Goal: Task Accomplishment & Management: Use online tool/utility

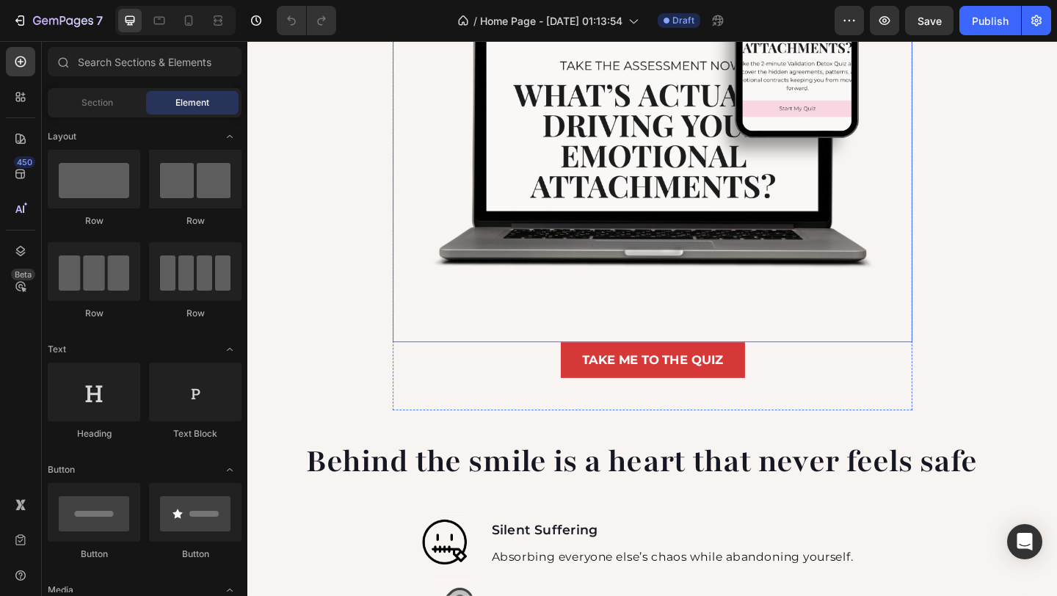
scroll to position [609, 0]
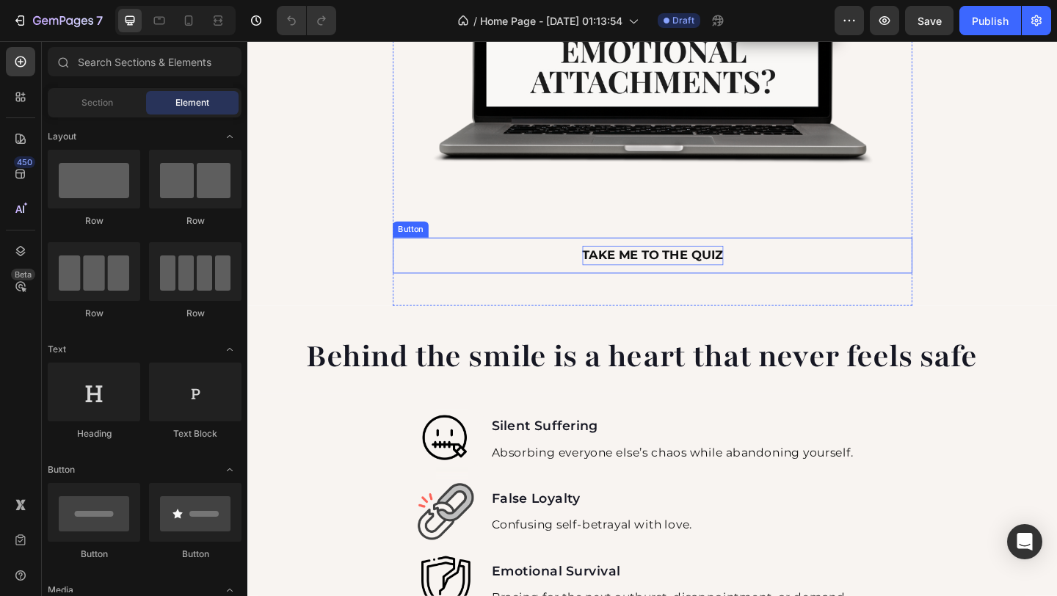
click at [653, 279] on p "Take me to the Quiz" at bounding box center [688, 274] width 153 height 21
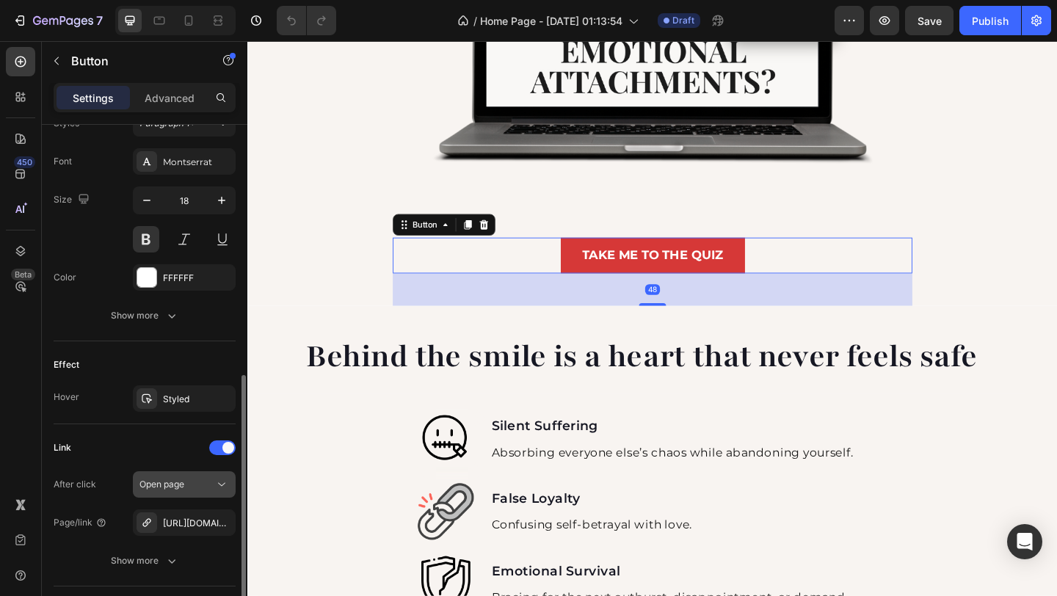
scroll to position [587, 0]
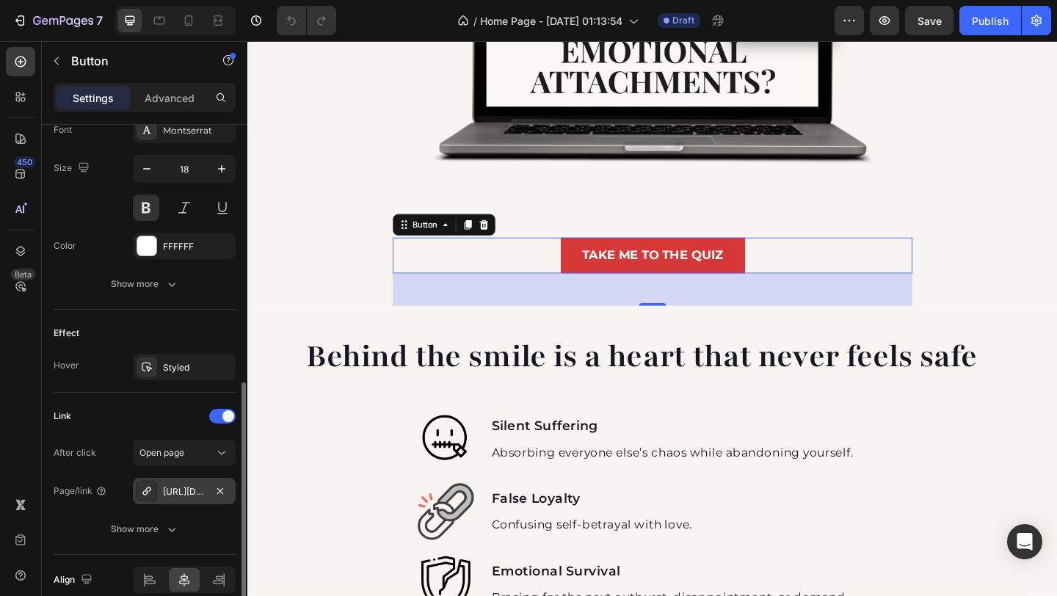
click at [153, 494] on div at bounding box center [147, 491] width 21 height 21
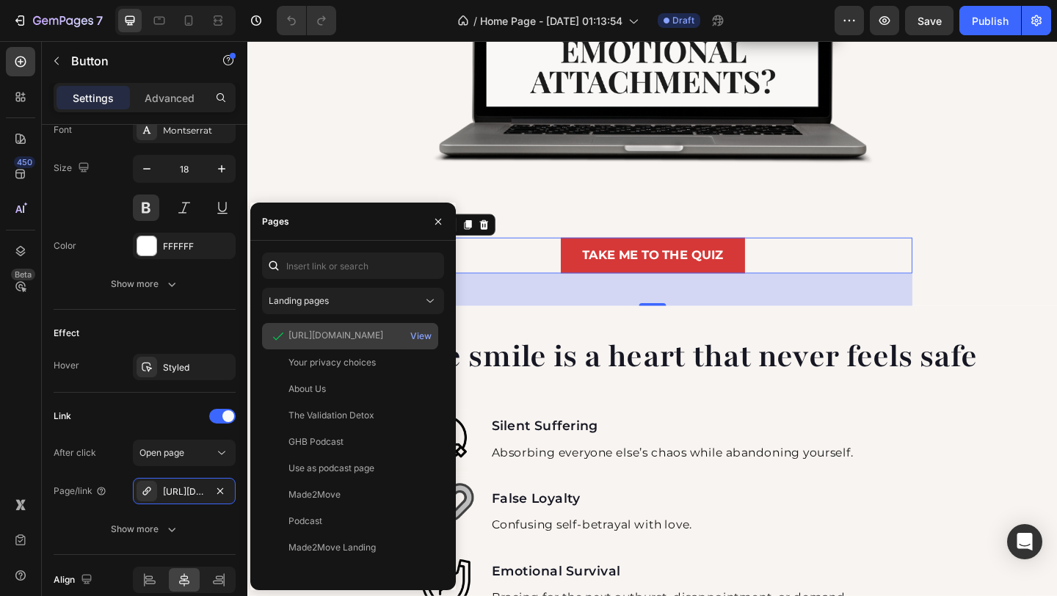
click at [330, 341] on div "https://girlandherbible.scoreapp.com/" at bounding box center [336, 335] width 95 height 13
click at [414, 339] on div "View" at bounding box center [420, 336] width 21 height 13
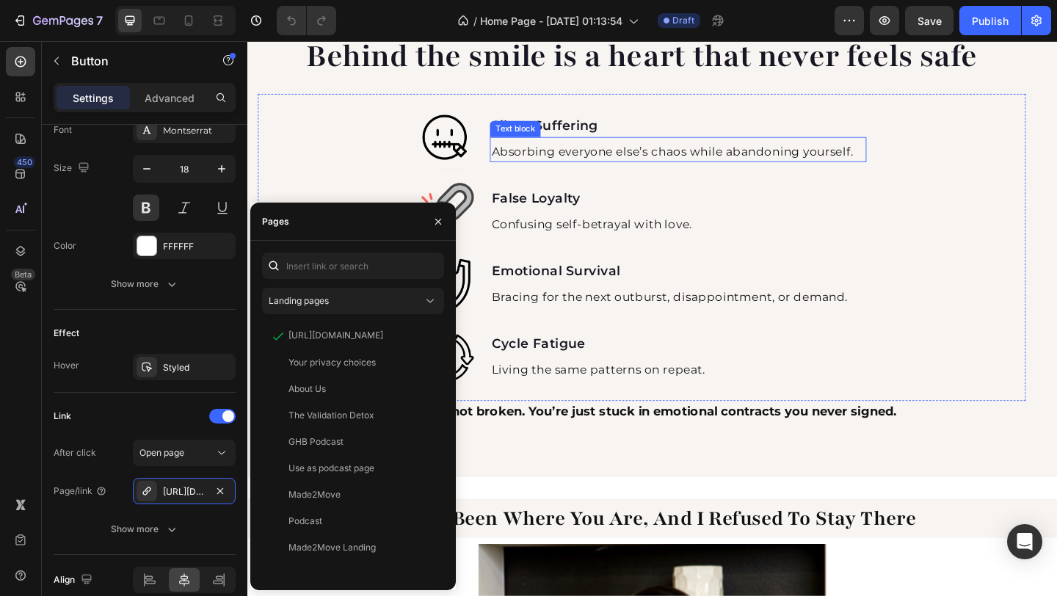
scroll to position [1047, 0]
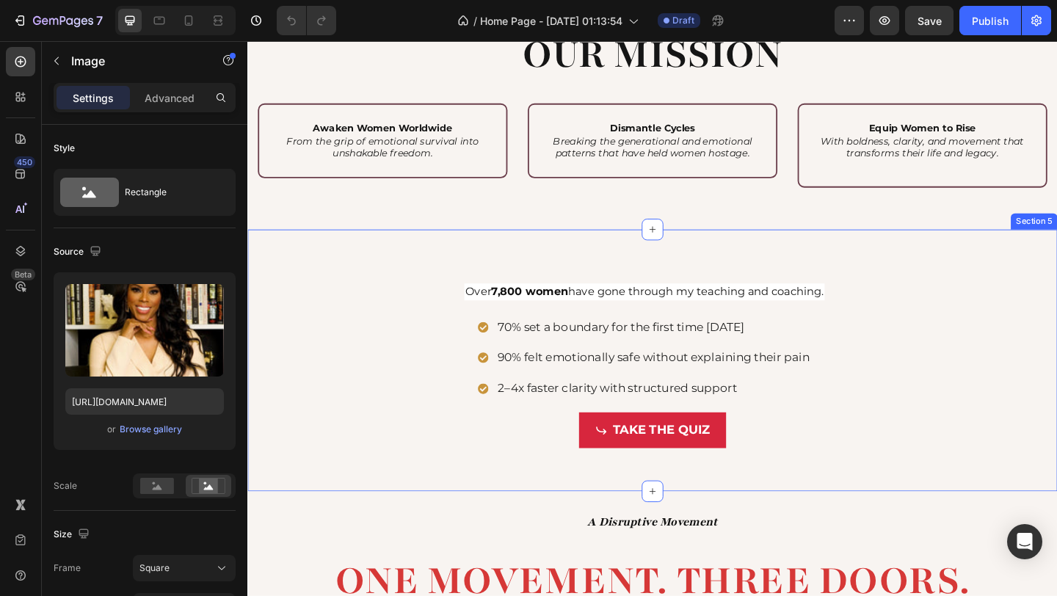
scroll to position [2050, 0]
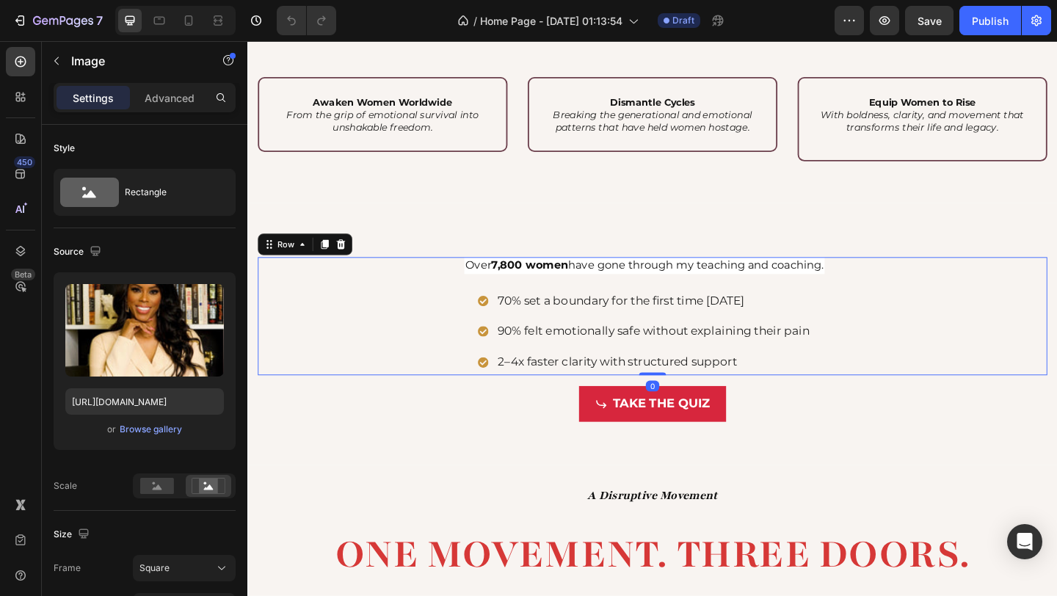
click at [442, 297] on div "Over 7,800 women have gone through my teaching and coaching. Text Block 70% set…" at bounding box center [687, 340] width 859 height 128
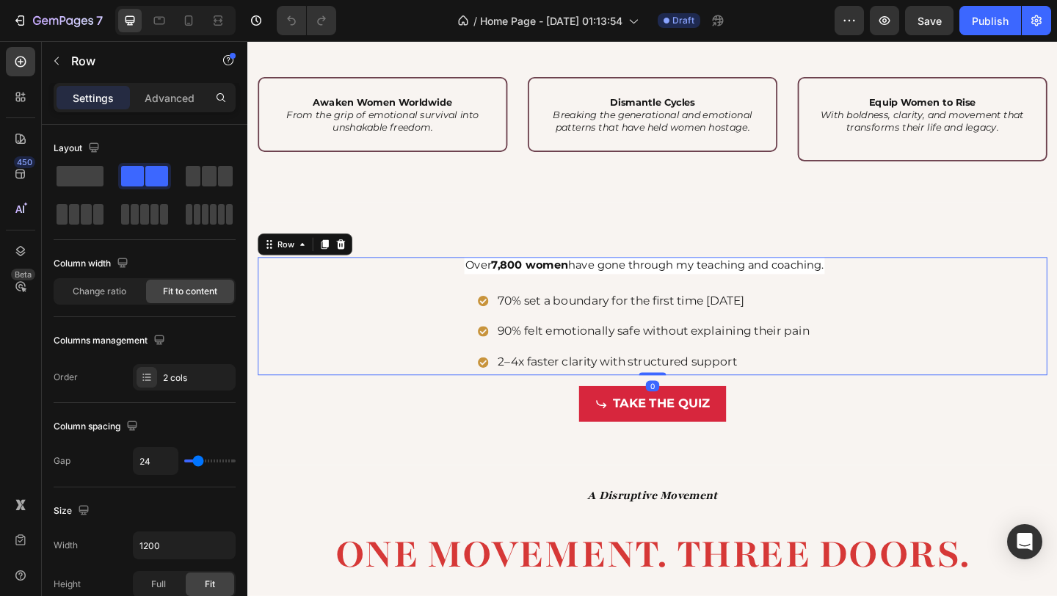
click at [445, 291] on div "Over 7,800 women have gone through my teaching and coaching. Text Block 70% set…" at bounding box center [687, 340] width 859 height 128
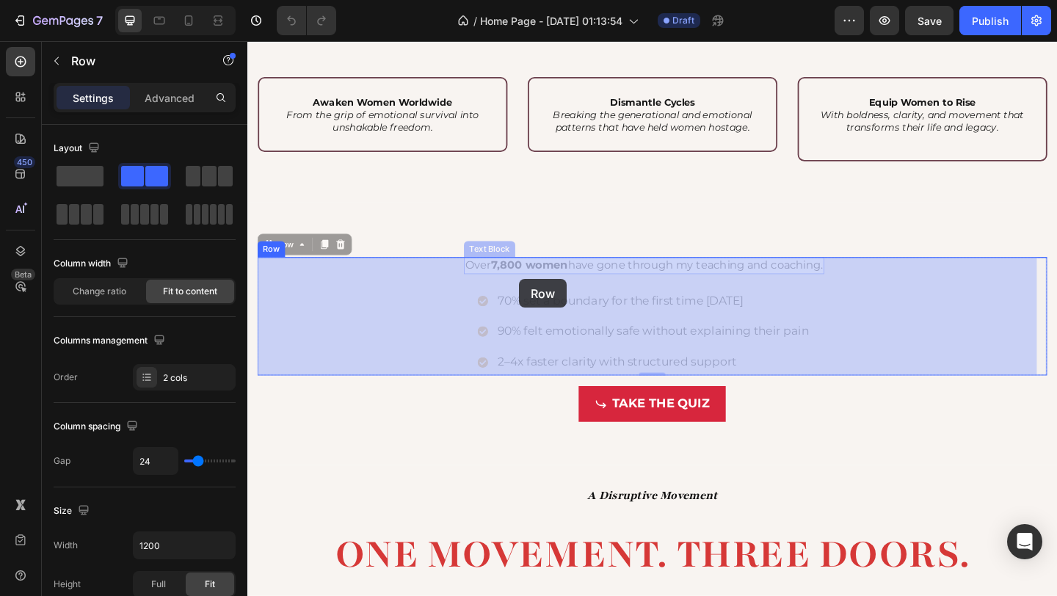
drag, startPoint x: 458, startPoint y: 285, endPoint x: 543, endPoint y: 300, distance: 86.5
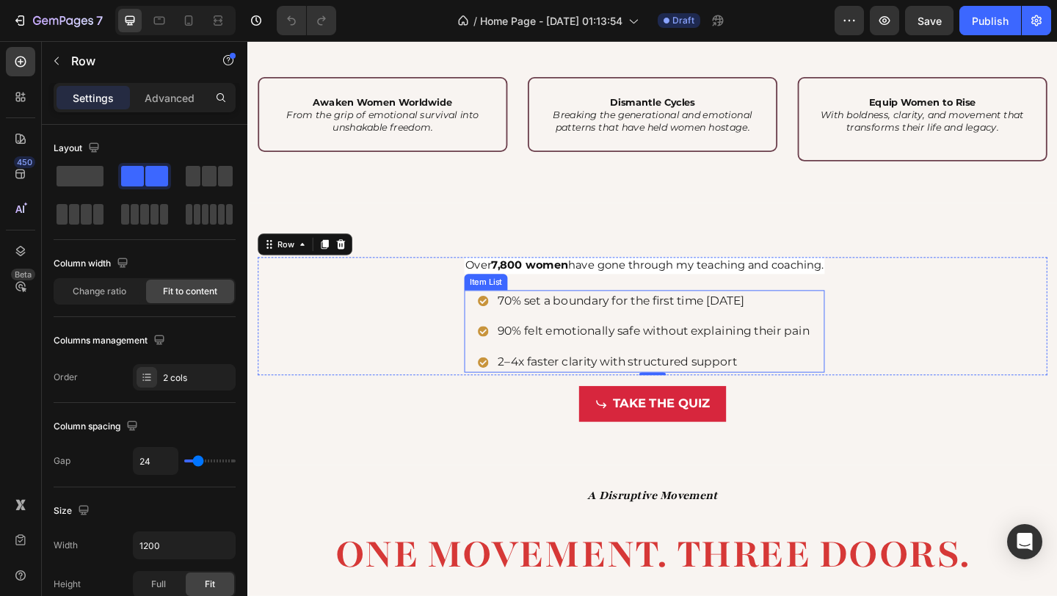
click at [483, 312] on div "70% set a boundary for the first time in 30 days 90% felt emotionally safe with…" at bounding box center [679, 357] width 392 height 90
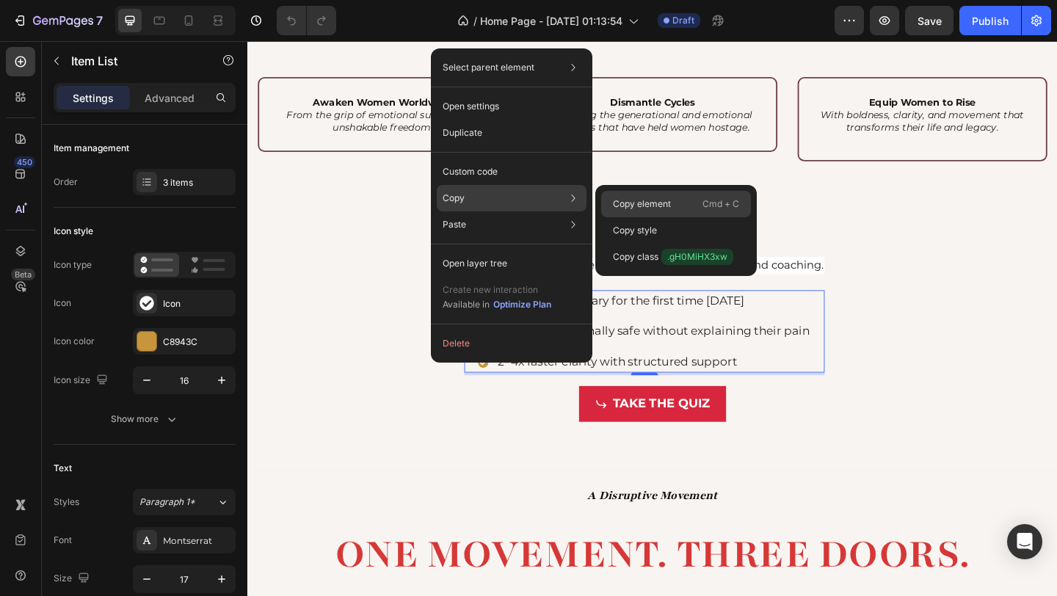
click at [653, 201] on p "Copy element" at bounding box center [642, 203] width 58 height 13
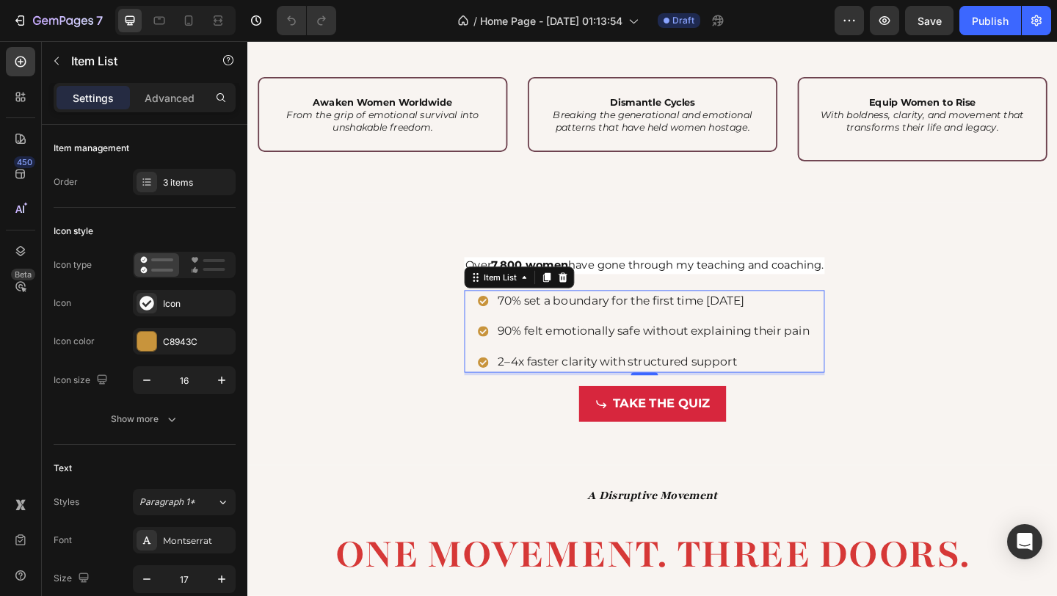
click at [800, 319] on p "70% set a boundary for the first time in 30 days" at bounding box center [689, 323] width 339 height 19
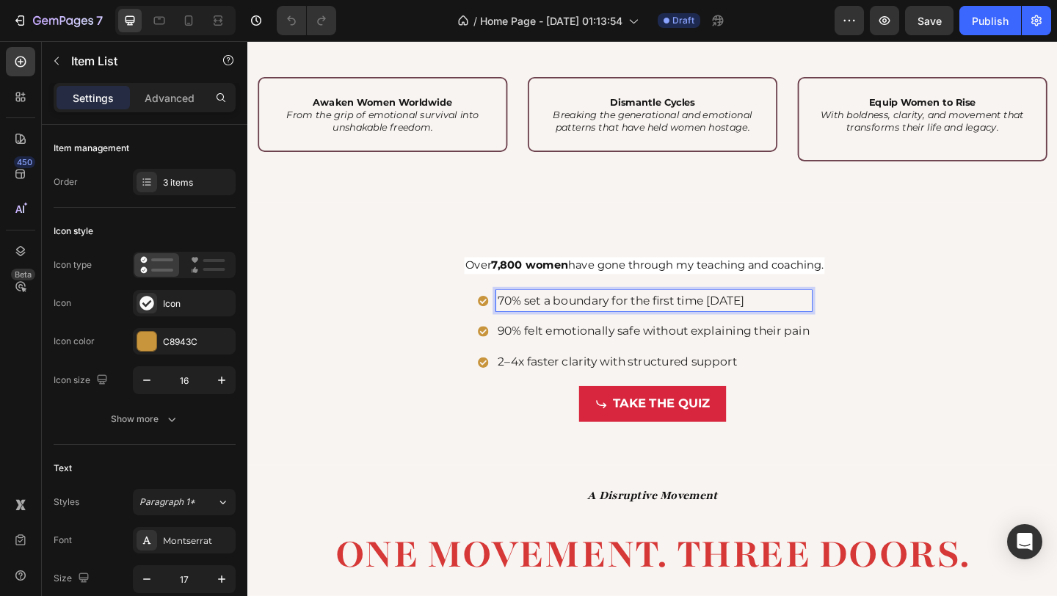
drag, startPoint x: 818, startPoint y: 322, endPoint x: 537, endPoint y: 316, distance: 280.5
click at [537, 316] on p "70% set a boundary for the first time in 30 days" at bounding box center [689, 323] width 339 height 19
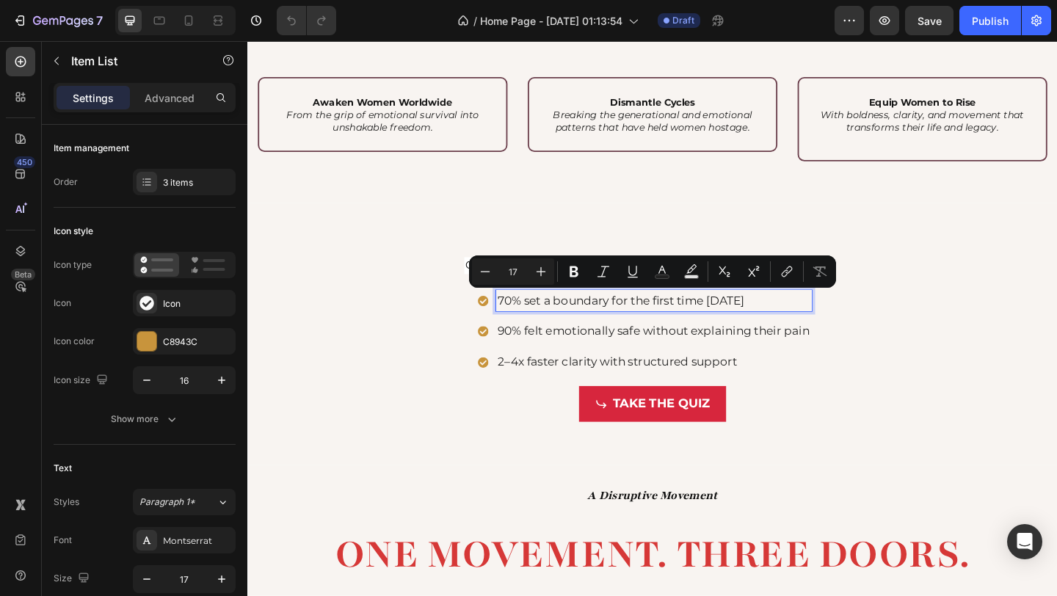
click at [520, 330] on p "70% set a boundary for the first time in 30 days" at bounding box center [689, 323] width 339 height 19
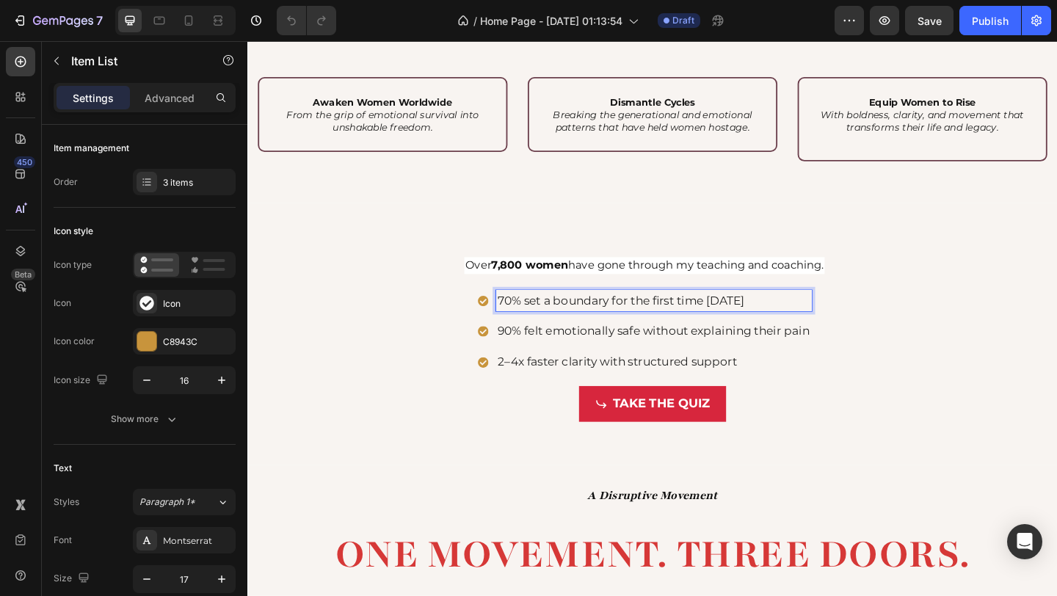
click at [483, 316] on div "70% set a boundary for the first time in 30 days 90% felt emotionally safe with…" at bounding box center [679, 357] width 392 height 90
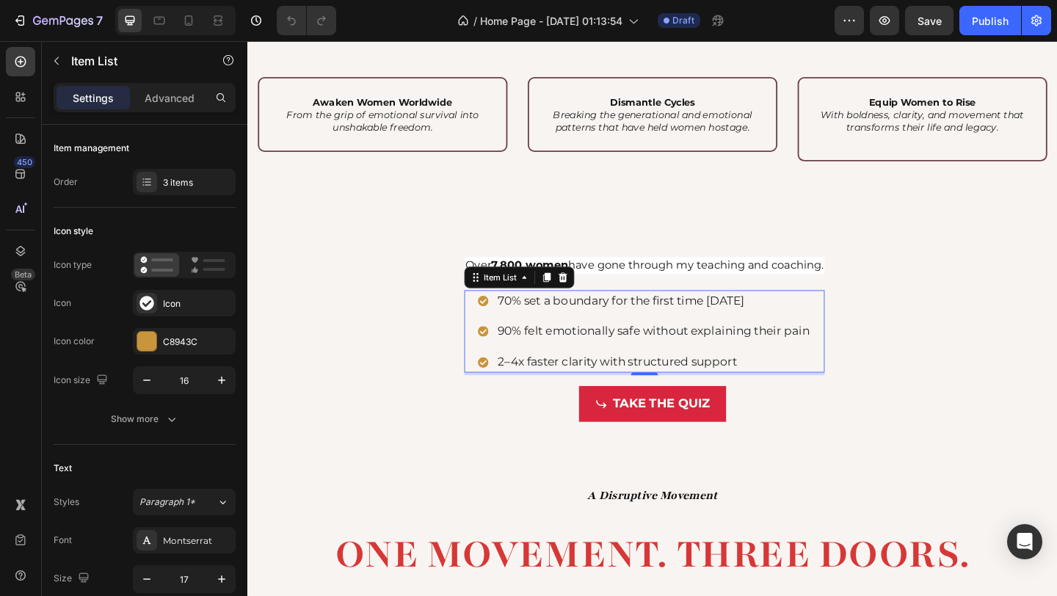
drag, startPoint x: 487, startPoint y: 319, endPoint x: 573, endPoint y: 365, distance: 97.2
click at [573, 365] on div "70% set a boundary for the first time in 30 days 90% felt emotionally safe with…" at bounding box center [679, 357] width 392 height 90
click at [733, 325] on p "70% set a boundary for the first time in 30 days" at bounding box center [689, 323] width 339 height 19
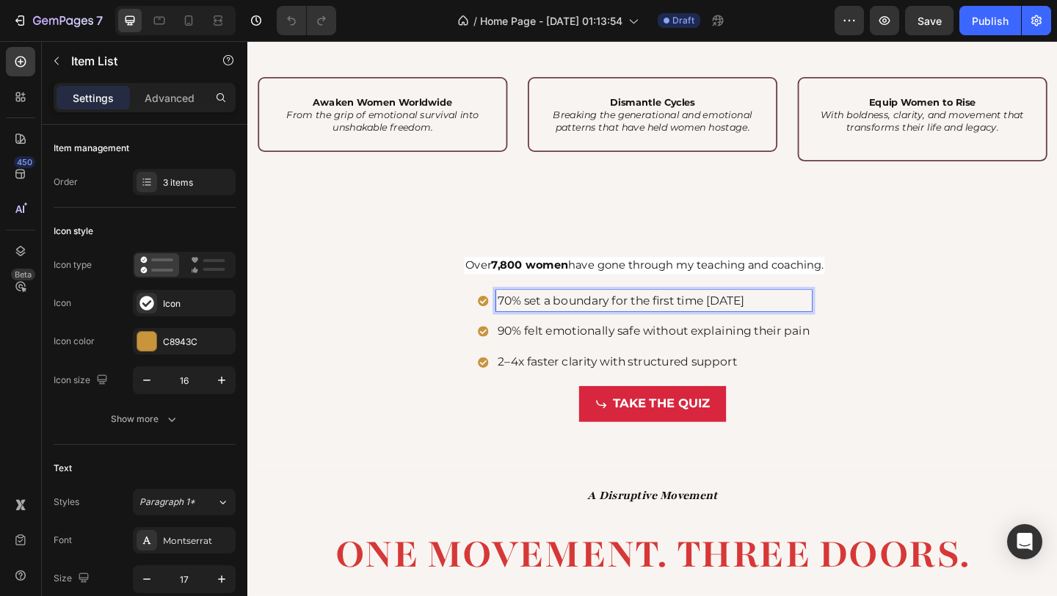
click at [809, 321] on p "70% set a boundary for the first time in 30 days" at bounding box center [689, 323] width 339 height 19
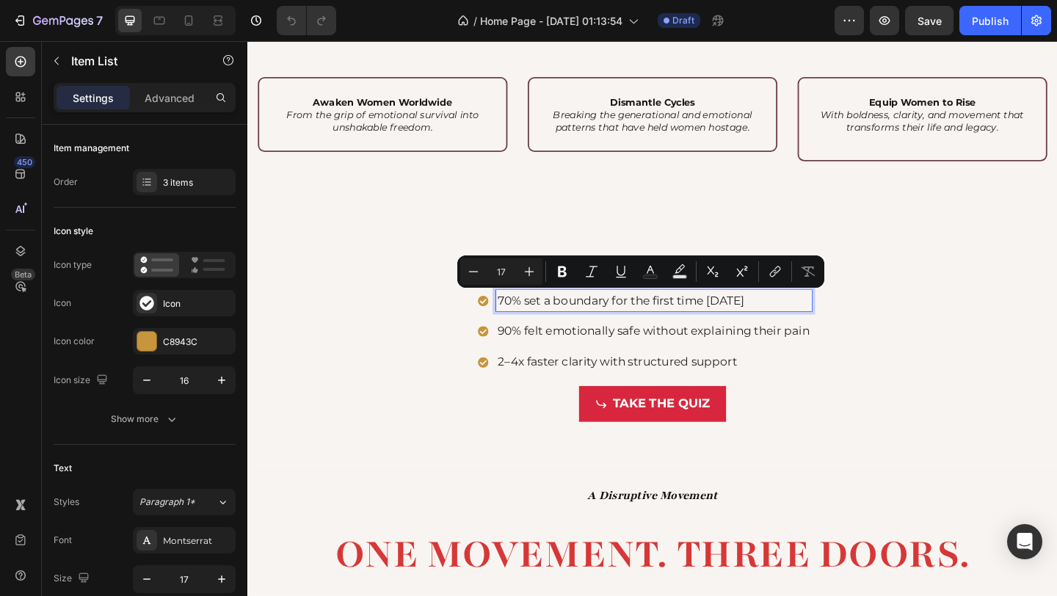
drag, startPoint x: 809, startPoint y: 321, endPoint x: 514, endPoint y: 320, distance: 295.1
click at [520, 320] on p "70% set a boundary for the first time in 30 days" at bounding box center [689, 323] width 339 height 19
copy p "70% set a boundary for the first time in 30 days"
click at [774, 355] on p "90% felt emotionally safe without explaining their pain" at bounding box center [689, 356] width 339 height 19
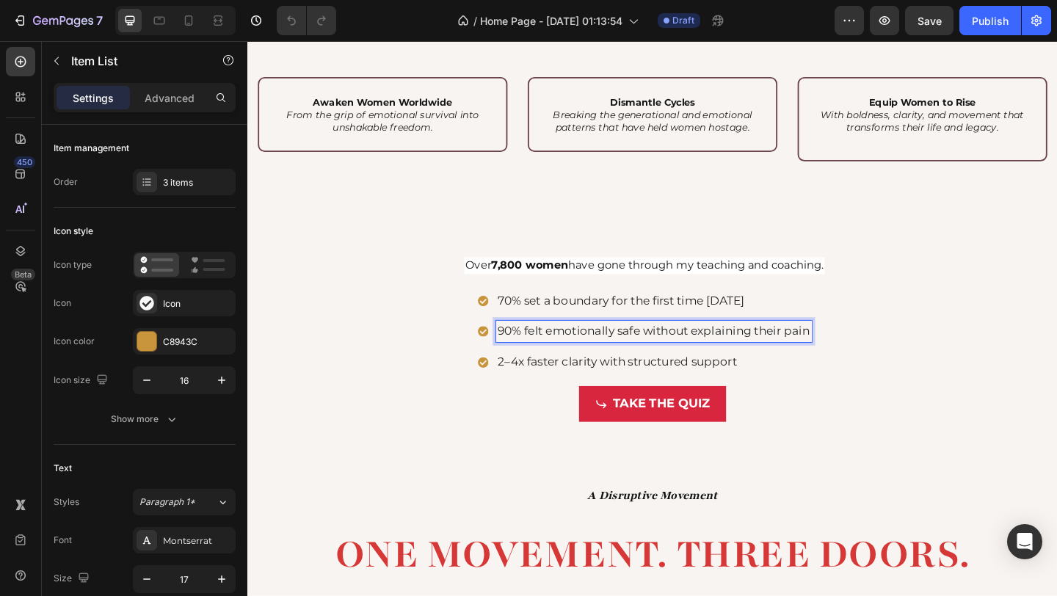
click at [779, 358] on p "90% felt emotionally safe without explaining their pain" at bounding box center [689, 356] width 339 height 19
click at [849, 354] on p "90% felt emotionally safe without explaining their pain" at bounding box center [689, 356] width 339 height 19
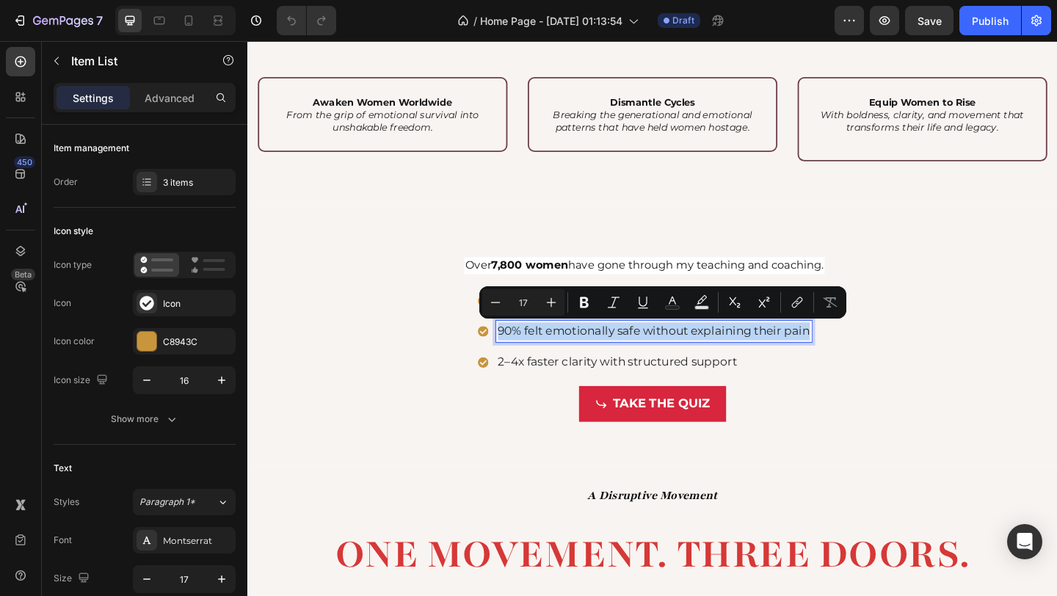
drag, startPoint x: 849, startPoint y: 355, endPoint x: 513, endPoint y: 349, distance: 336.3
click at [520, 349] on p "90% felt emotionally safe without explaining their pain" at bounding box center [689, 356] width 339 height 19
copy p "90% felt emotionally safe without explaining their pain"
click at [530, 390] on p "2–4x faster clarity with structured support" at bounding box center [689, 390] width 339 height 19
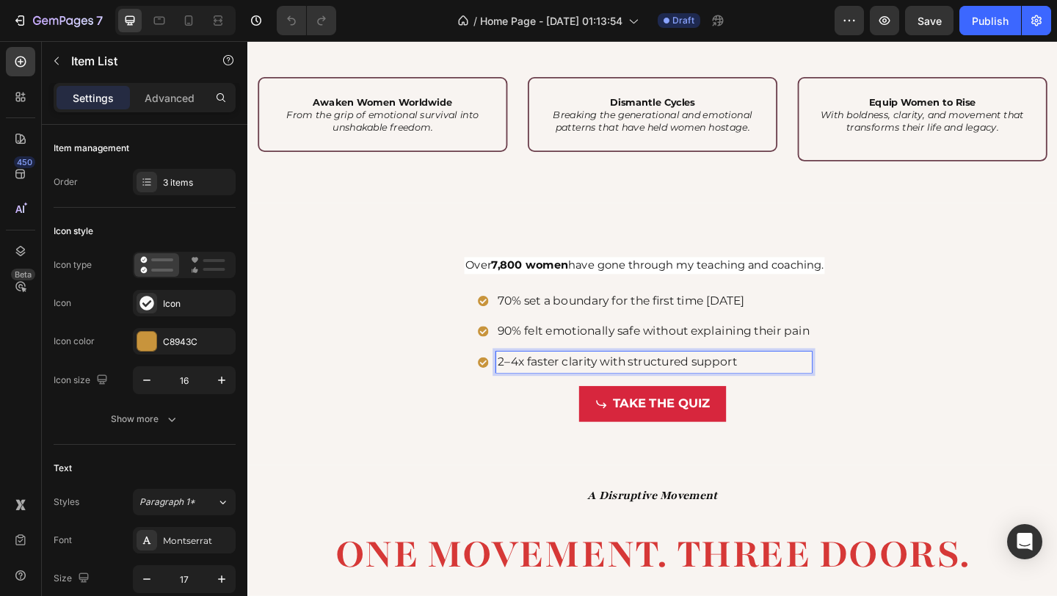
click at [808, 386] on p "2–4x faster clarity with structured support" at bounding box center [689, 390] width 339 height 19
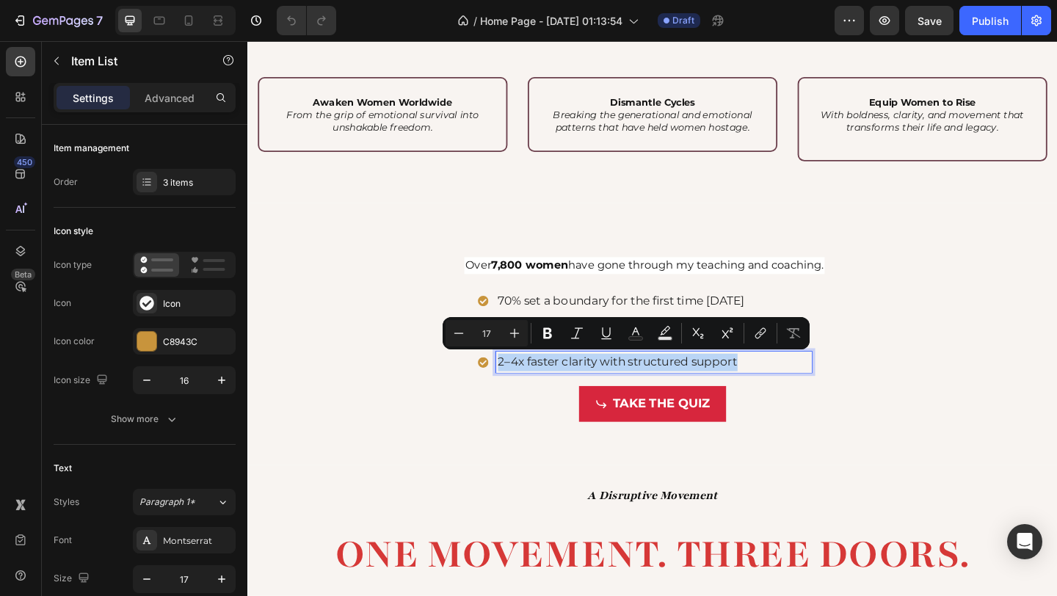
drag, startPoint x: 805, startPoint y: 385, endPoint x: 515, endPoint y: 381, distance: 290.7
click at [520, 381] on p "2–4x faster clarity with structured support" at bounding box center [689, 390] width 339 height 19
copy p "2–4x faster clarity with structured support"
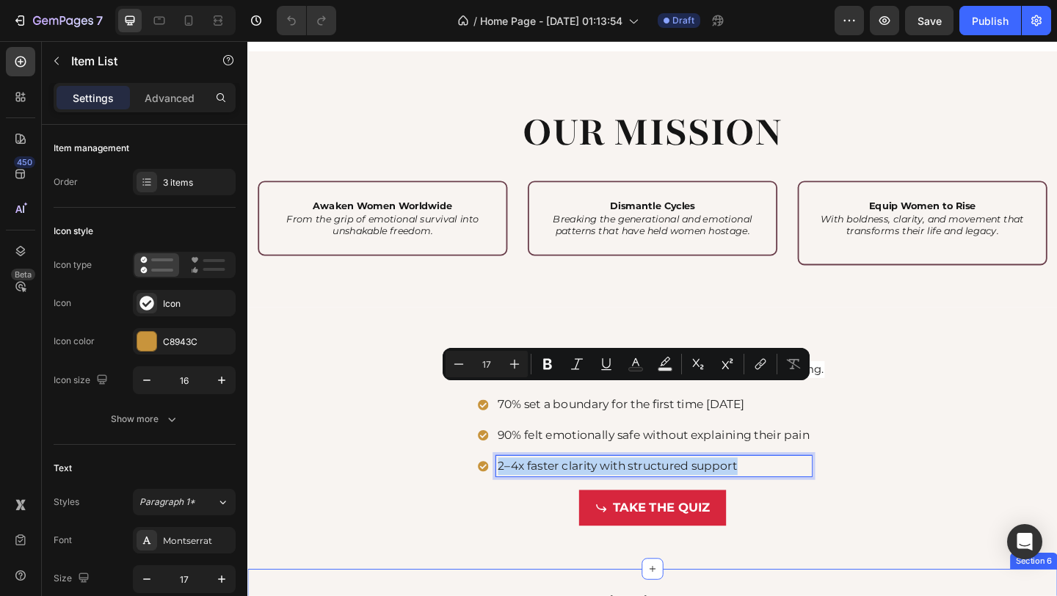
scroll to position [1928, 0]
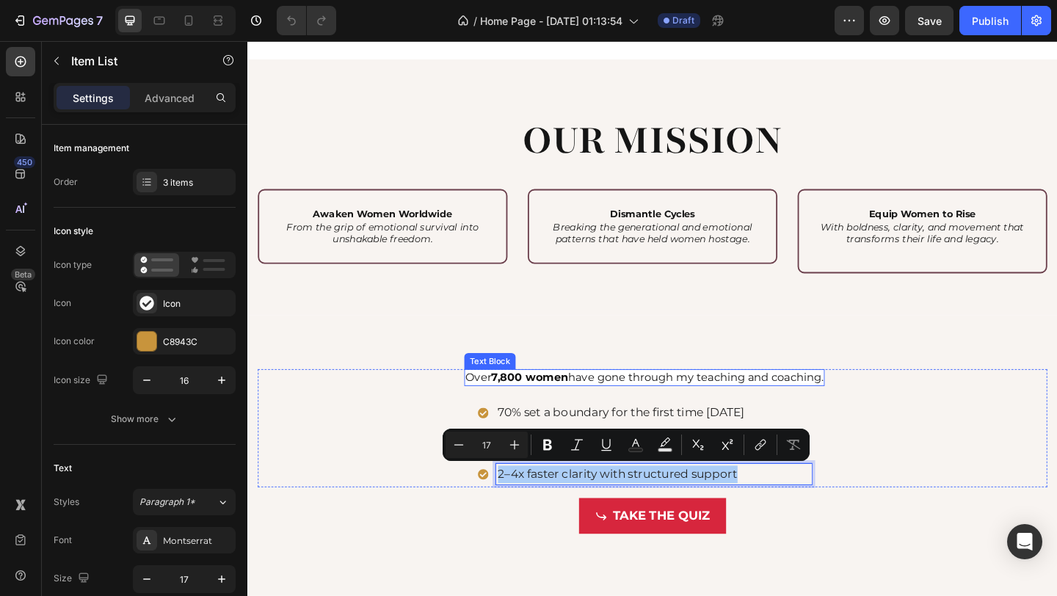
click at [517, 405] on strong "7,800 women" at bounding box center [554, 406] width 84 height 14
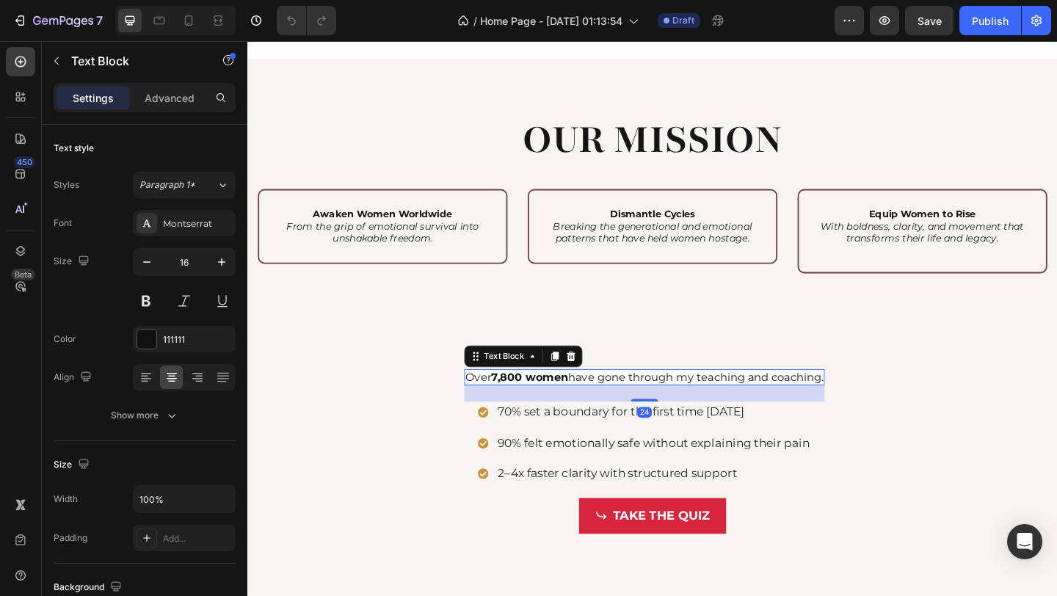
click at [491, 407] on p "Over 7,800 women have gone through my teaching and coaching." at bounding box center [679, 406] width 389 height 15
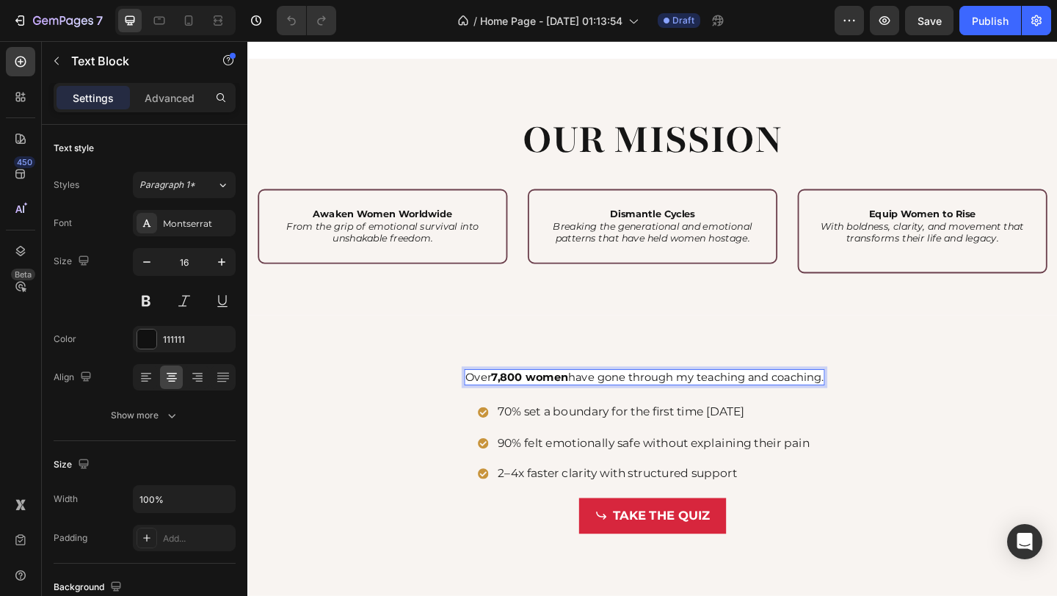
click at [485, 407] on p "Over 7,800 women have gone through my teaching and coaching." at bounding box center [679, 406] width 389 height 15
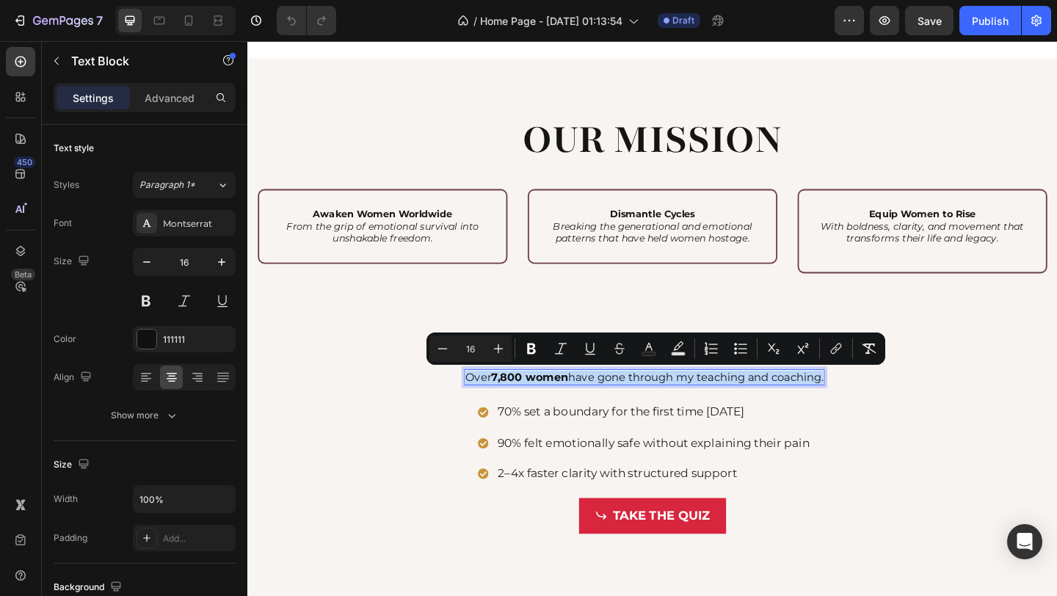
drag, startPoint x: 478, startPoint y: 407, endPoint x: 846, endPoint y: 410, distance: 367.8
click at [846, 410] on p "Over 7,800 women have gone through my teaching and coaching." at bounding box center [679, 406] width 389 height 15
copy p "Over 7,800 women have gone through my teaching and coaching"
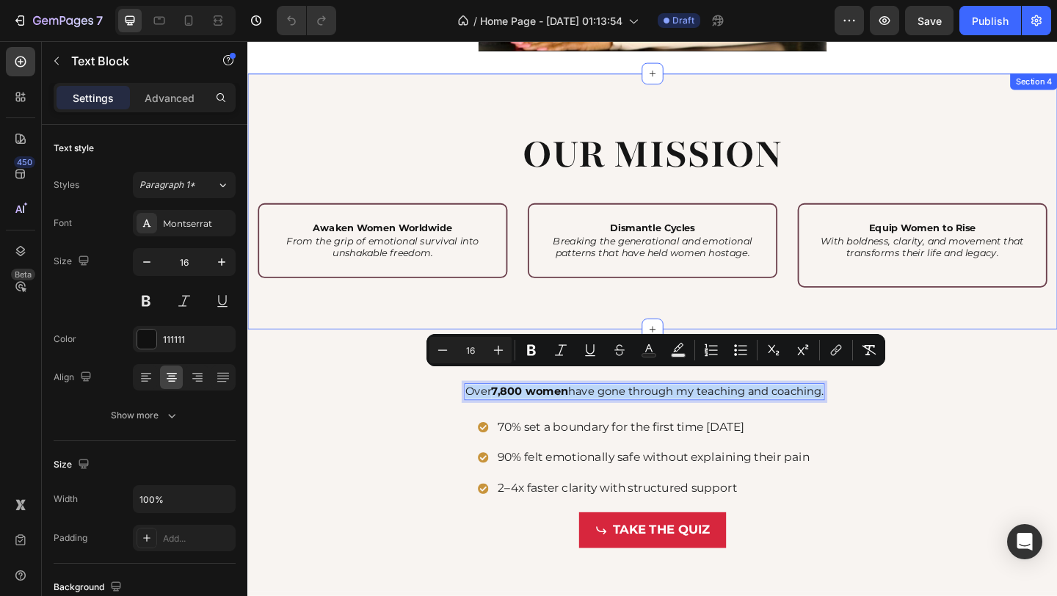
scroll to position [1890, 0]
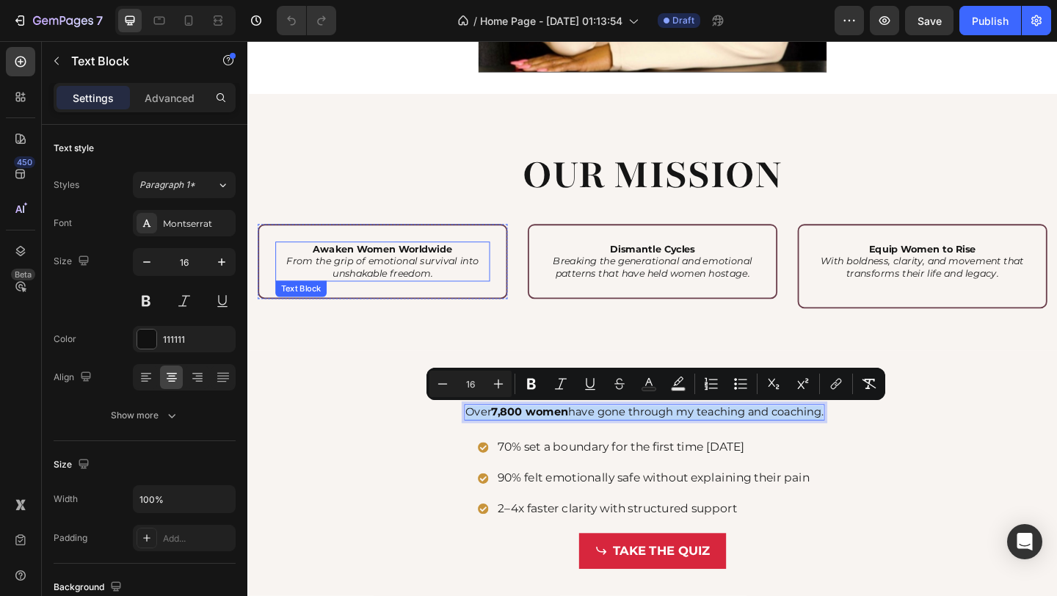
click at [313, 269] on p "Awaken Women Worldwide From the grip of emotional survival into unshakable free…" at bounding box center [394, 281] width 231 height 40
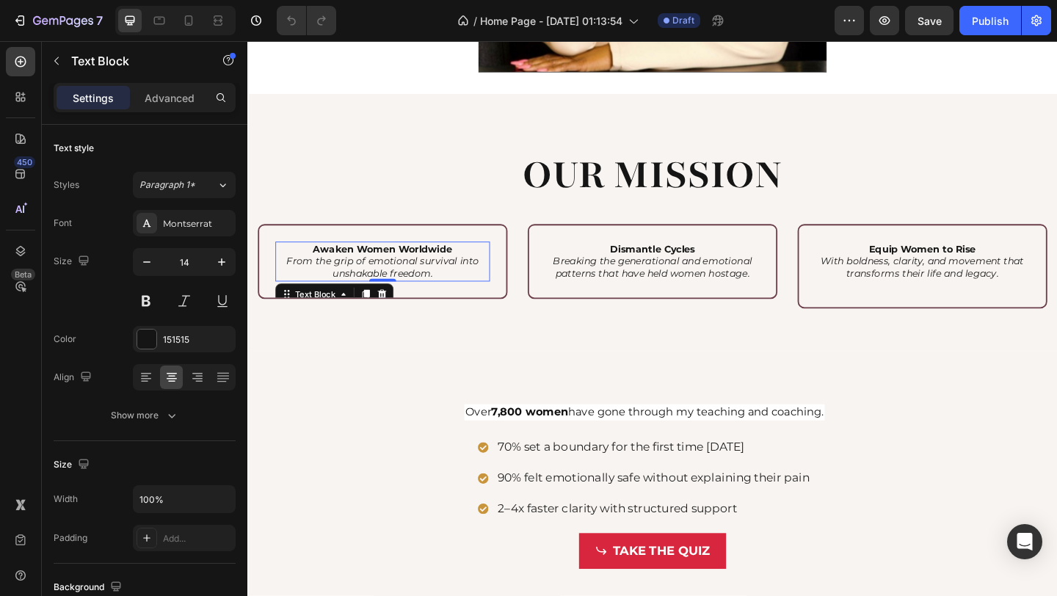
click at [305, 271] on p "Awaken Women Worldwide From the grip of emotional survival into unshakable free…" at bounding box center [394, 281] width 231 height 40
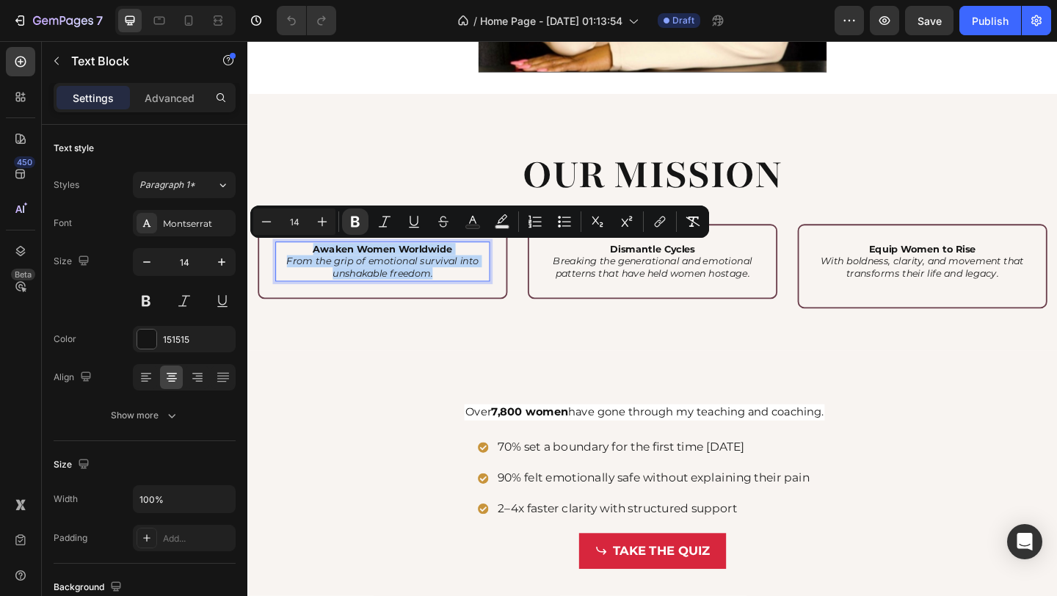
drag, startPoint x: 305, startPoint y: 269, endPoint x: 449, endPoint y: 297, distance: 145.8
click at [449, 297] on p "Awaken Women Worldwide From the grip of emotional survival into unshakable free…" at bounding box center [394, 281] width 231 height 40
copy p "Awaken Women Worldwide From the grip of emotional survival into unshakable free…"
click at [594, 292] on icon "Breaking the generational and emotional patterns that have held women hostage." at bounding box center [688, 287] width 217 height 26
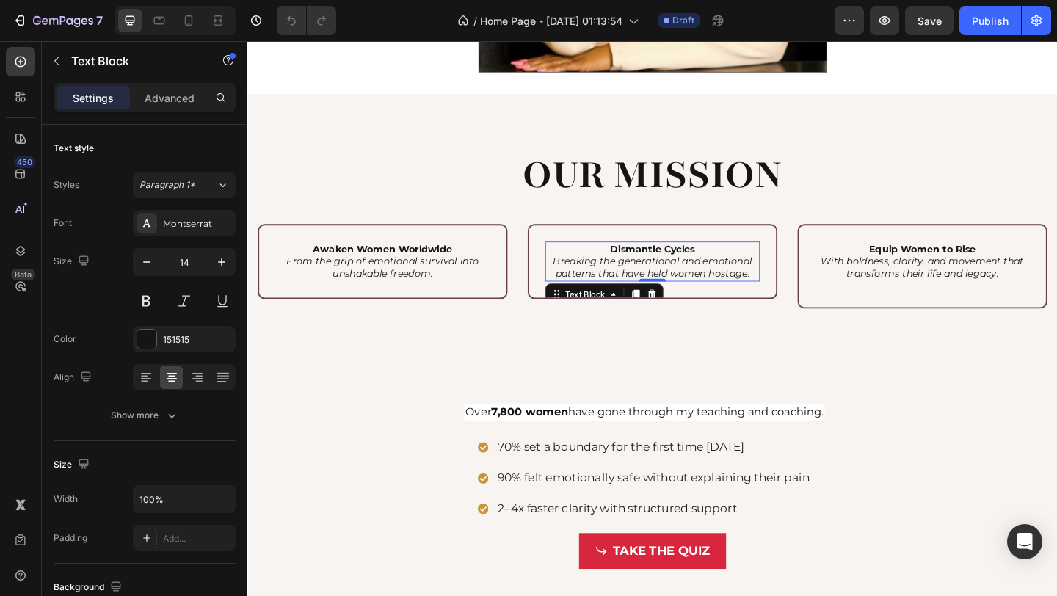
click at [606, 263] on p "Dismantle Cycles Breaking the generational and emotional patterns that have hel…" at bounding box center [688, 281] width 231 height 40
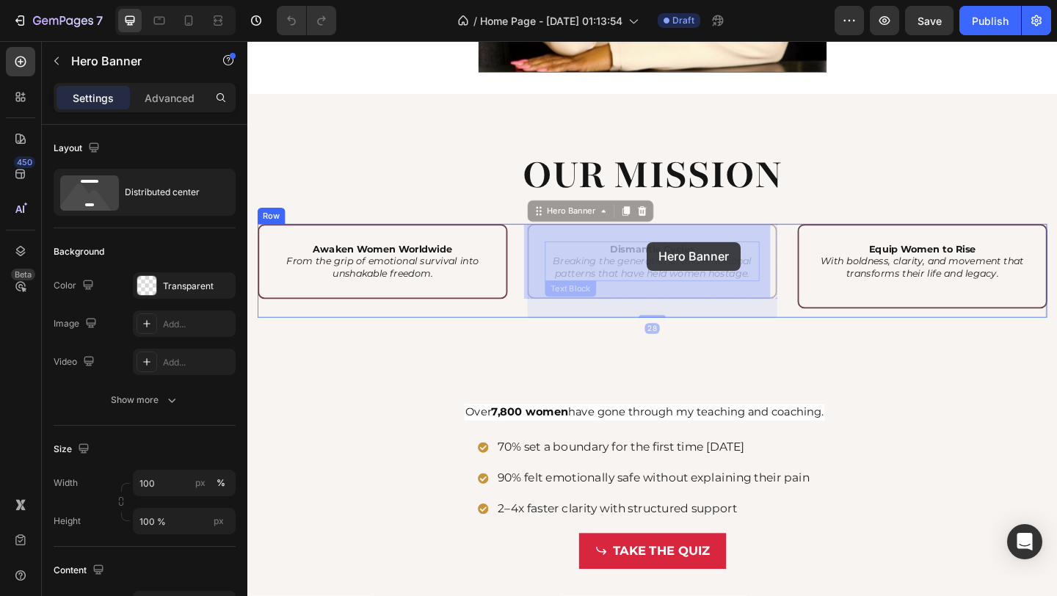
drag, startPoint x: 616, startPoint y: 258, endPoint x: 682, endPoint y: 260, distance: 66.1
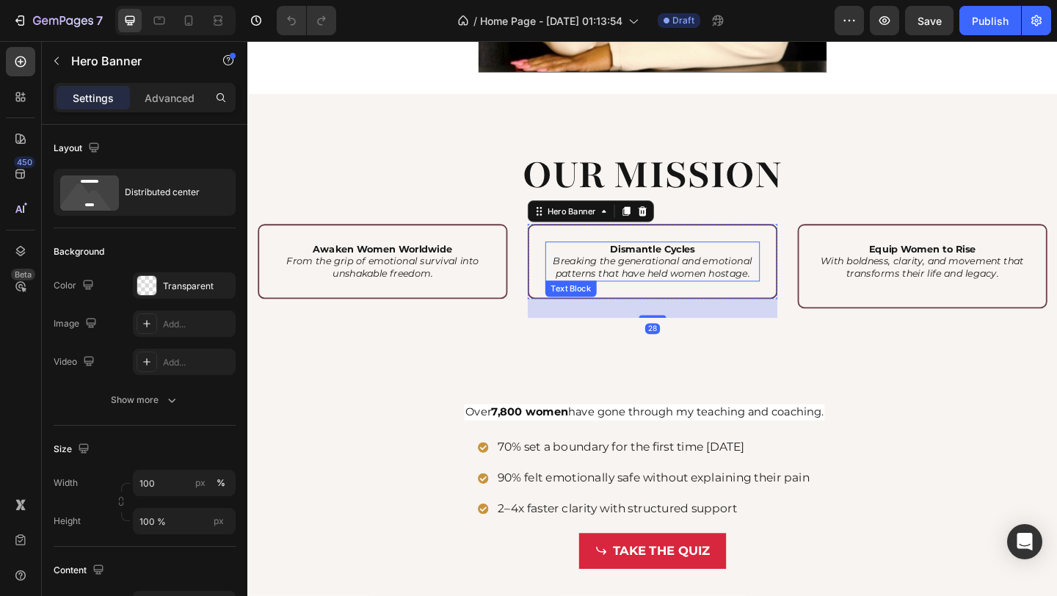
click at [633, 270] on p "Dismantle Cycles Breaking the generational and emotional patterns that have hel…" at bounding box center [688, 281] width 231 height 40
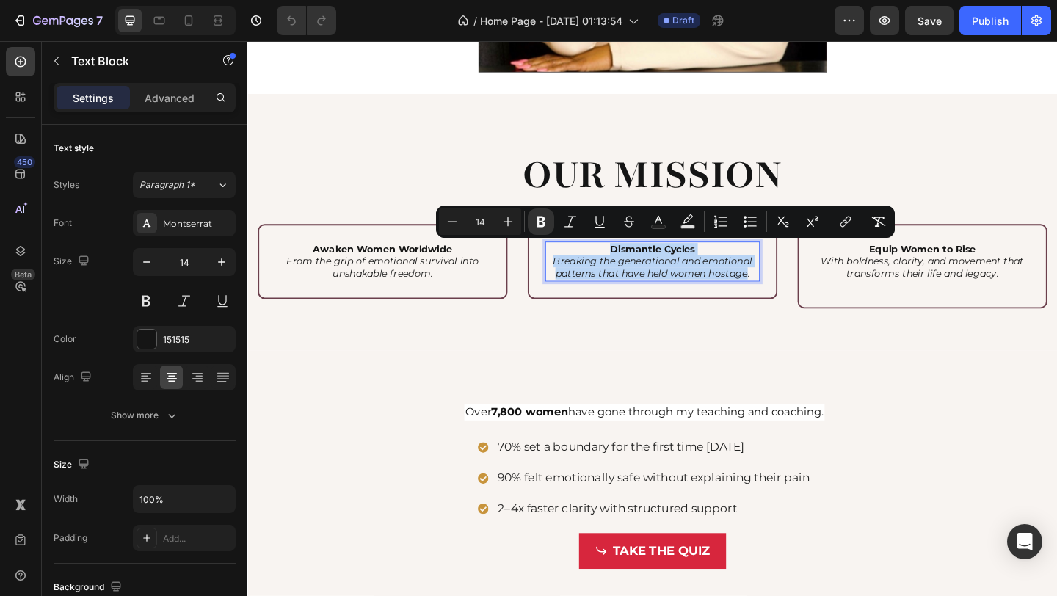
drag, startPoint x: 633, startPoint y: 266, endPoint x: 786, endPoint y: 293, distance: 155.0
copy p "Dismantle Cycles Breaking the generational and emotional patterns that have hel…"
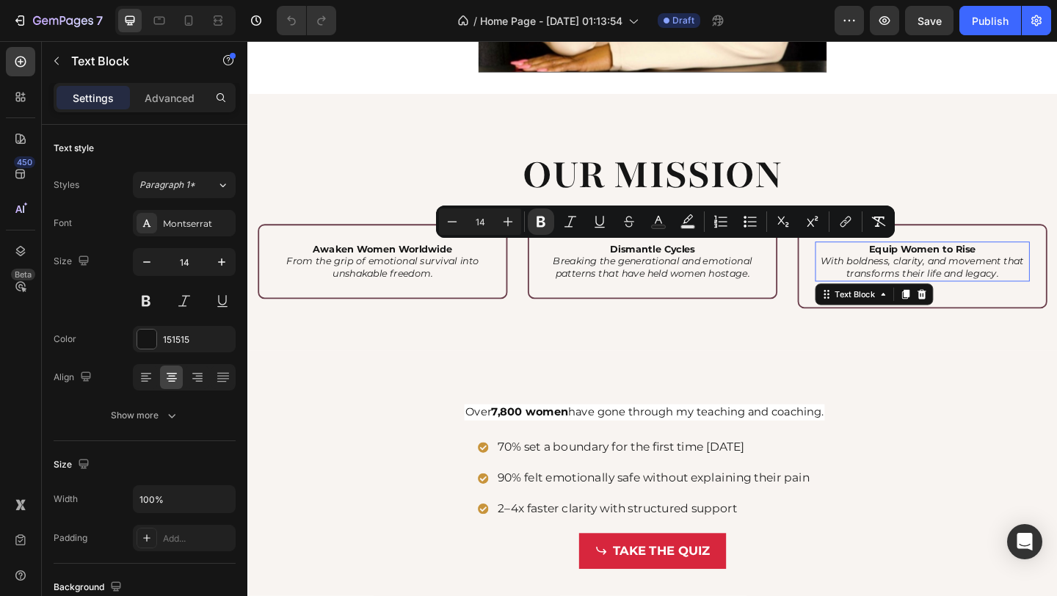
click at [946, 274] on icon "With boldness, clarity, and movement that transforms their life and legacy." at bounding box center [981, 287] width 221 height 26
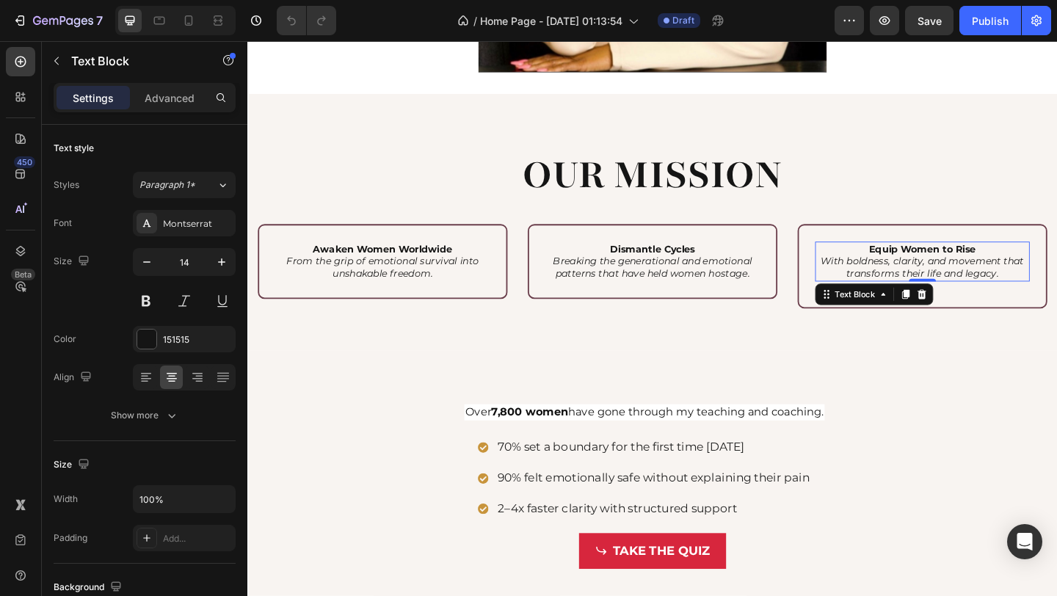
click at [899, 271] on p "Equip Women to Rise With boldness, clarity, and movement that transforms their …" at bounding box center [981, 281] width 231 height 40
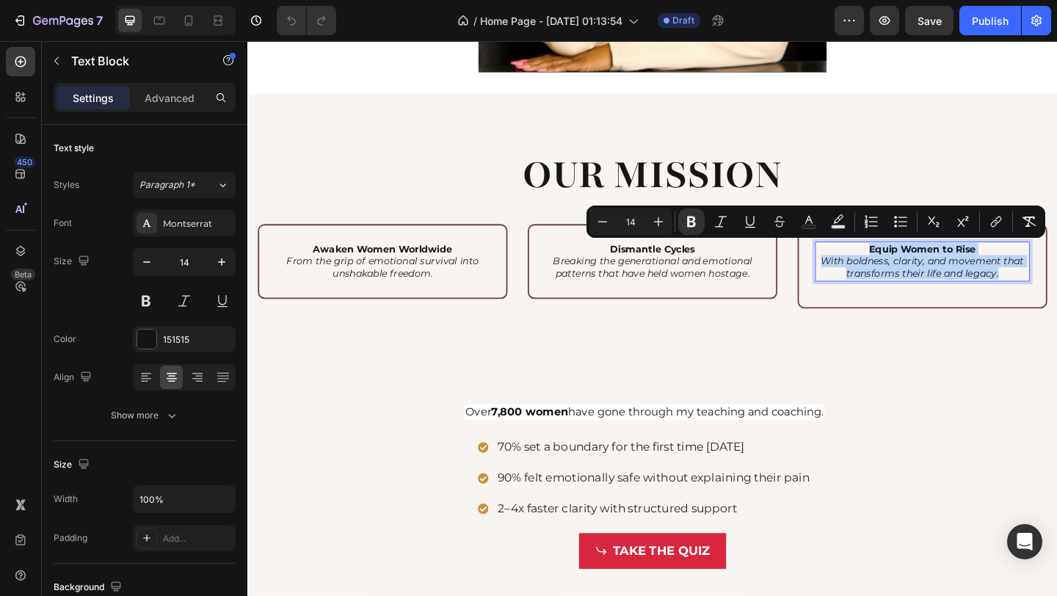
drag, startPoint x: 901, startPoint y: 269, endPoint x: 1060, endPoint y: 294, distance: 161.4
click at [1056, 294] on p "Equip Women to Rise With boldness, clarity, and movement that transforms their …" at bounding box center [981, 281] width 231 height 40
copy p "Equip Women to Rise With boldness, clarity, and movement that transforms their …"
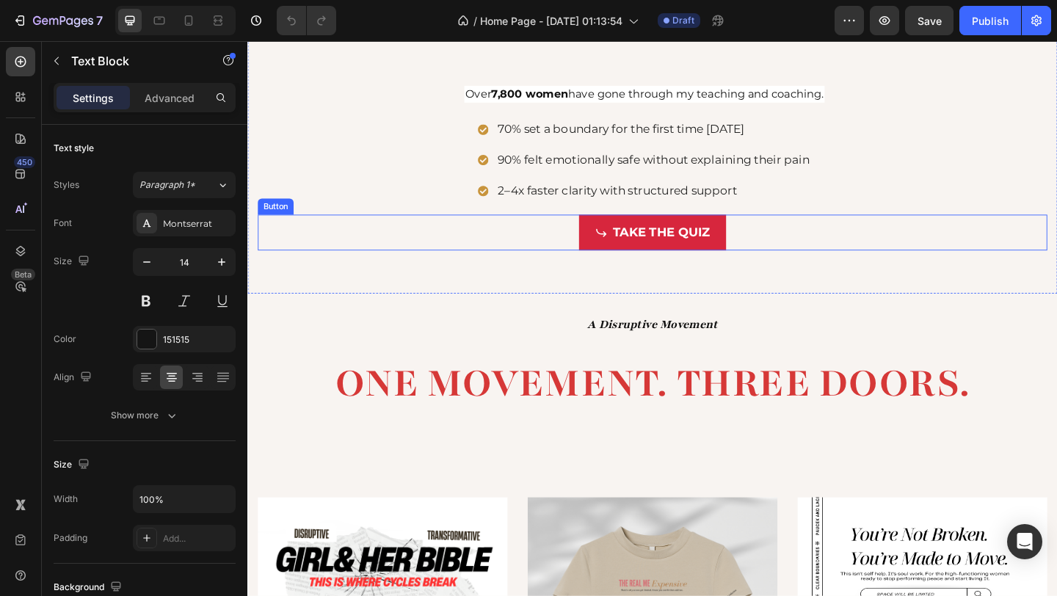
type input "16"
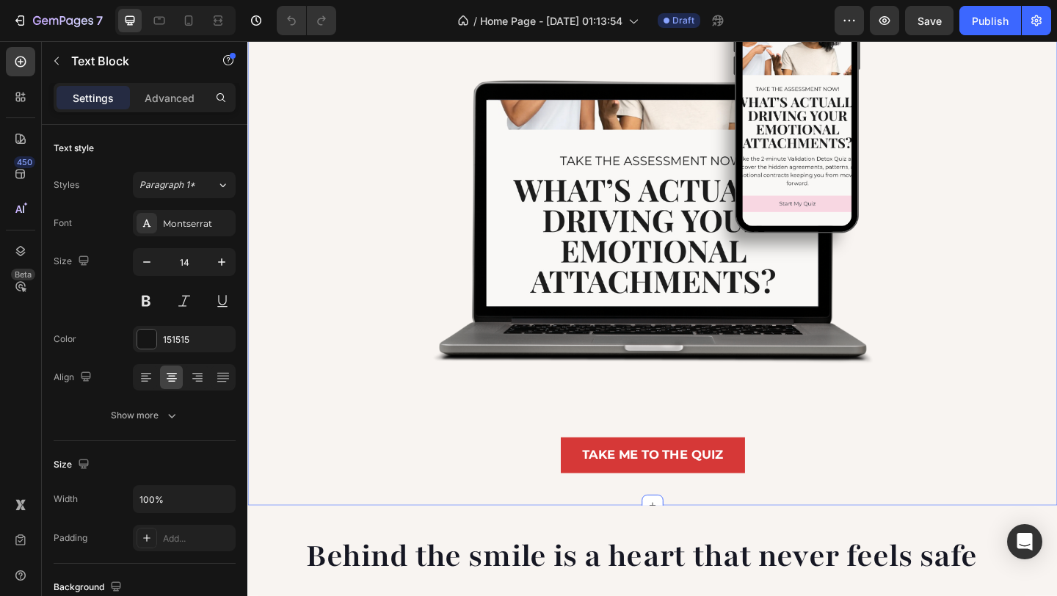
scroll to position [0, 0]
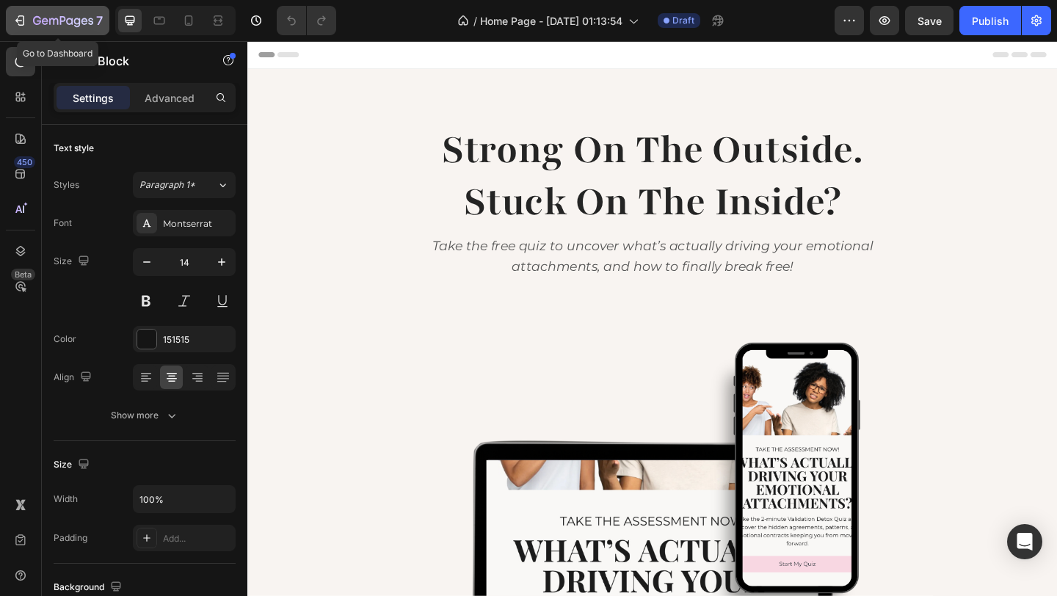
click at [15, 21] on icon "button" at bounding box center [19, 20] width 15 height 15
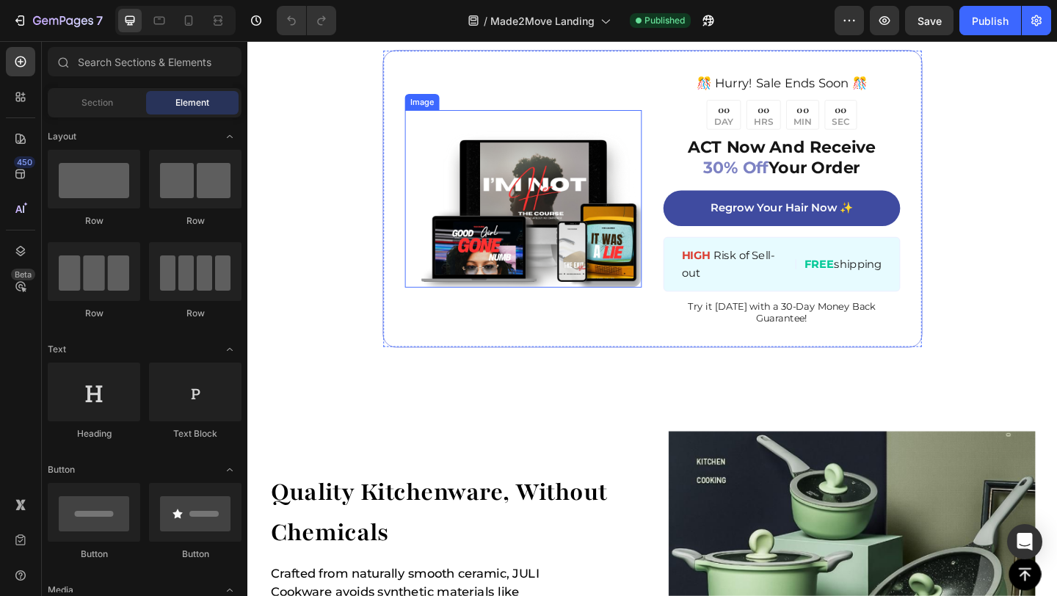
scroll to position [1638, 0]
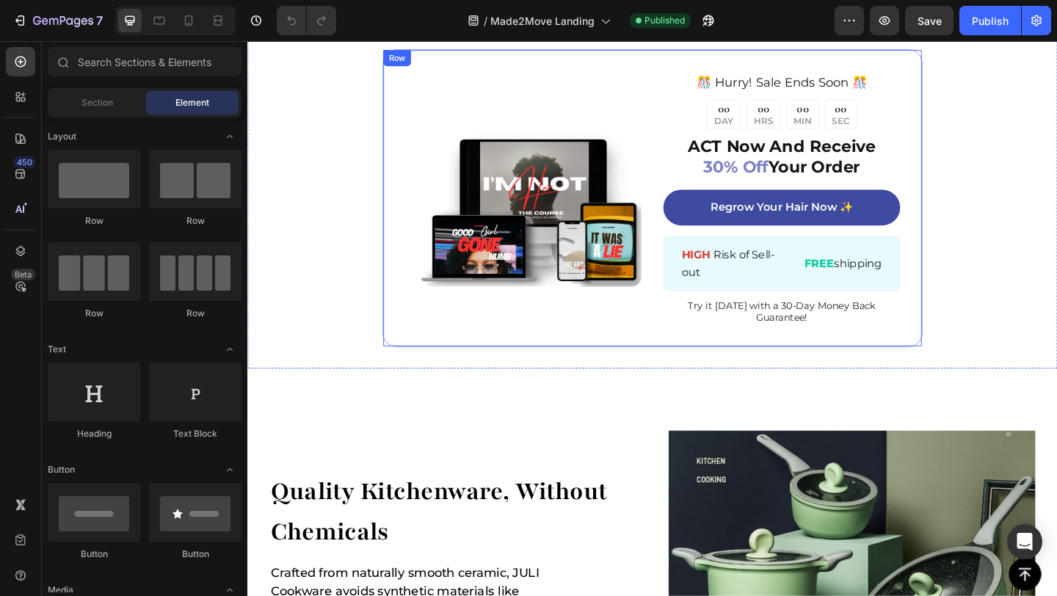
click at [569, 369] on div "Image ️🎊 Hurry! Sale Ends Soon ️🎊 Text Block 00 DAY 00 HRS 00 MIN 00 SEC Countd…" at bounding box center [687, 212] width 587 height 324
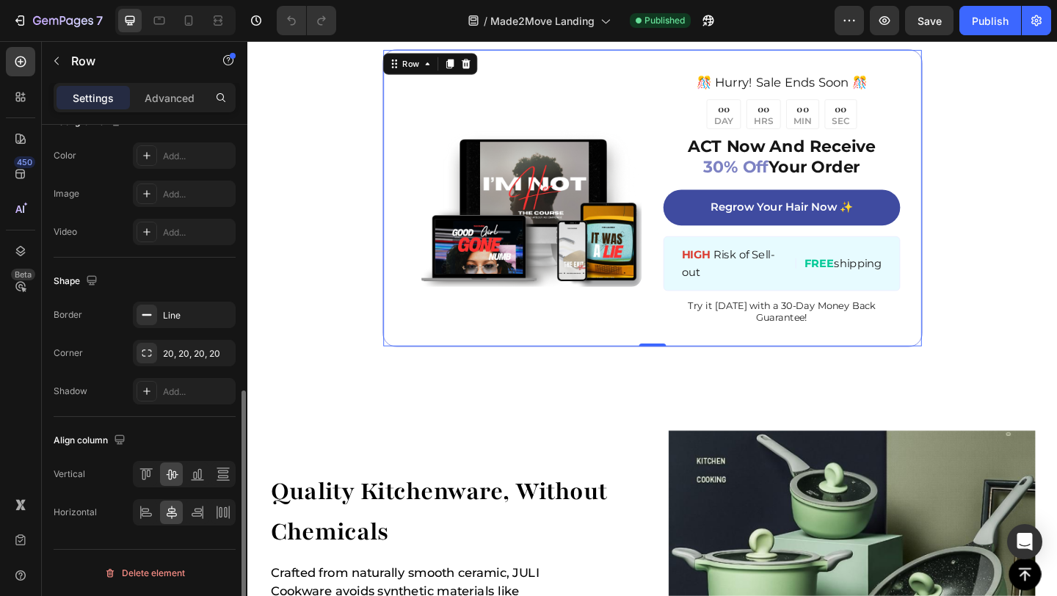
scroll to position [547, 0]
click at [184, 320] on div "Line" at bounding box center [184, 318] width 43 height 13
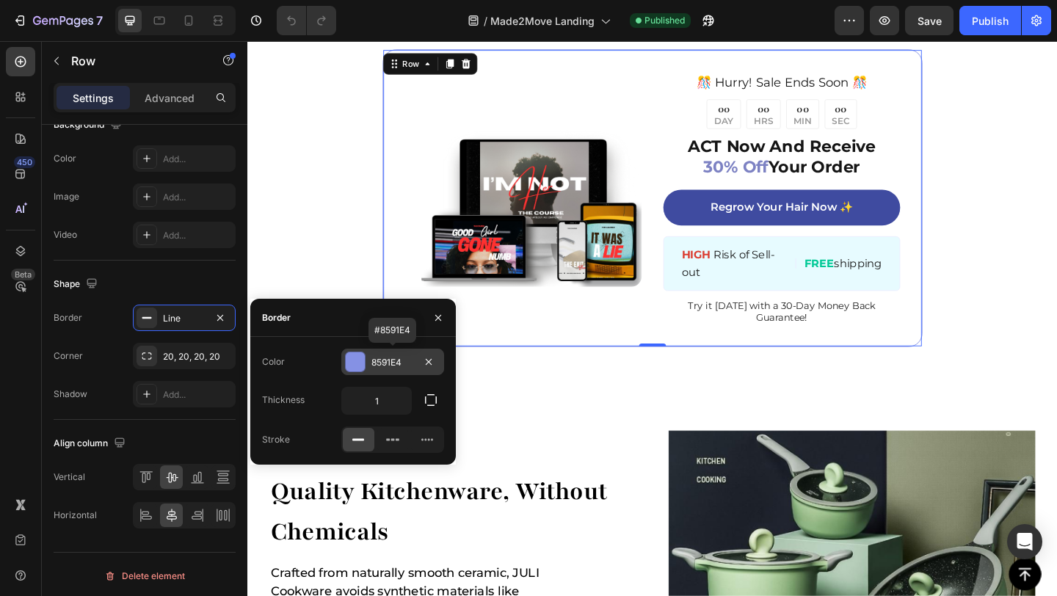
click at [359, 363] on div at bounding box center [355, 361] width 19 height 19
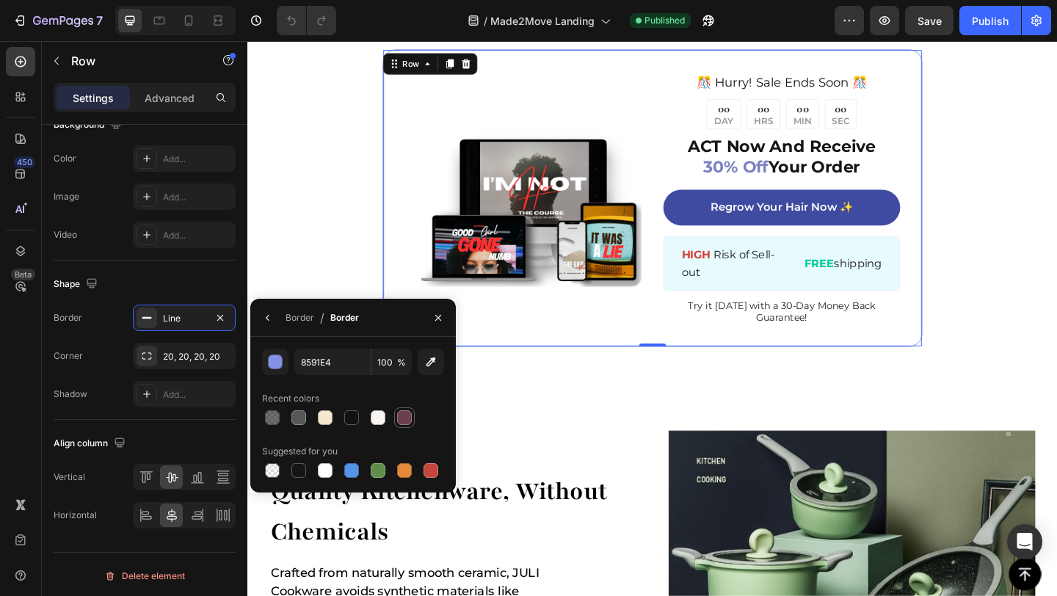
click at [402, 417] on div at bounding box center [404, 417] width 15 height 15
type input "6B3F4C"
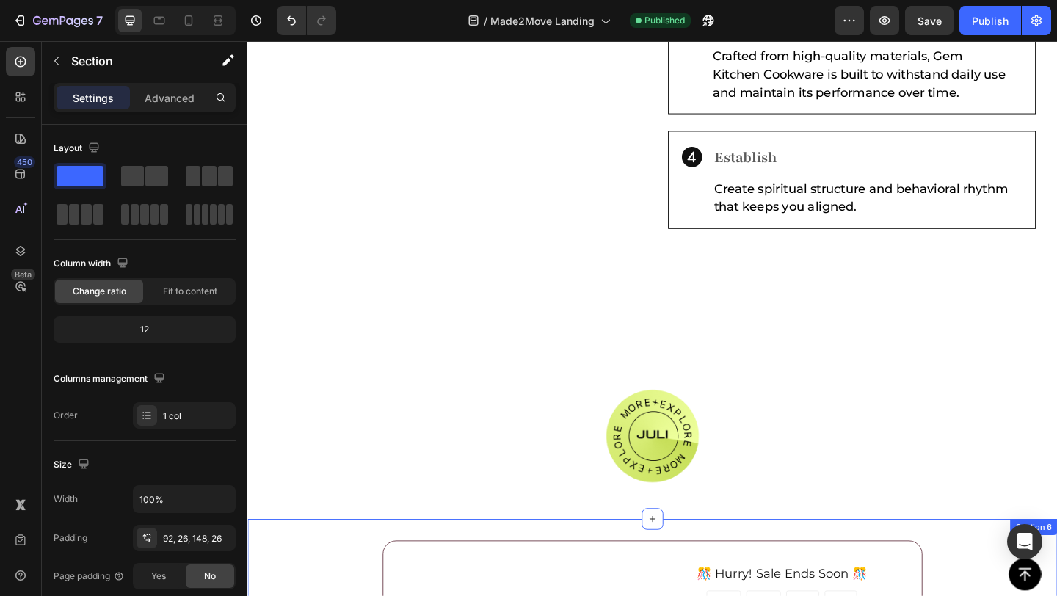
scroll to position [1026, 0]
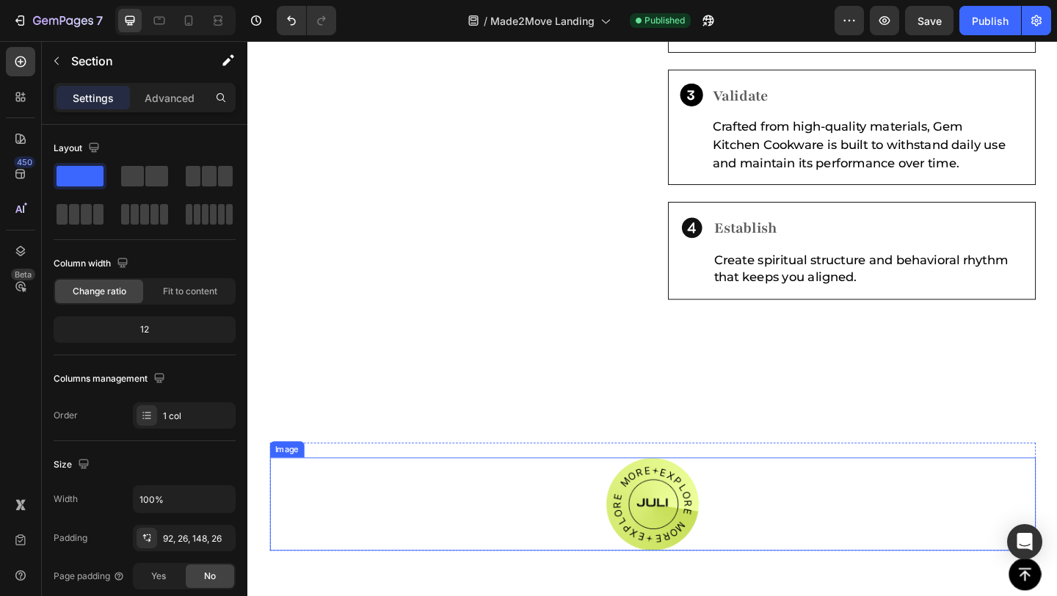
click at [715, 539] on img at bounding box center [687, 544] width 101 height 101
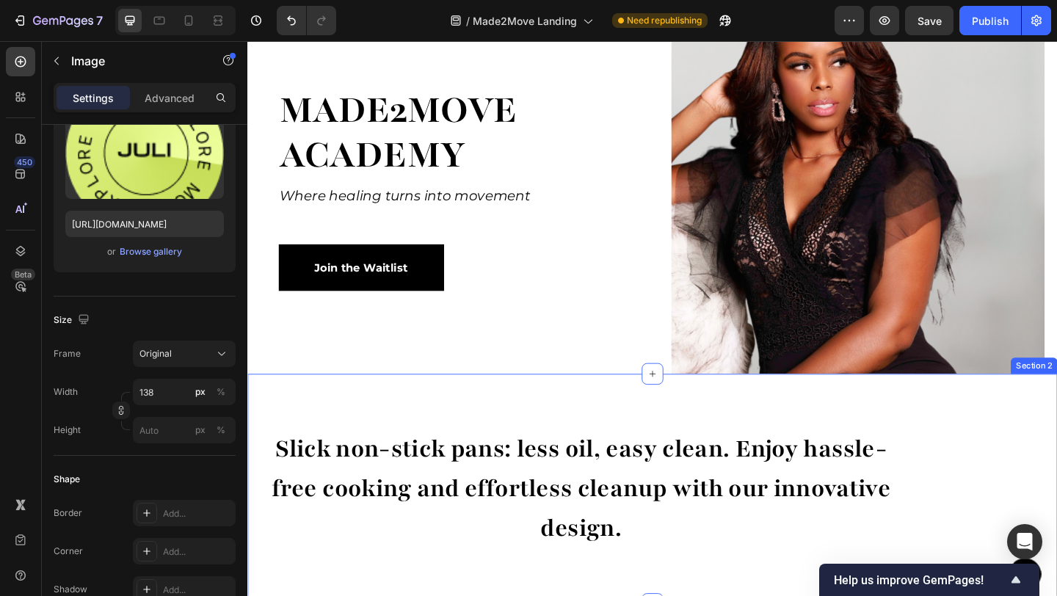
scroll to position [76, 0]
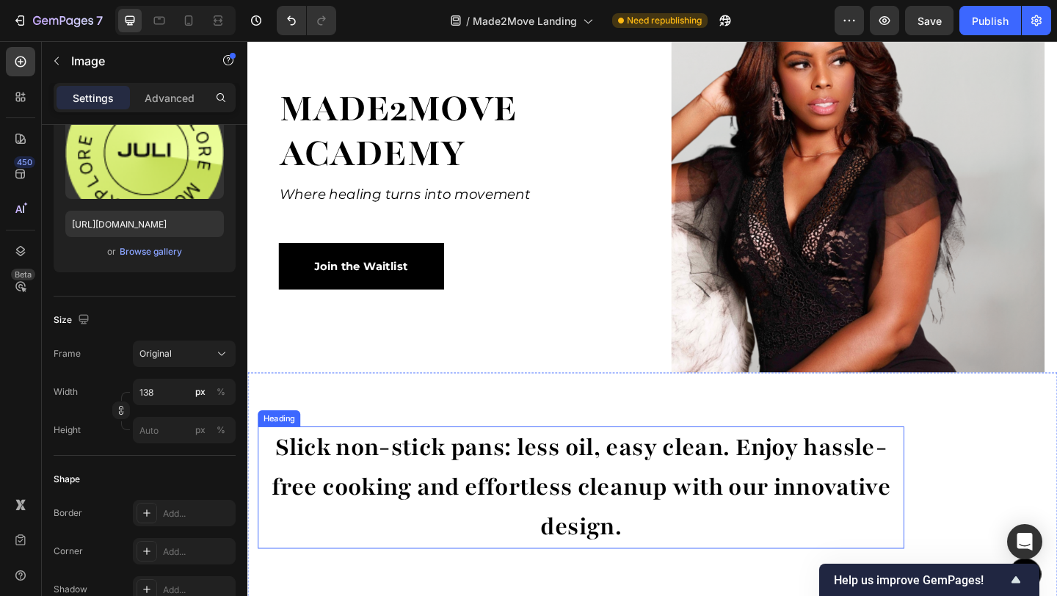
click at [301, 479] on h2 "Slick non-stick pans: less oil, easy clean. Enjoy hassle-free cooking and effor…" at bounding box center [609, 527] width 703 height 134
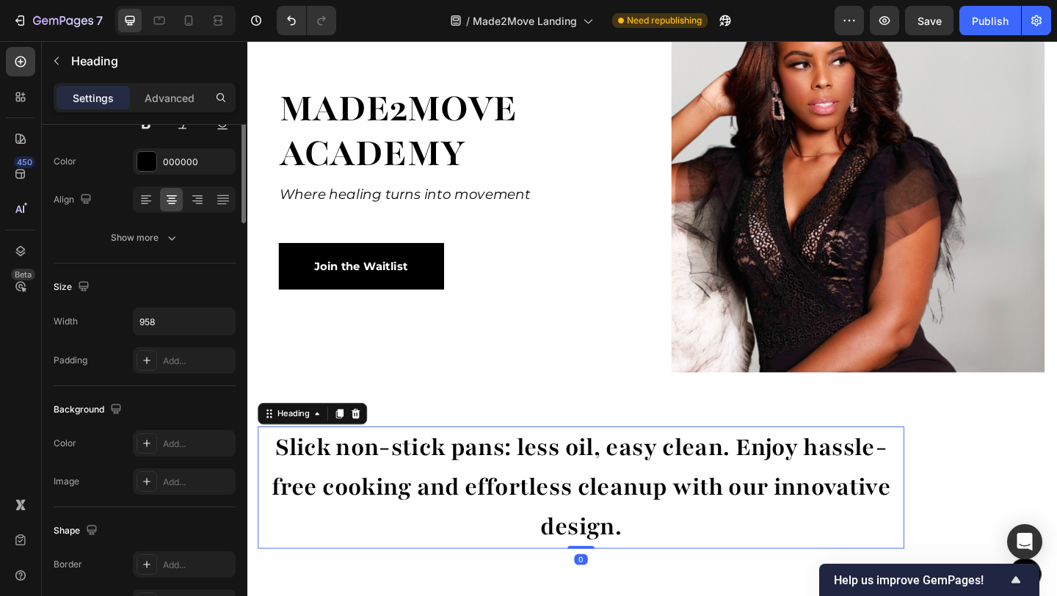
scroll to position [0, 0]
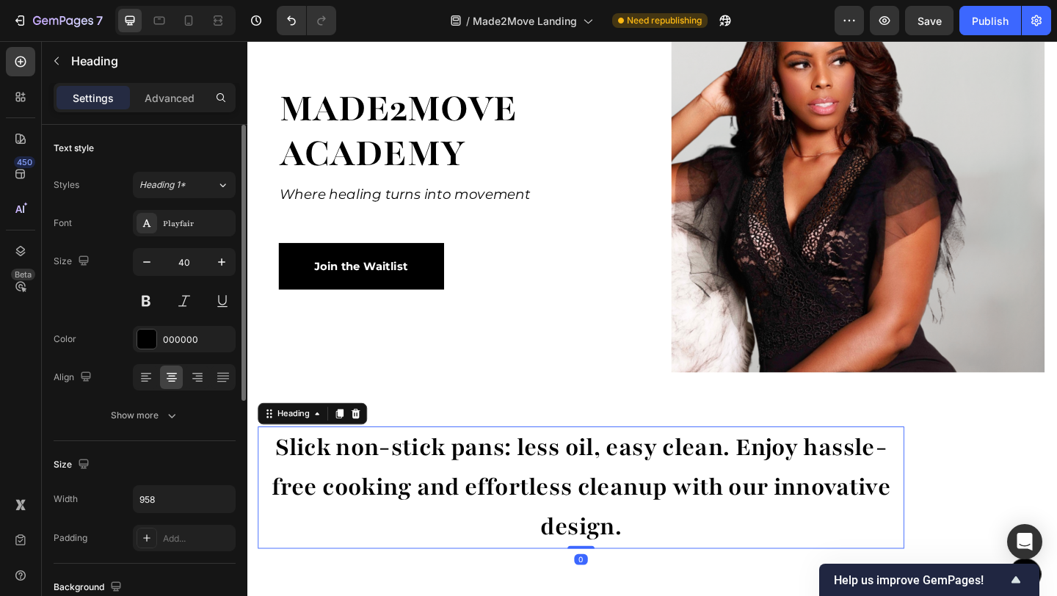
click at [294, 478] on h2 "Slick non-stick pans: less oil, easy clean. Enjoy hassle-free cooking and effor…" at bounding box center [609, 527] width 703 height 134
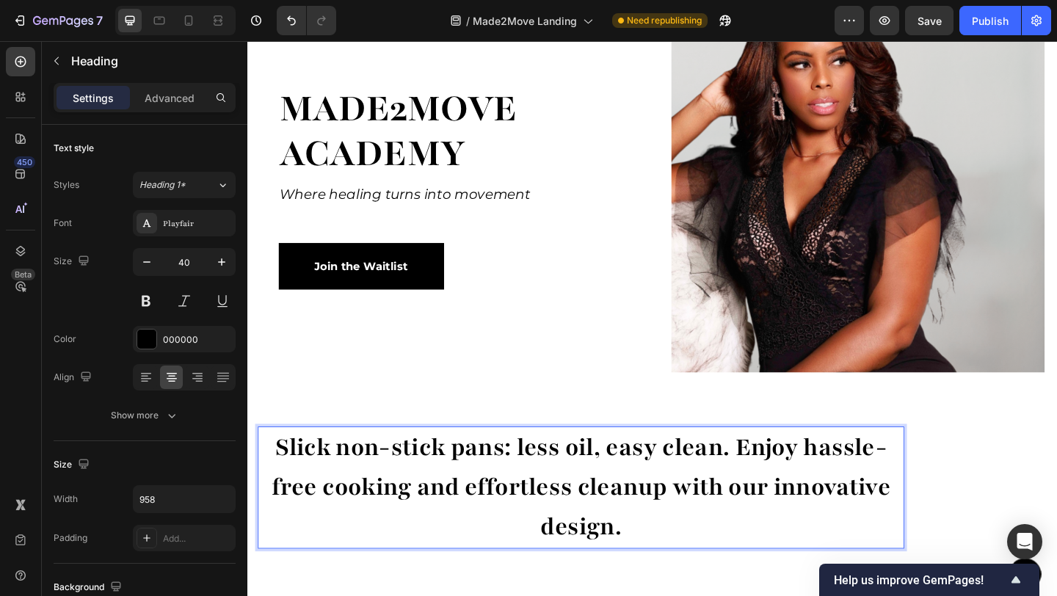
click at [280, 475] on p "Slick non-stick pans: less oil, easy clean. Enjoy hassle-free cooking and effor…" at bounding box center [610, 527] width 700 height 131
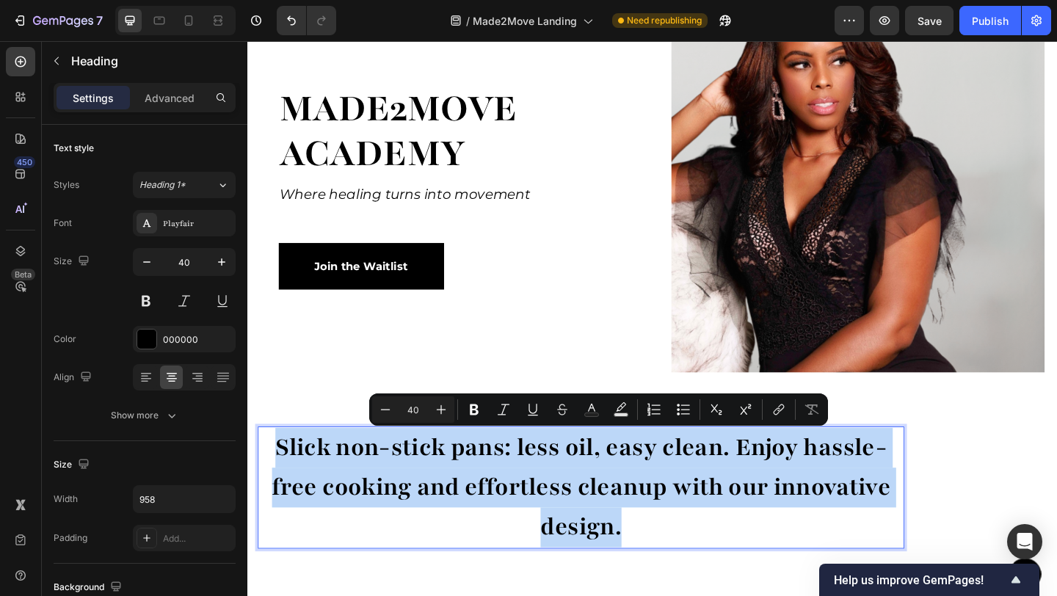
drag, startPoint x: 280, startPoint y: 475, endPoint x: 656, endPoint y: 564, distance: 386.9
click at [656, 564] on p "Slick non-stick pans: less oil, easy clean. Enjoy hassle-free cooking and effor…" at bounding box center [610, 527] width 700 height 131
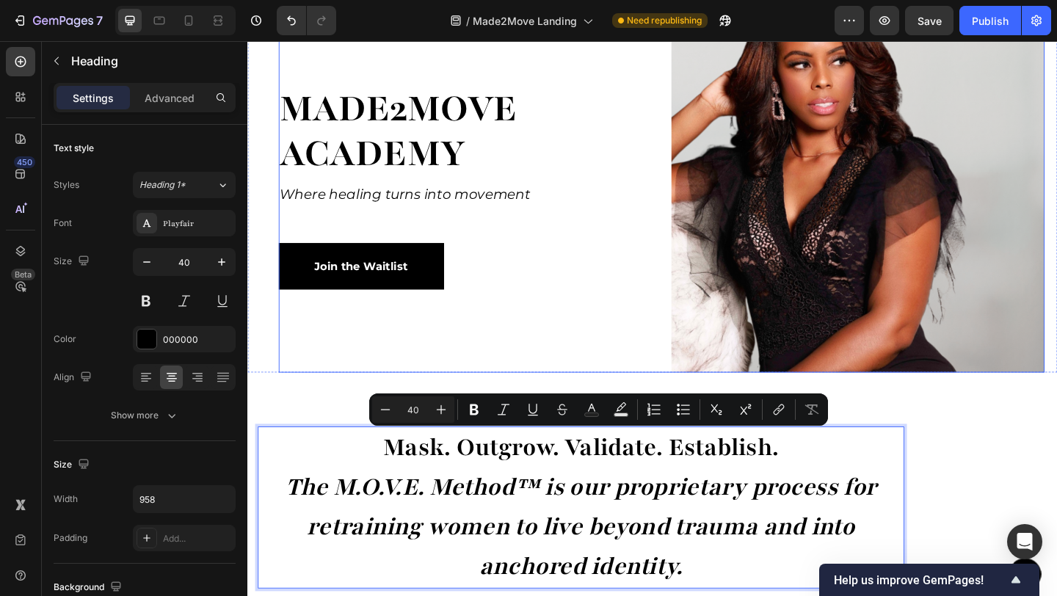
scroll to position [76, 0]
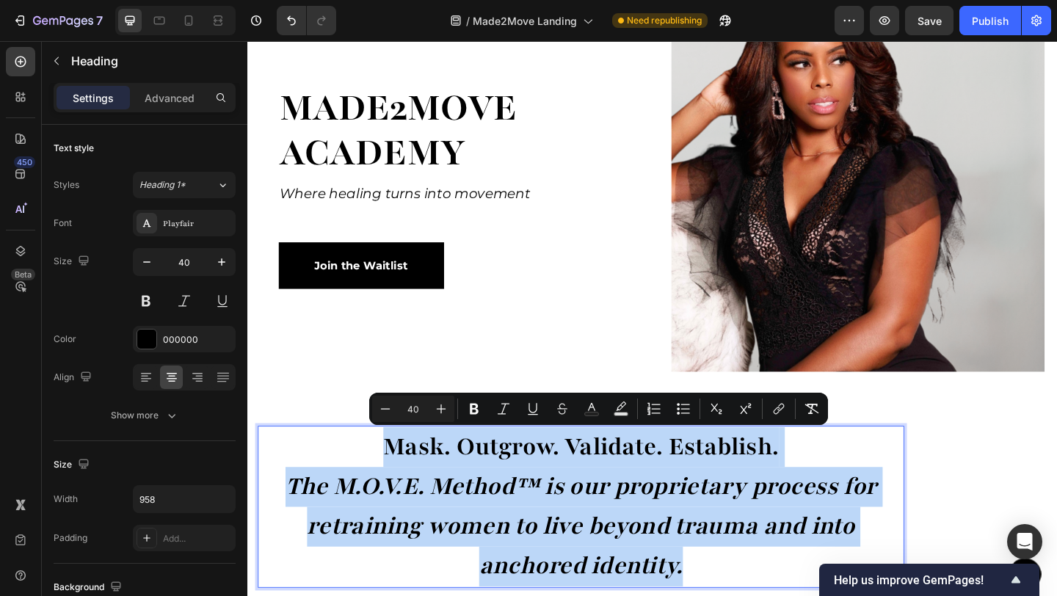
drag, startPoint x: 385, startPoint y: 478, endPoint x: 724, endPoint y: 598, distance: 359.9
click at [724, 595] on p "Mask. Outgrow. Validate. Establish. The M.O.V.E. Method™ is our proprietary pro…" at bounding box center [610, 548] width 700 height 174
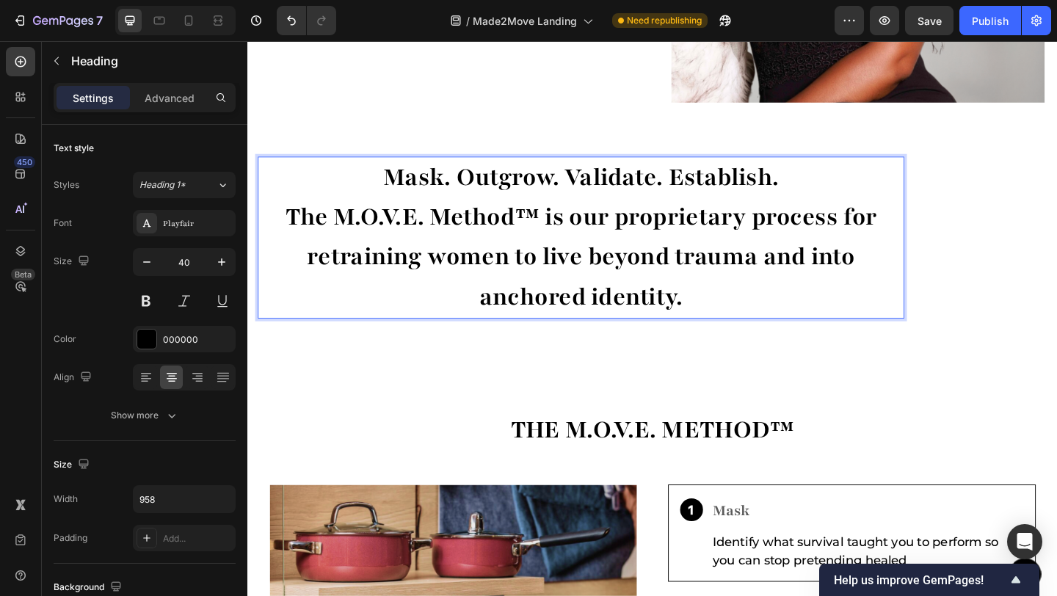
scroll to position [369, 0]
click at [388, 182] on p "Mask. Outgrow. Validate. Establish. The M.O.V.E. Method™ is our proprietary pro…" at bounding box center [610, 255] width 700 height 174
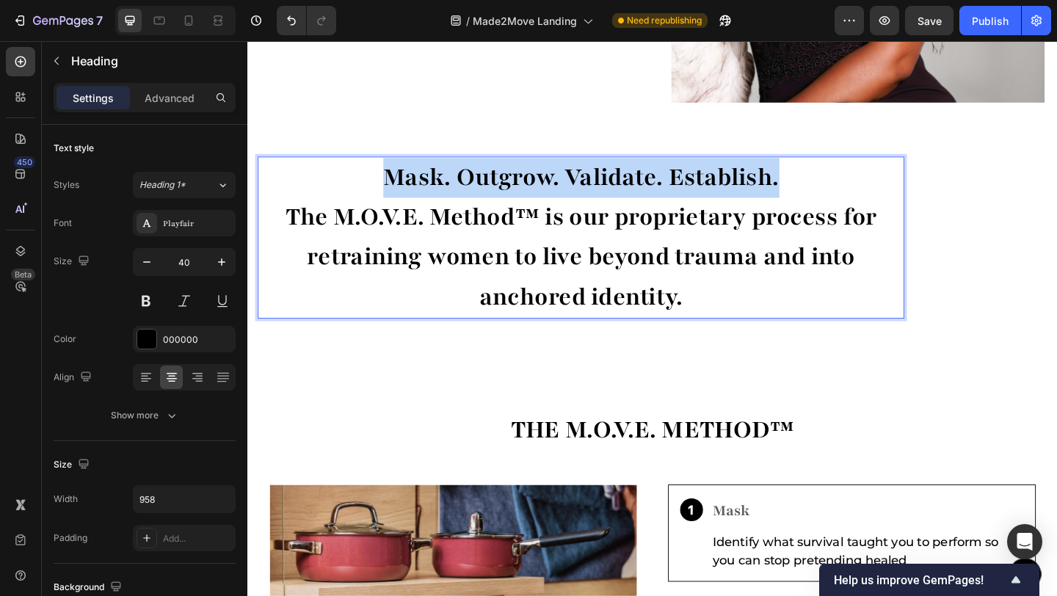
drag, startPoint x: 388, startPoint y: 182, endPoint x: 830, endPoint y: 188, distance: 442.0
click at [830, 188] on p "Mask. Outgrow. Validate. Establish. The M.O.V.E. Method™ is our proprietary pro…" at bounding box center [610, 255] width 700 height 174
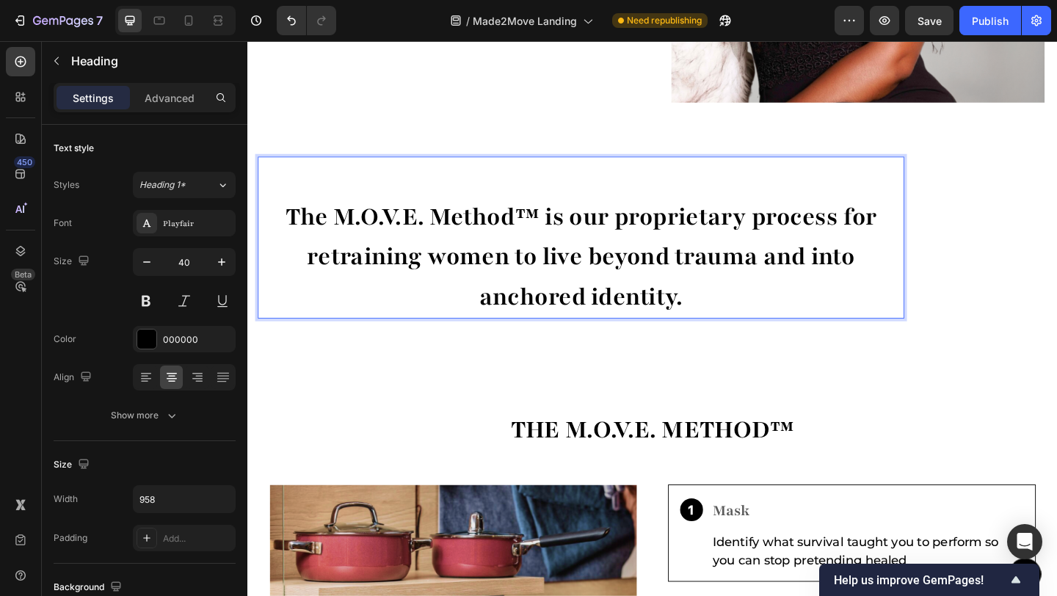
click at [285, 236] on p "⁠⁠⁠⁠⁠⁠⁠ The M.O.V.E. Method™ is our proprietary process for retraining women to…" at bounding box center [610, 255] width 700 height 174
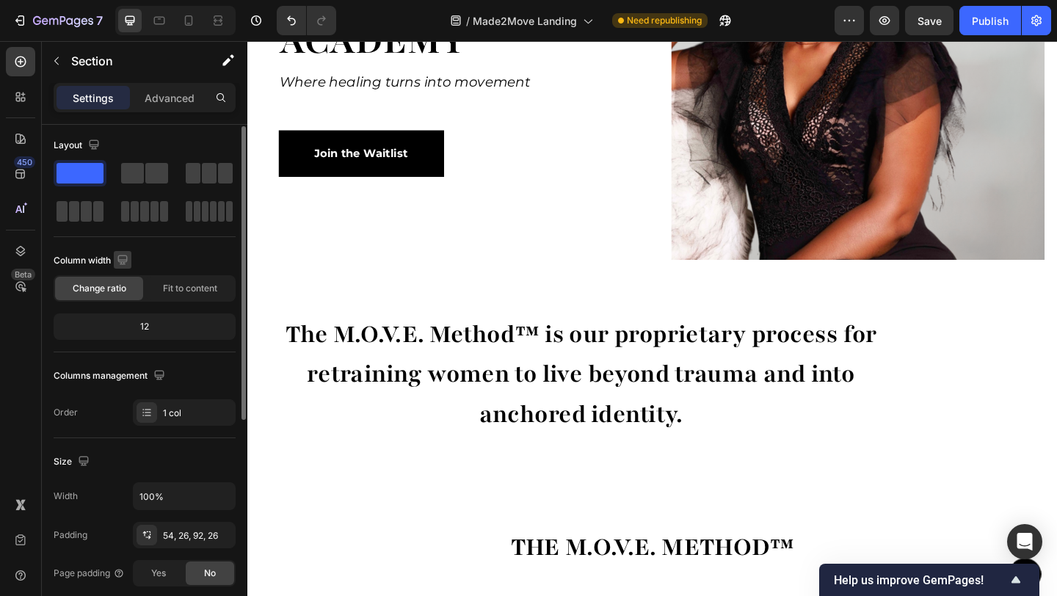
scroll to position [6, 0]
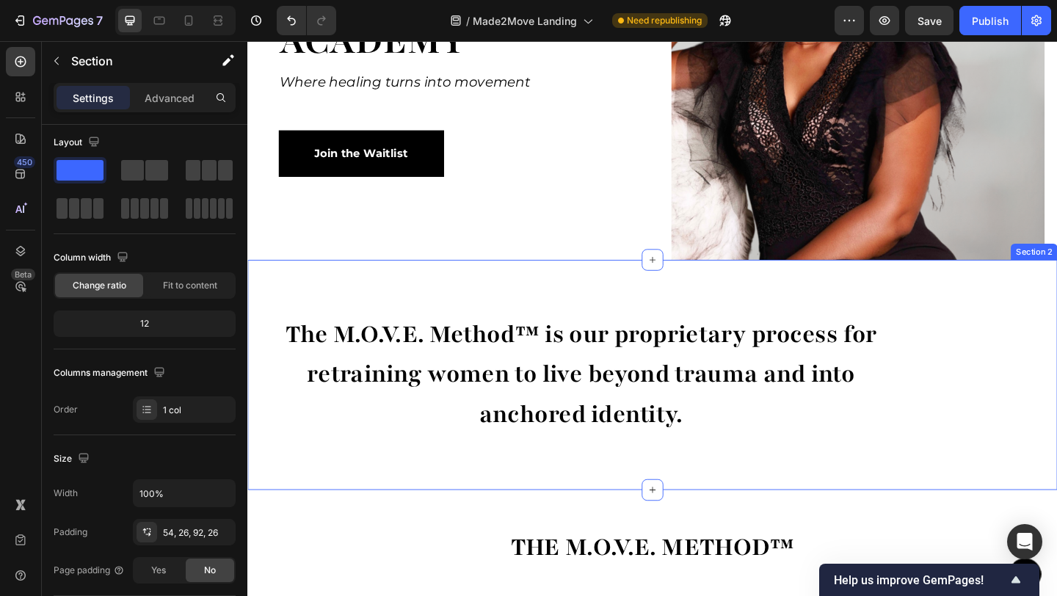
click at [625, 508] on div "The M.O.V.E. Method™ is our proprietary process for retraining women to live be…" at bounding box center [687, 404] width 881 height 251
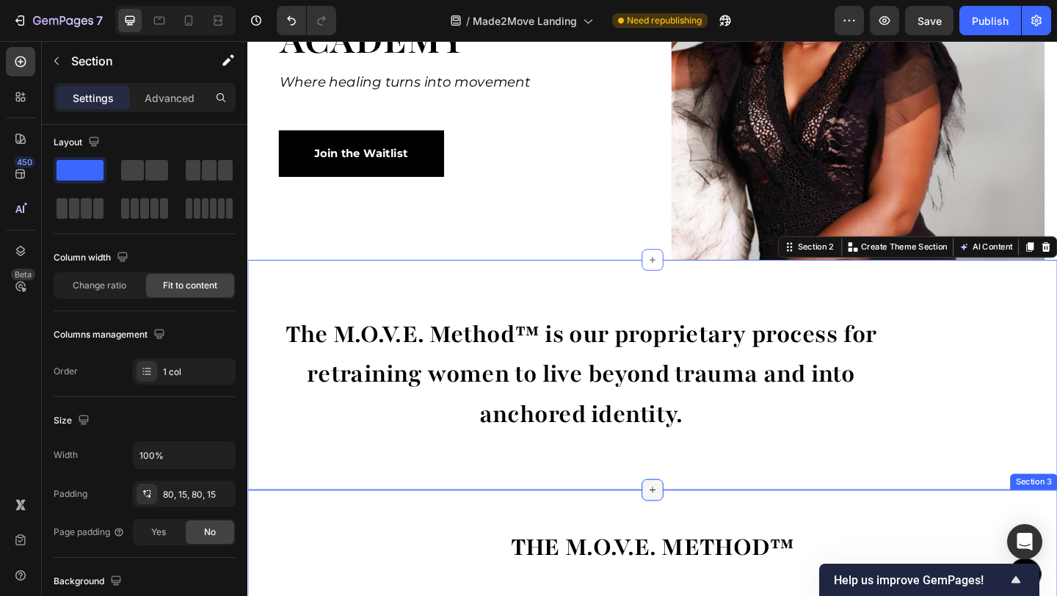
click at [679, 535] on div at bounding box center [687, 529] width 23 height 23
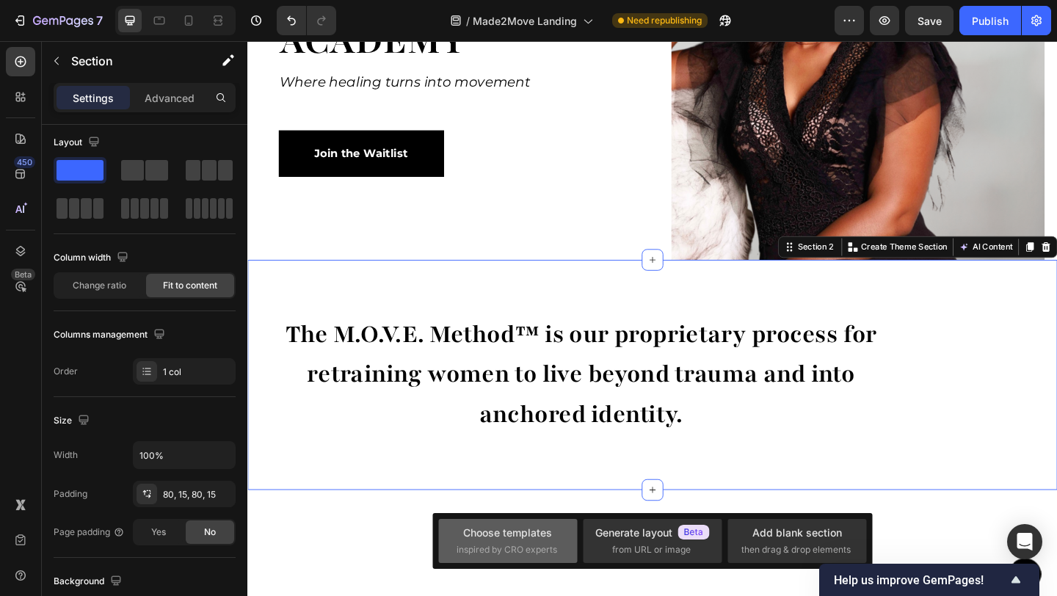
click at [507, 546] on span "inspired by CRO experts" at bounding box center [507, 549] width 101 height 13
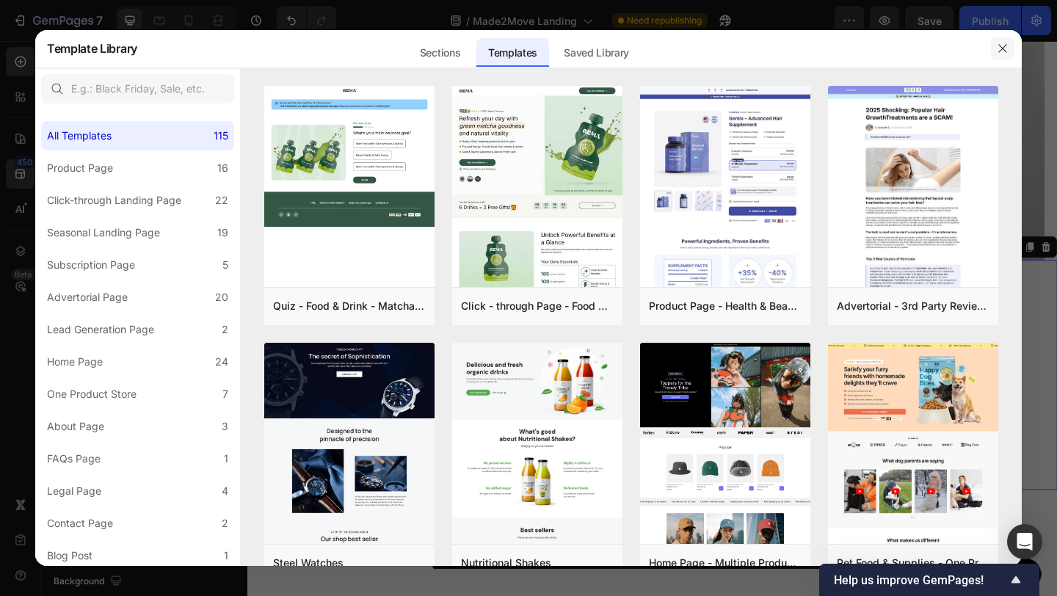
click at [1002, 44] on icon "button" at bounding box center [1003, 49] width 12 height 12
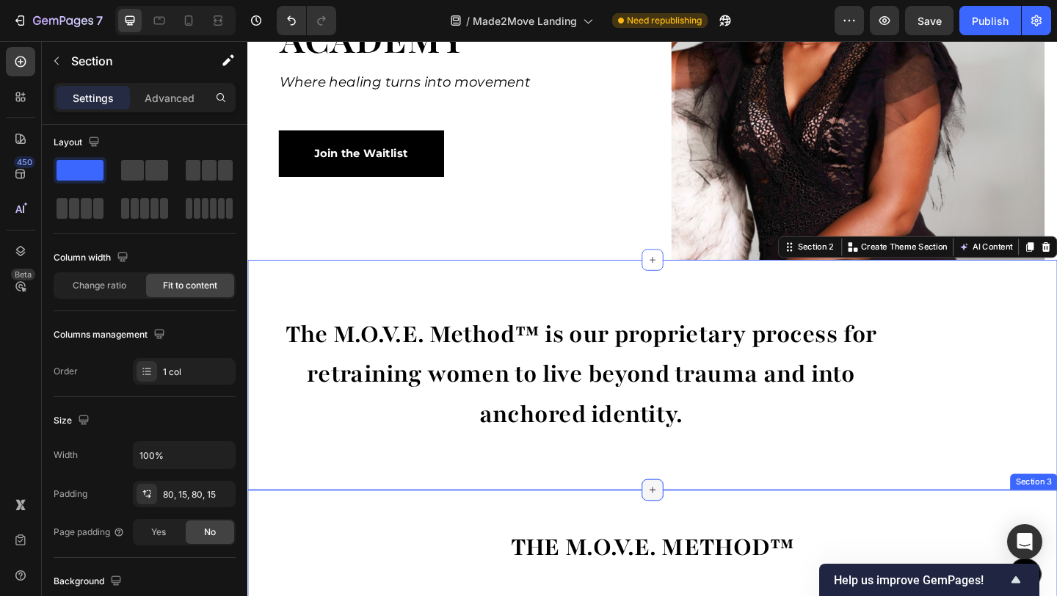
click at [682, 532] on icon at bounding box center [688, 529] width 12 height 12
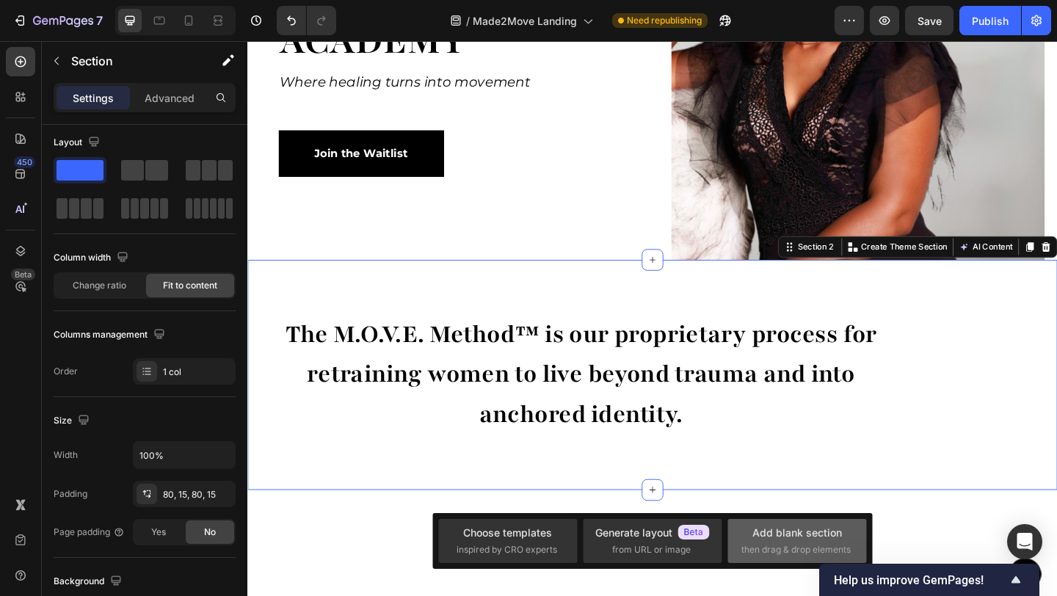
click at [760, 535] on div "Add blank section" at bounding box center [797, 532] width 90 height 15
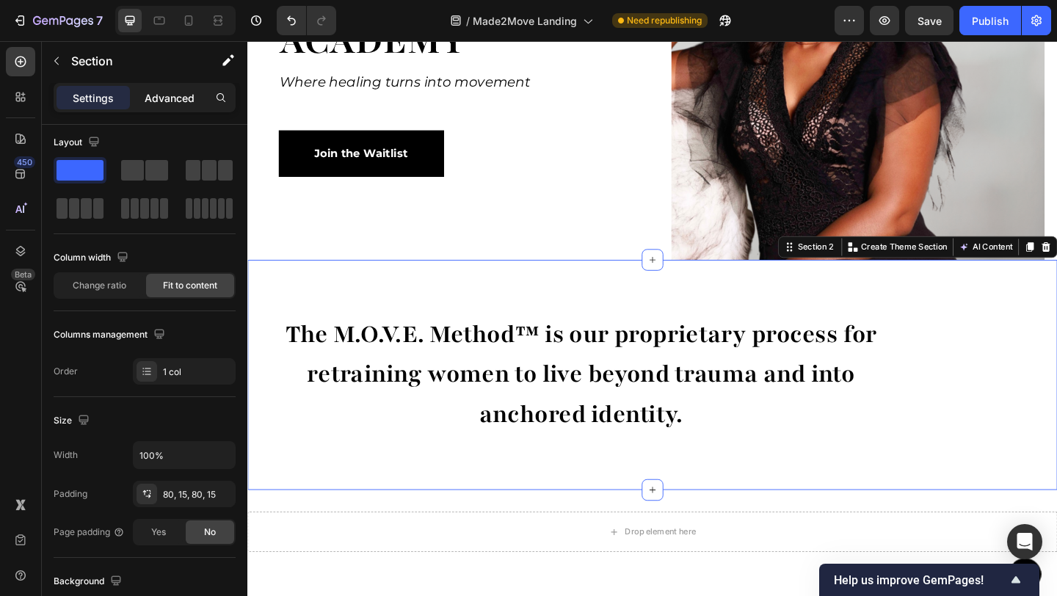
click at [164, 102] on p "Advanced" at bounding box center [170, 97] width 50 height 15
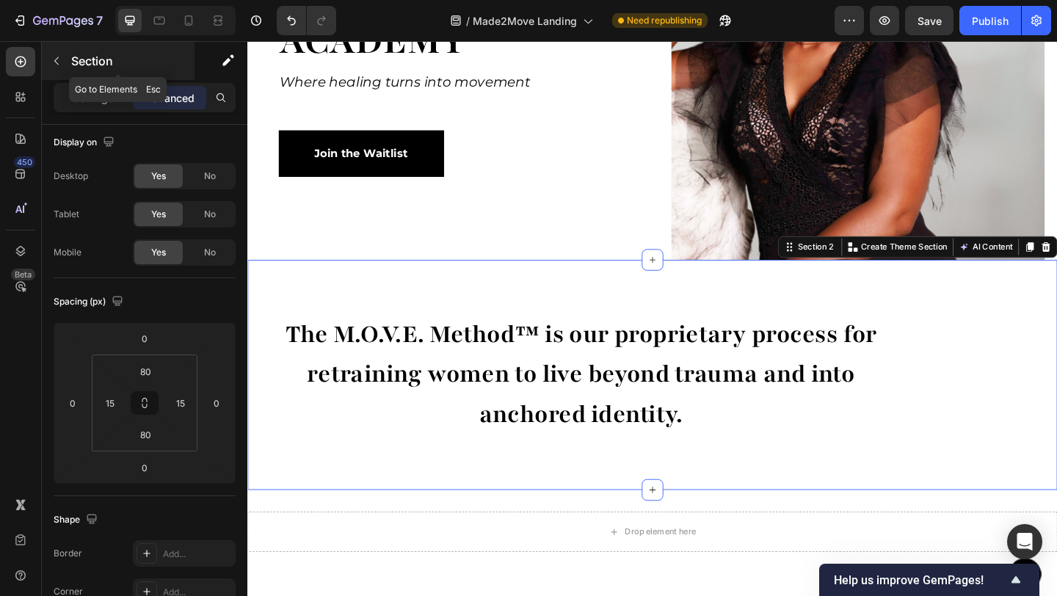
click at [63, 59] on button "button" at bounding box center [56, 60] width 23 height 23
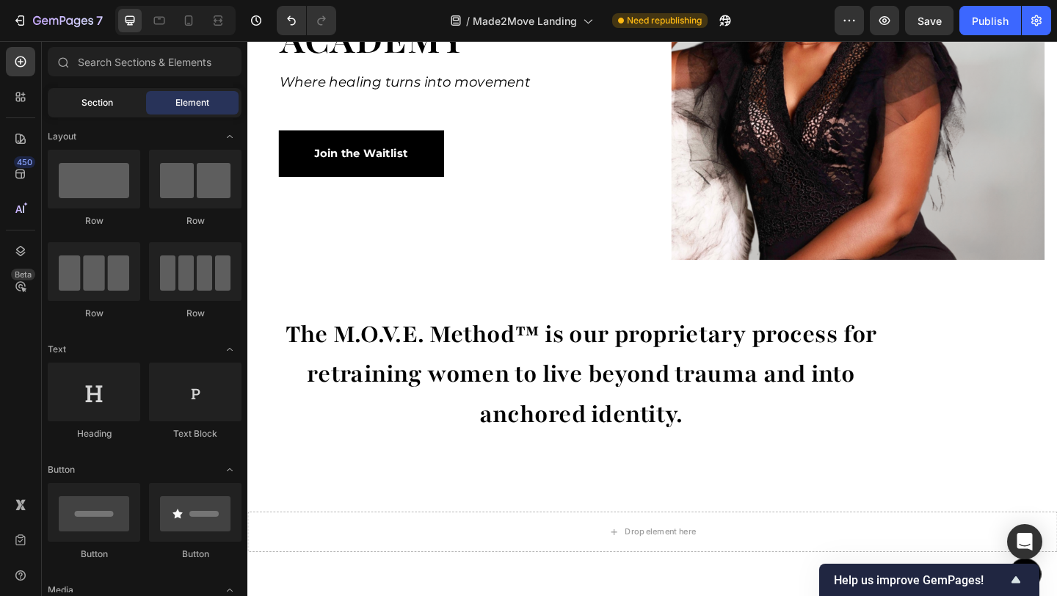
click at [79, 103] on div "Section" at bounding box center [97, 102] width 92 height 23
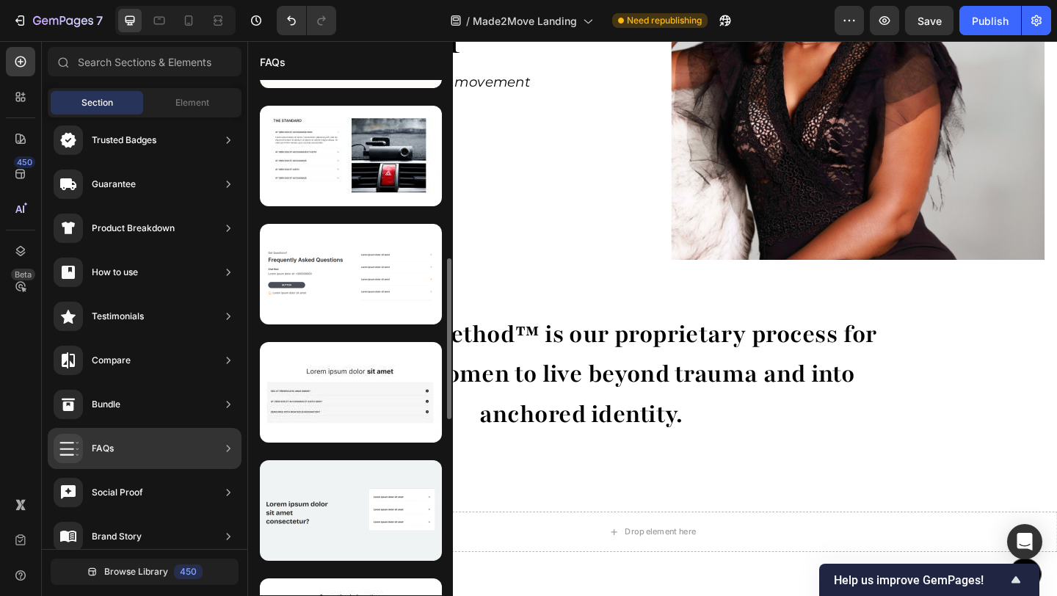
scroll to position [538, 0]
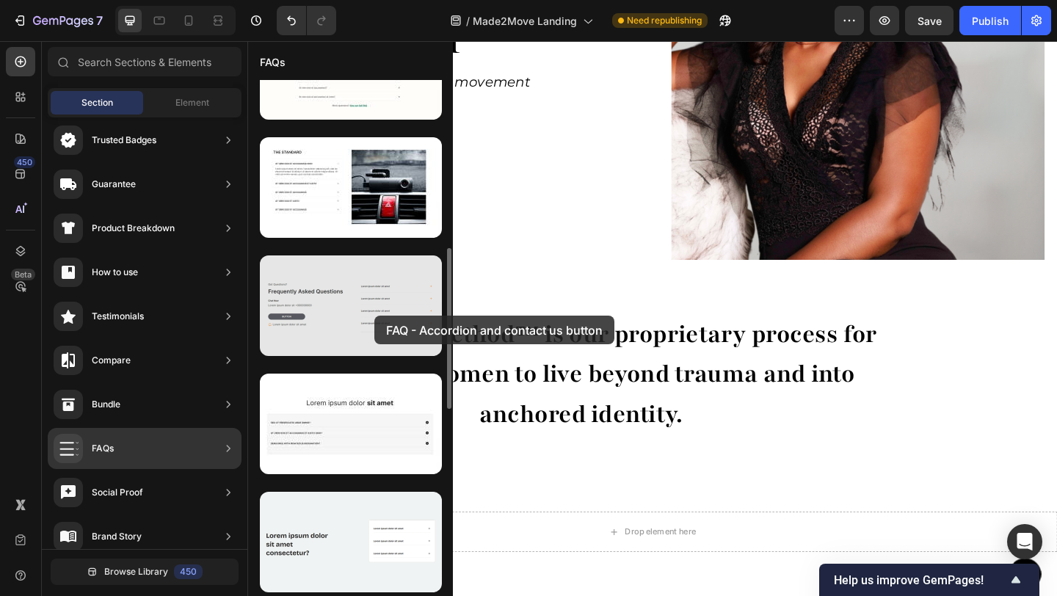
drag, startPoint x: 326, startPoint y: 318, endPoint x: 374, endPoint y: 316, distance: 48.5
click at [374, 316] on div at bounding box center [351, 305] width 182 height 101
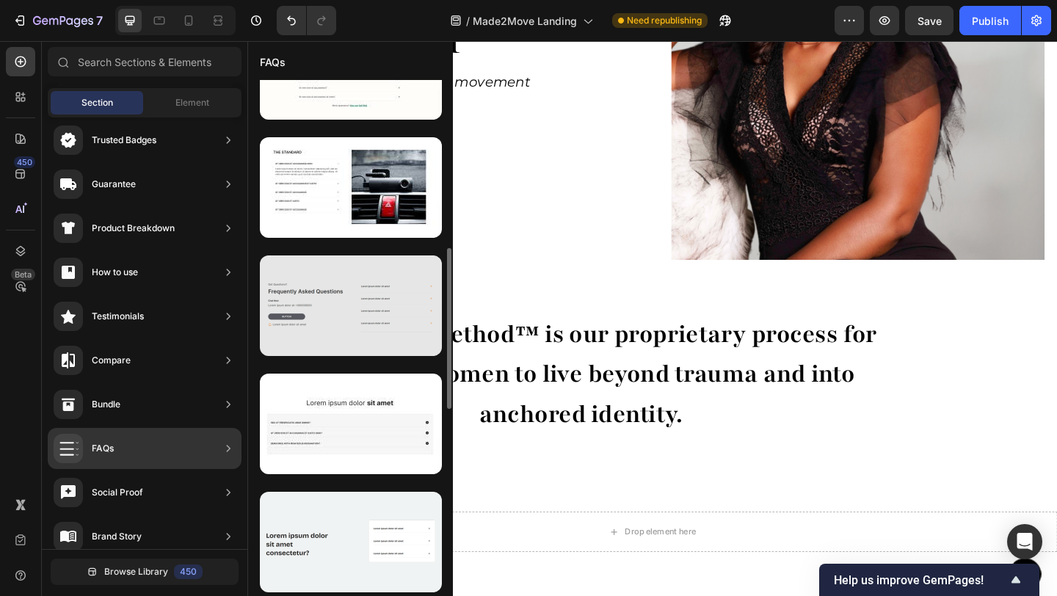
click at [366, 314] on div at bounding box center [351, 305] width 182 height 101
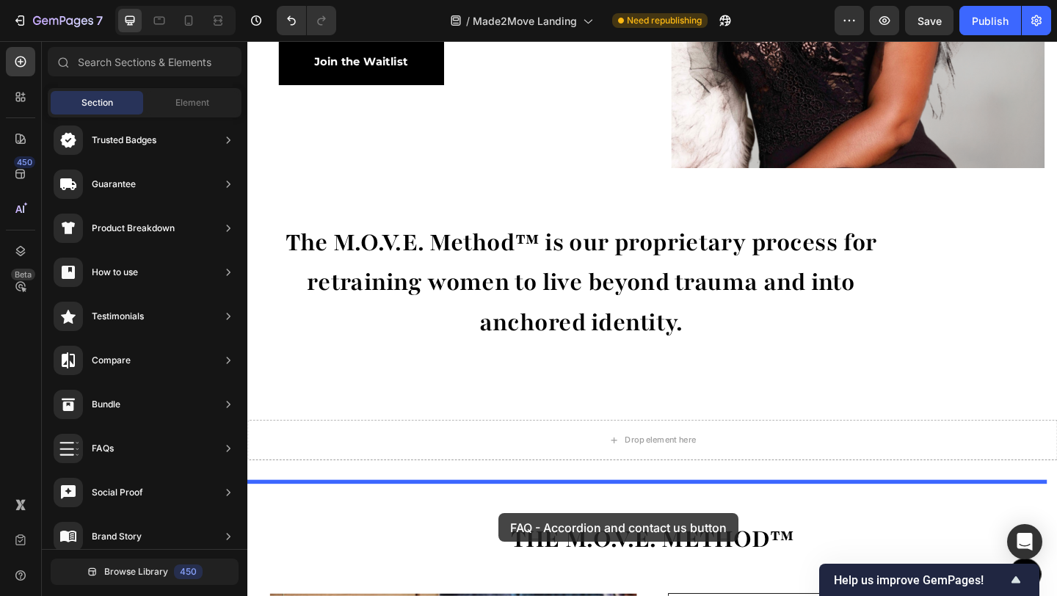
scroll to position [329, 0]
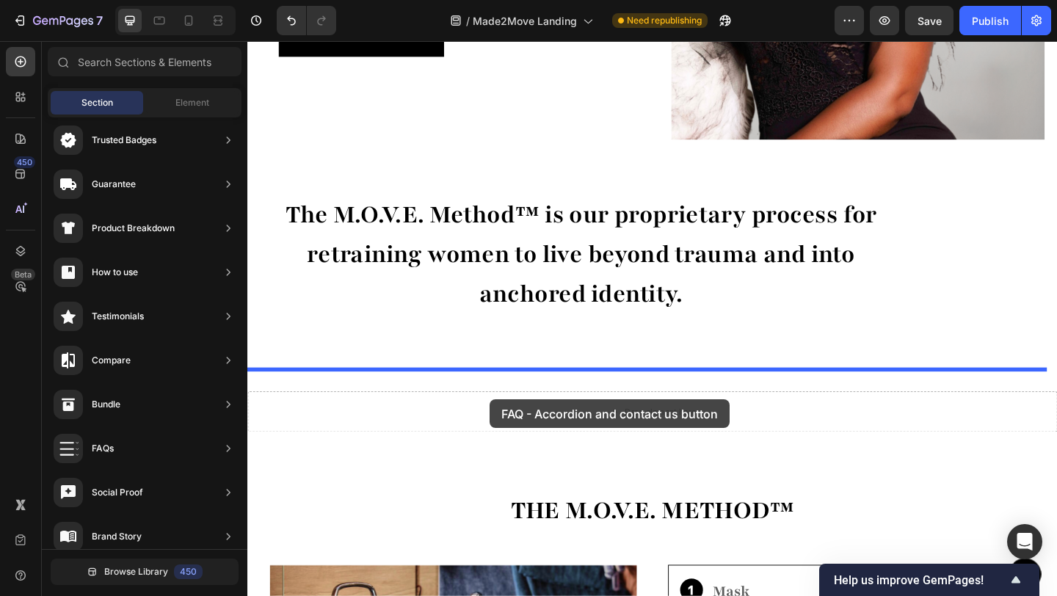
drag, startPoint x: 556, startPoint y: 346, endPoint x: 511, endPoint y: 431, distance: 96.6
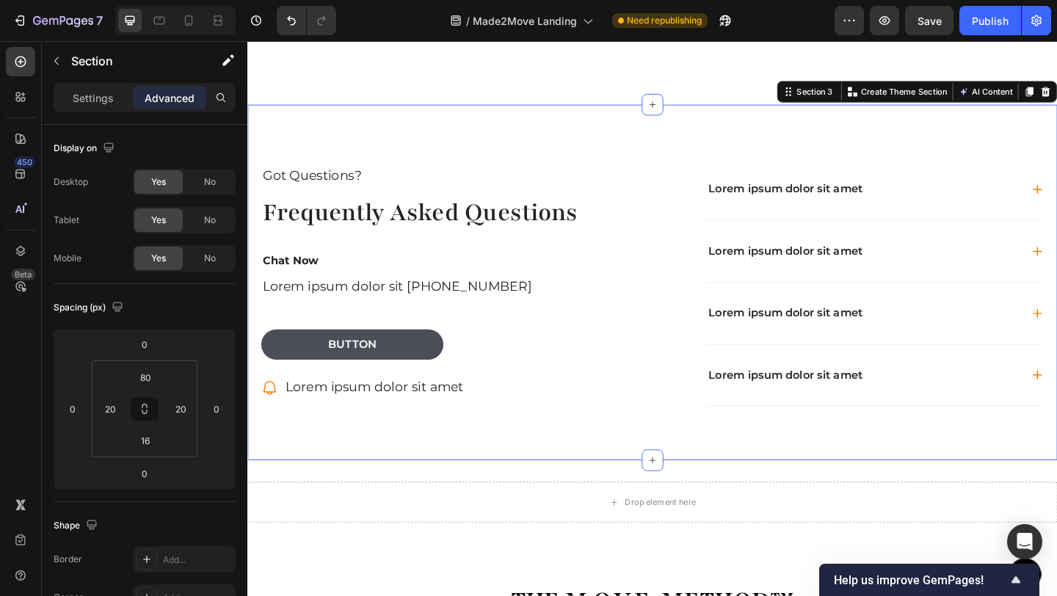
scroll to position [635, 0]
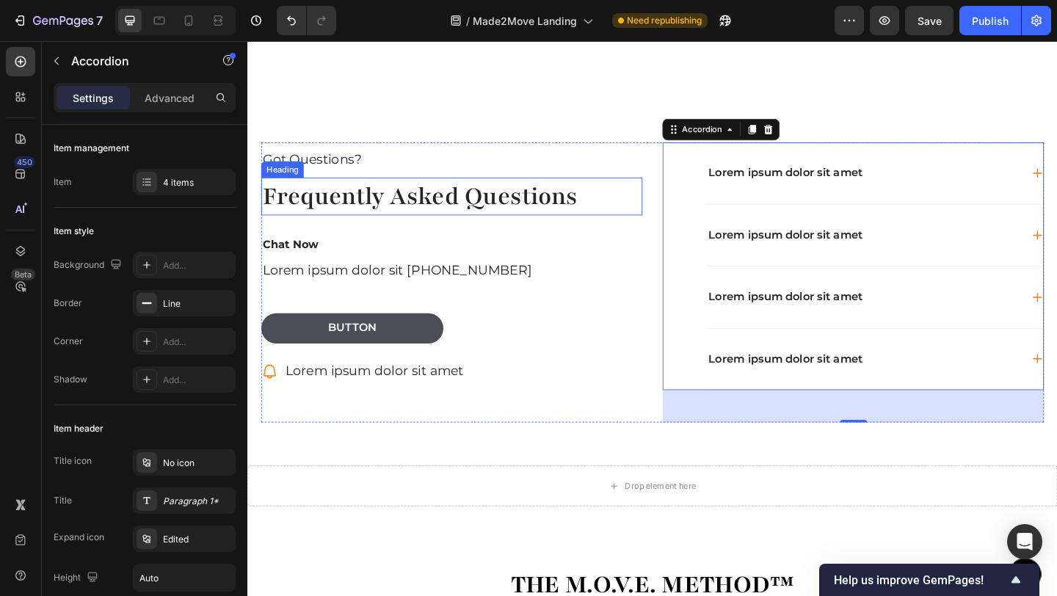
click at [342, 209] on h2 "Frequently Asked Questions" at bounding box center [469, 209] width 415 height 41
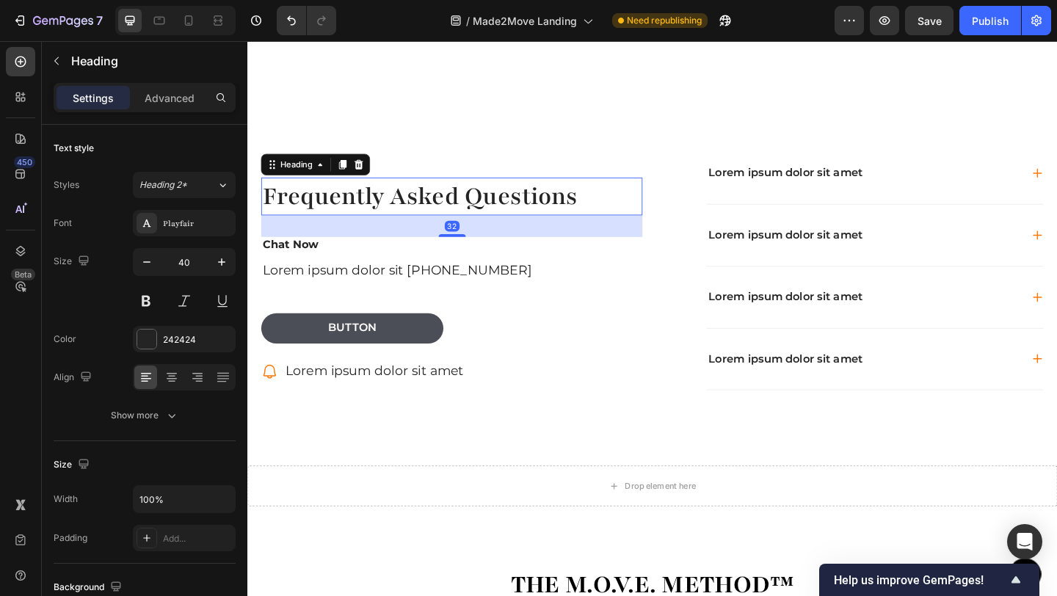
click at [342, 209] on h2 "Frequently Asked Questions" at bounding box center [469, 209] width 415 height 41
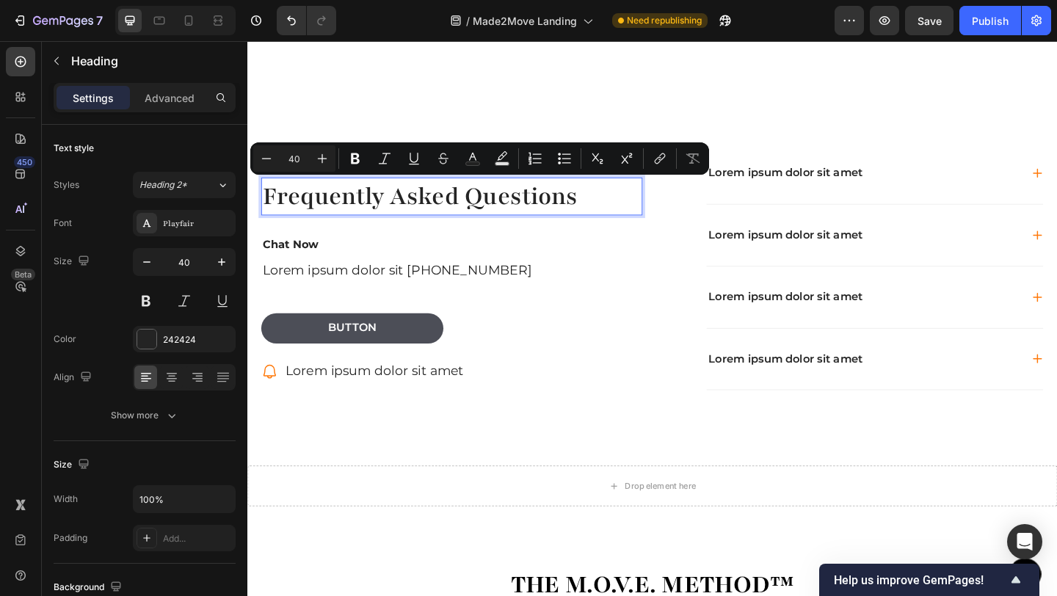
click at [615, 217] on p "Frequently Asked Questions" at bounding box center [470, 210] width 412 height 38
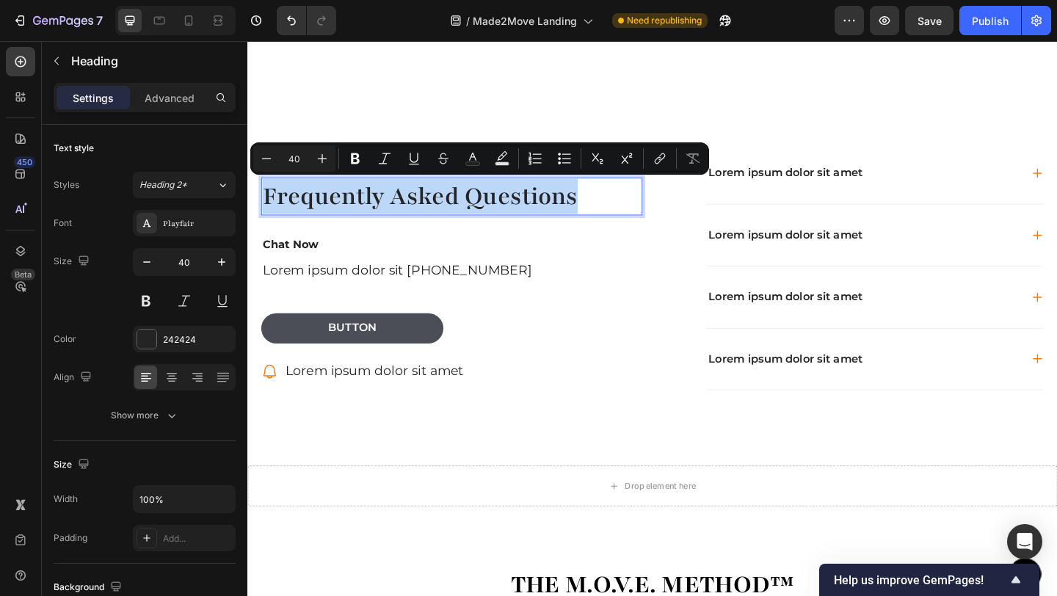
drag, startPoint x: 614, startPoint y: 211, endPoint x: 267, endPoint y: 211, distance: 347.2
click at [267, 211] on p "Frequently Asked Questions" at bounding box center [470, 210] width 412 height 38
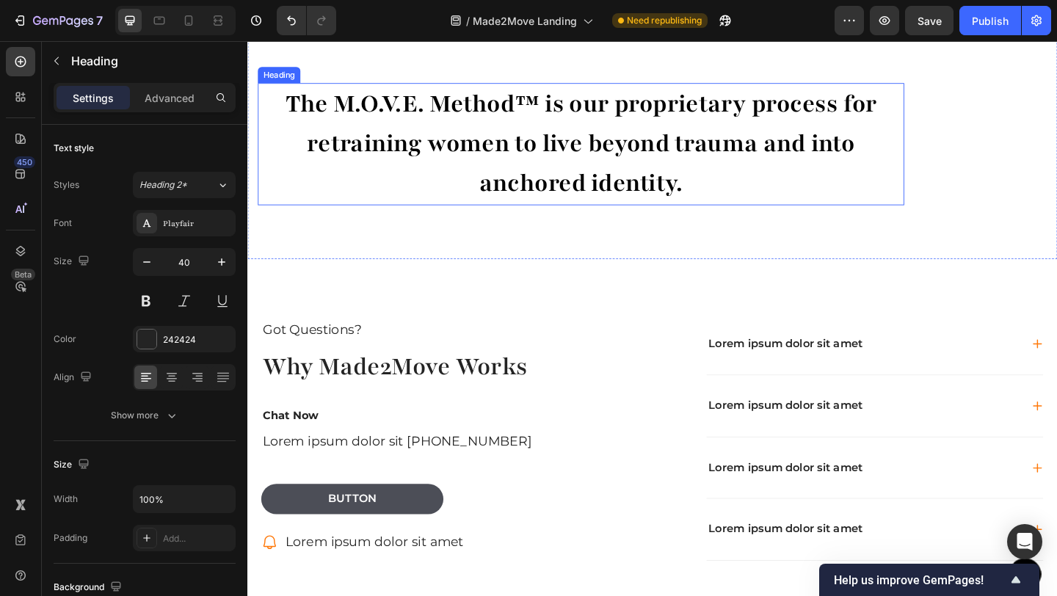
scroll to position [281, 0]
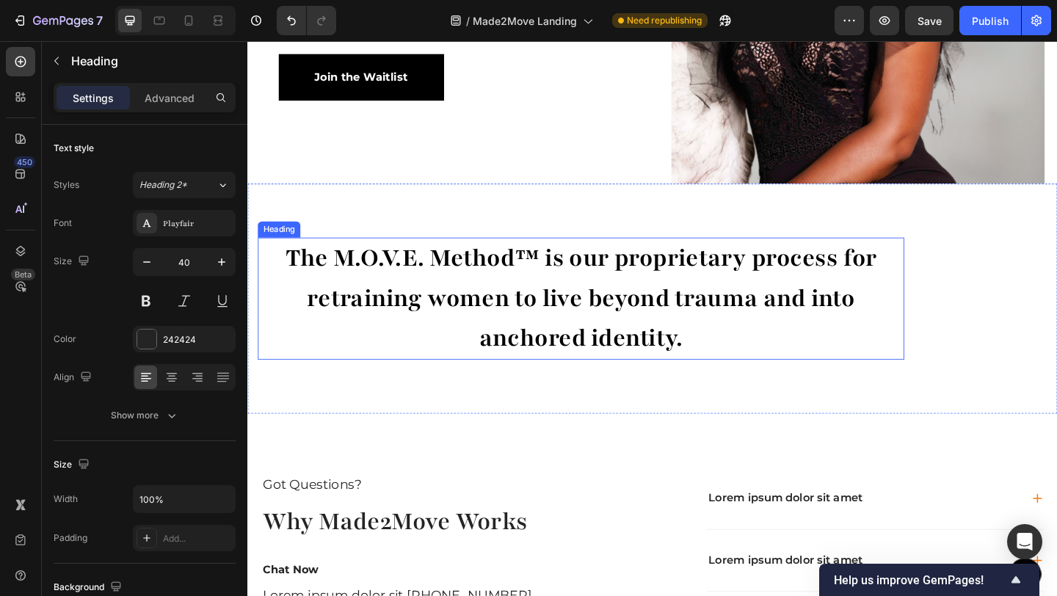
click at [724, 369] on h2 "The M.O.V.E. Method™ is our proprietary process for retraining women to live be…" at bounding box center [609, 322] width 703 height 134
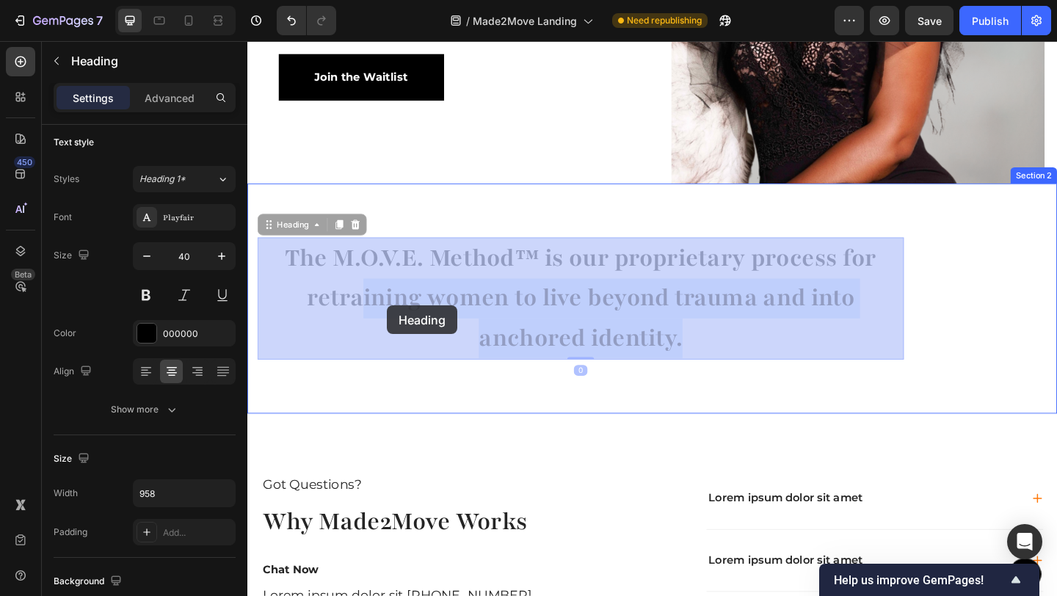
drag, startPoint x: 725, startPoint y: 368, endPoint x: 375, endPoint y: 322, distance: 353.2
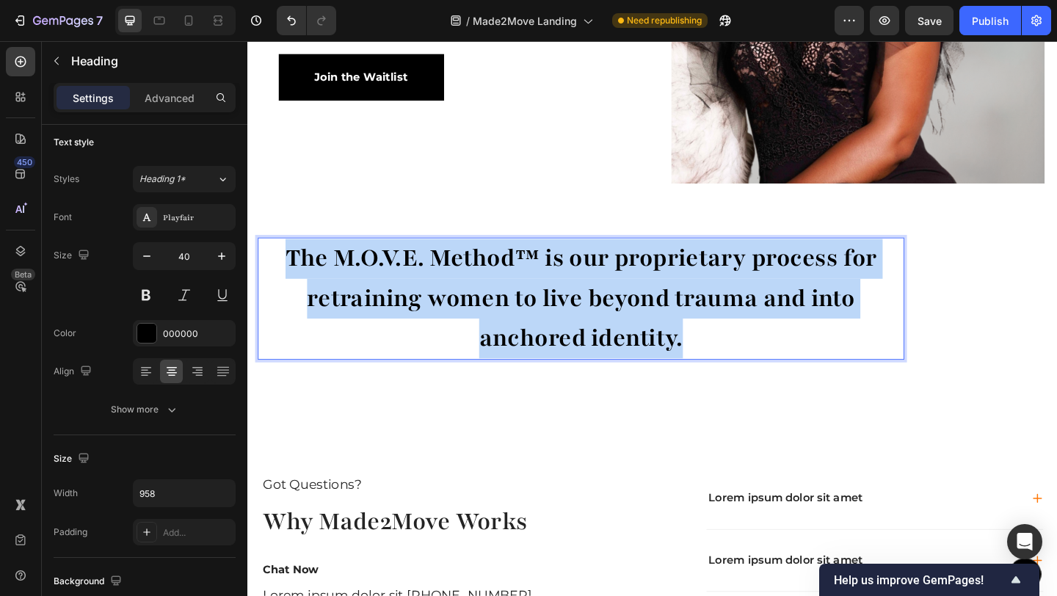
drag, startPoint x: 285, startPoint y: 272, endPoint x: 721, endPoint y: 366, distance: 445.9
click at [721, 366] on p "The M.O.V.E. Method™ is our proprietary process for retraining women to live be…" at bounding box center [610, 321] width 700 height 131
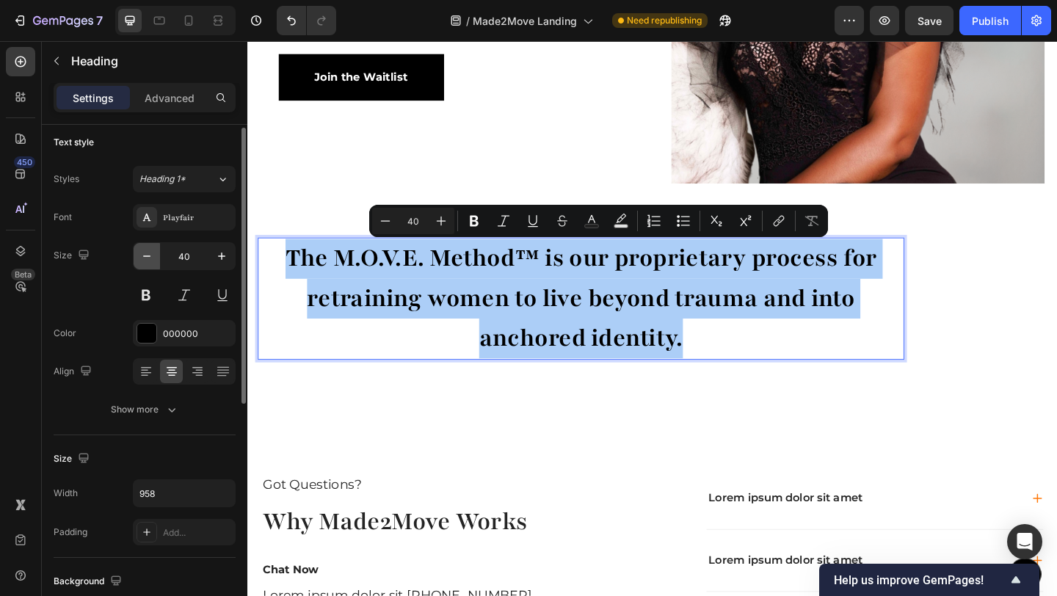
click at [157, 261] on button "button" at bounding box center [147, 256] width 26 height 26
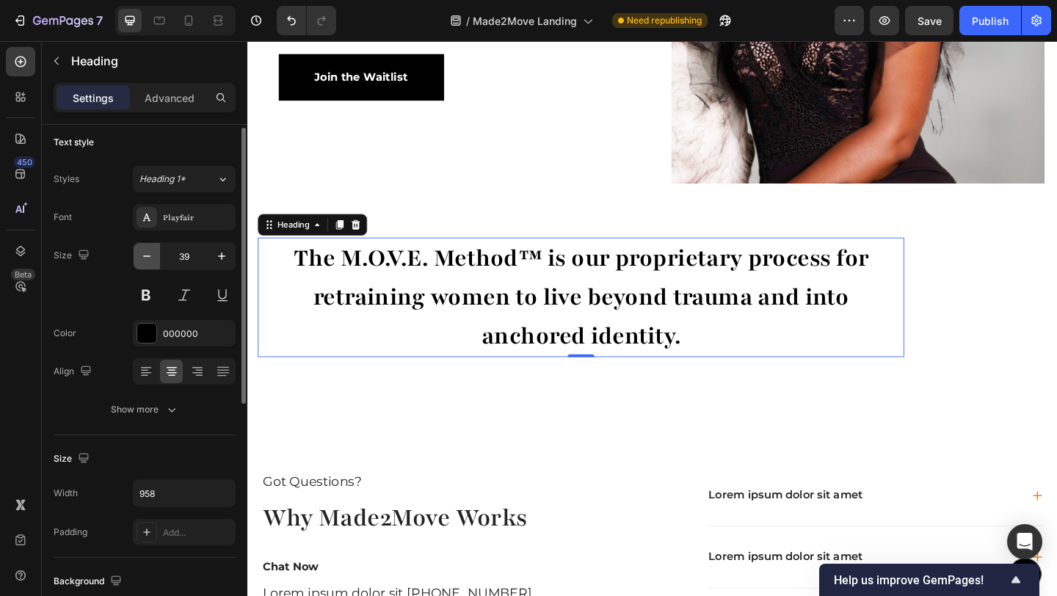
click at [157, 261] on button "button" at bounding box center [147, 256] width 26 height 26
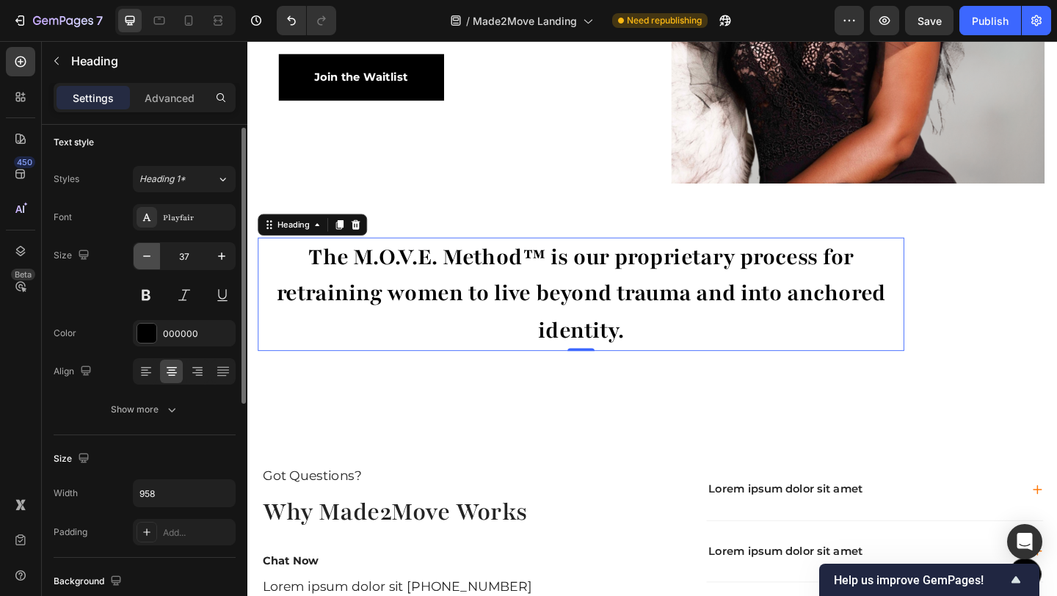
click at [157, 261] on button "button" at bounding box center [147, 256] width 26 height 26
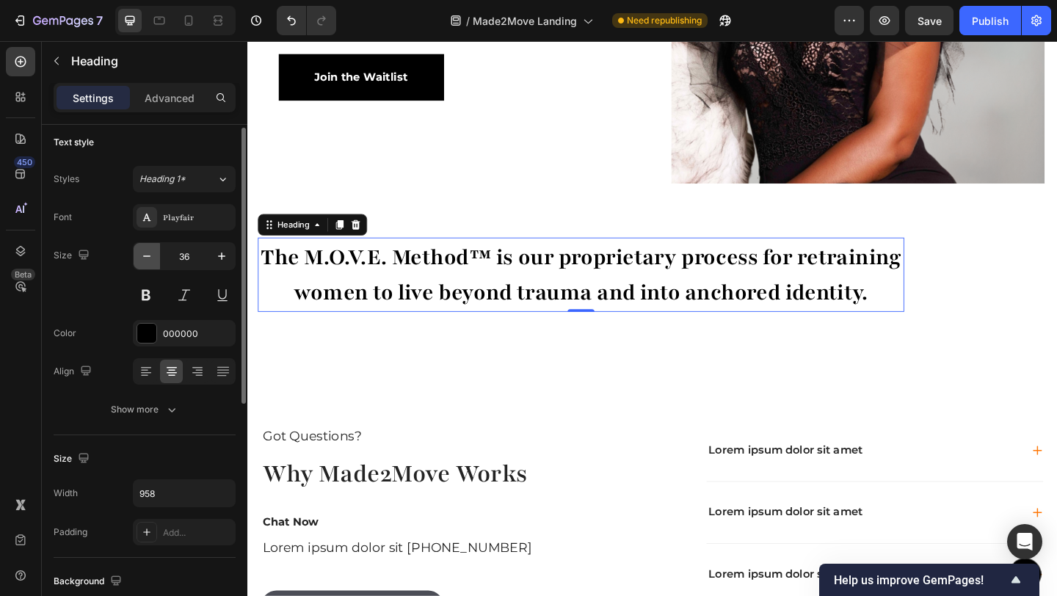
click at [157, 261] on button "button" at bounding box center [147, 256] width 26 height 26
type input "35"
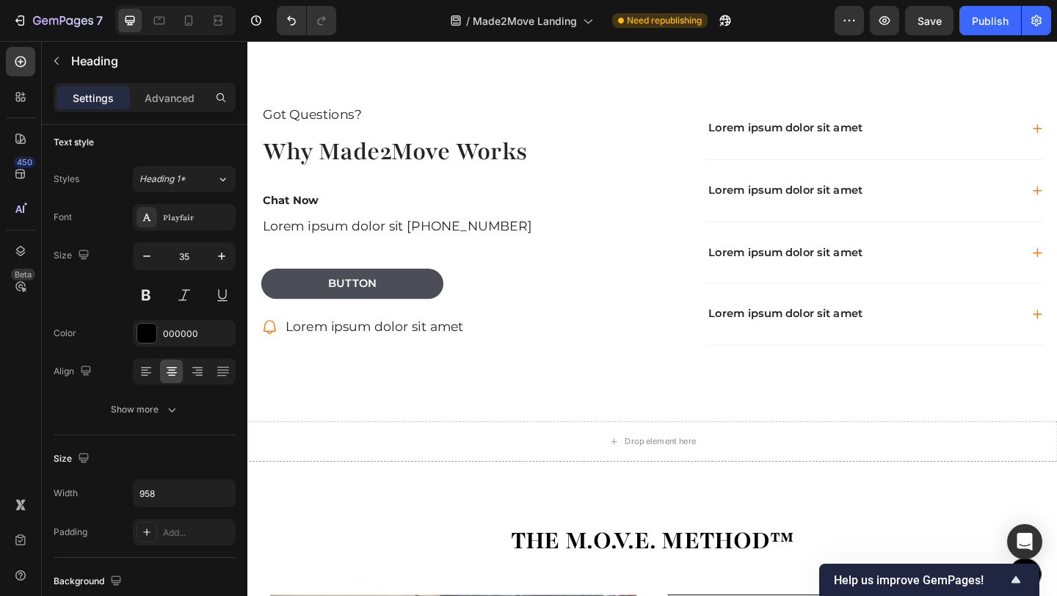
scroll to position [638, 0]
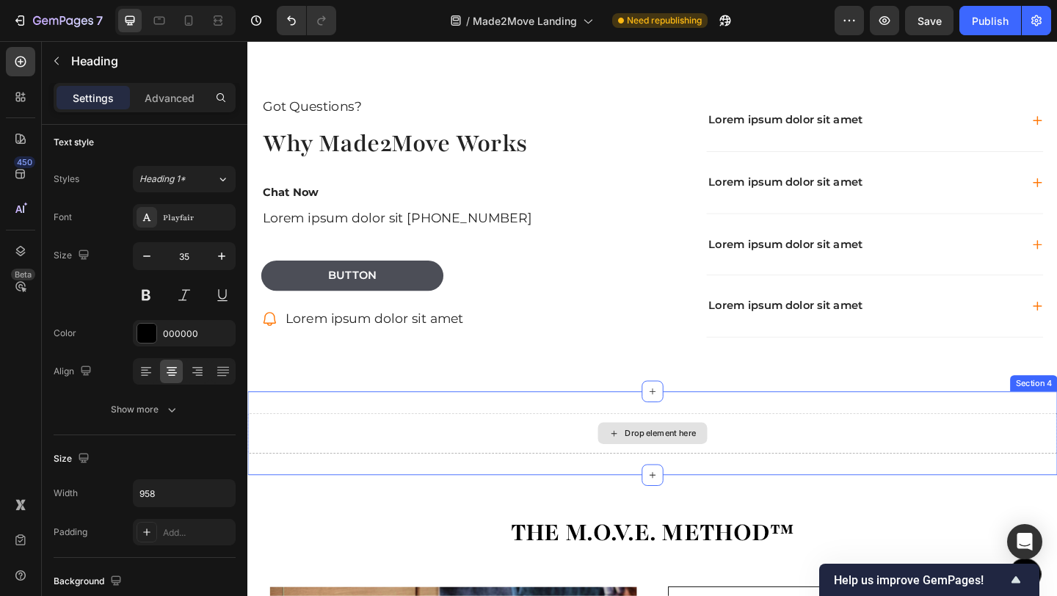
click at [693, 474] on div "Drop element here" at bounding box center [687, 467] width 119 height 23
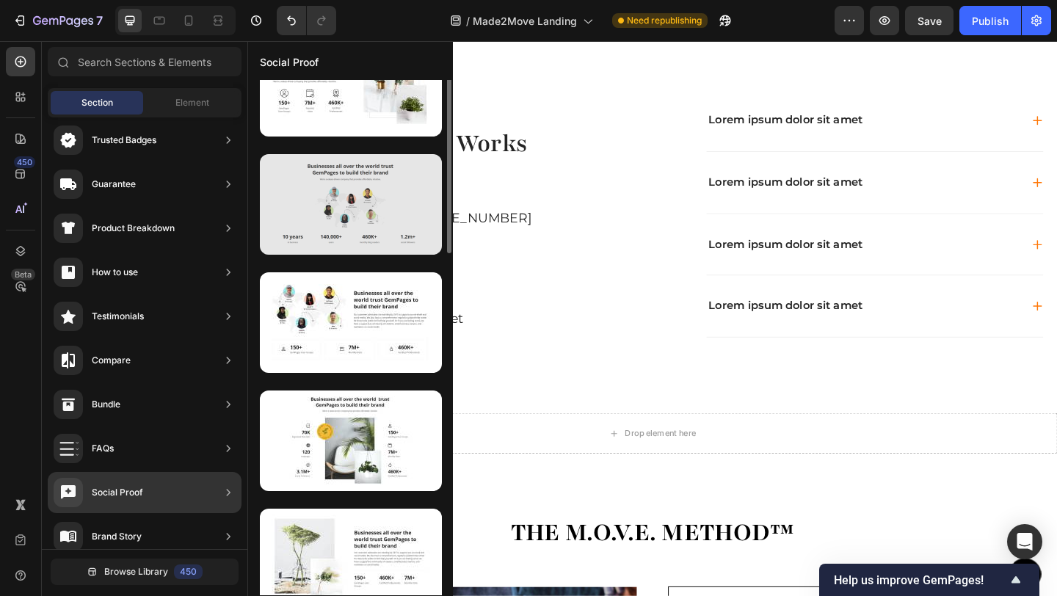
scroll to position [425, 0]
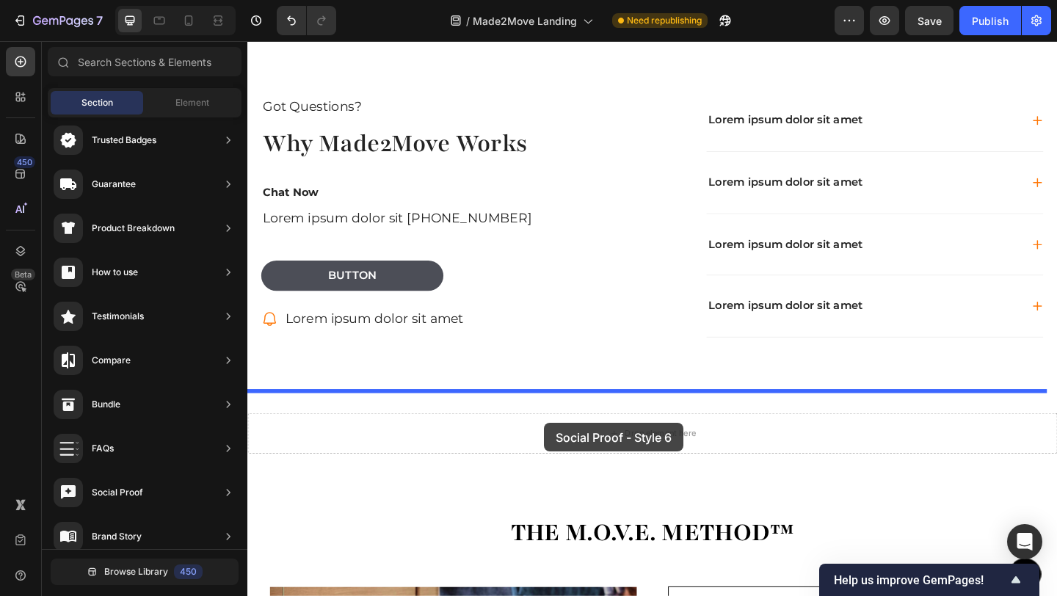
drag, startPoint x: 531, startPoint y: 446, endPoint x: 570, endPoint y: 457, distance: 41.1
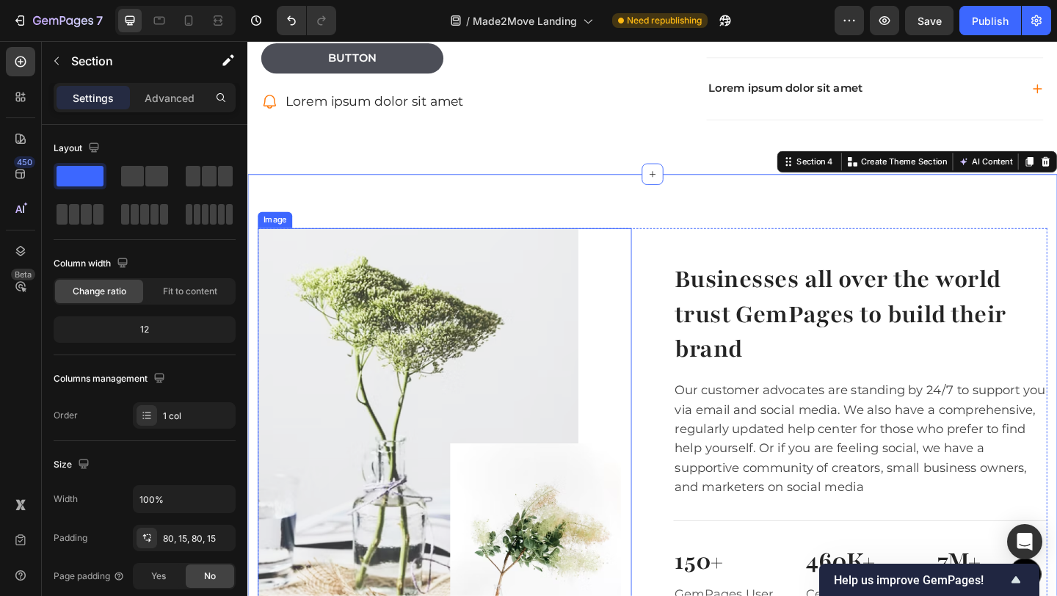
scroll to position [856, 0]
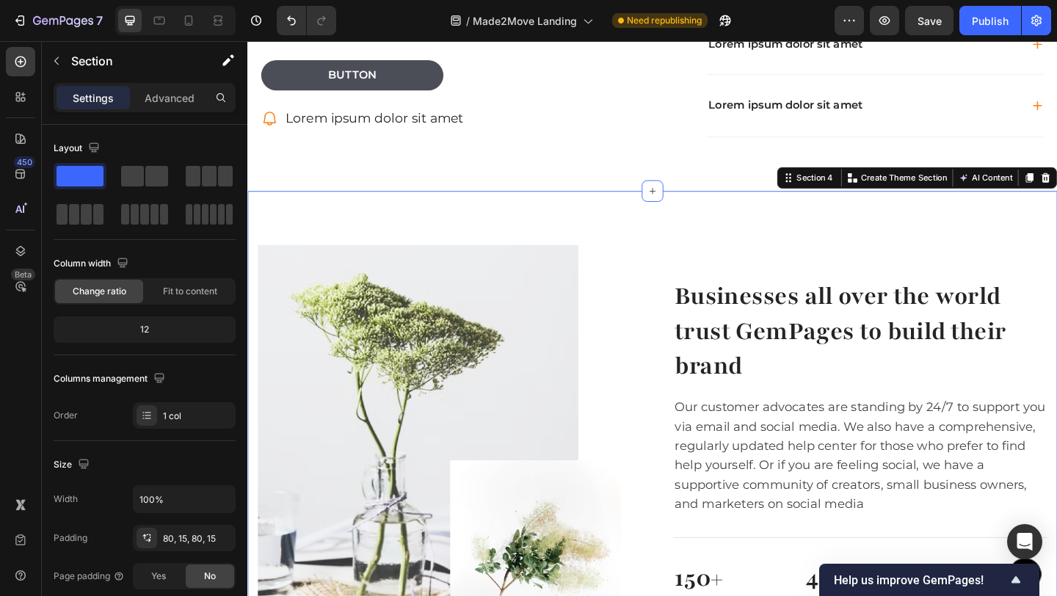
click at [606, 235] on div "Image Businesses all over the world trust GemPages to build their brand Heading…" at bounding box center [687, 496] width 881 height 584
click at [275, 238] on div "Image Businesses all over the world trust GemPages to build their brand Heading…" at bounding box center [687, 496] width 881 height 584
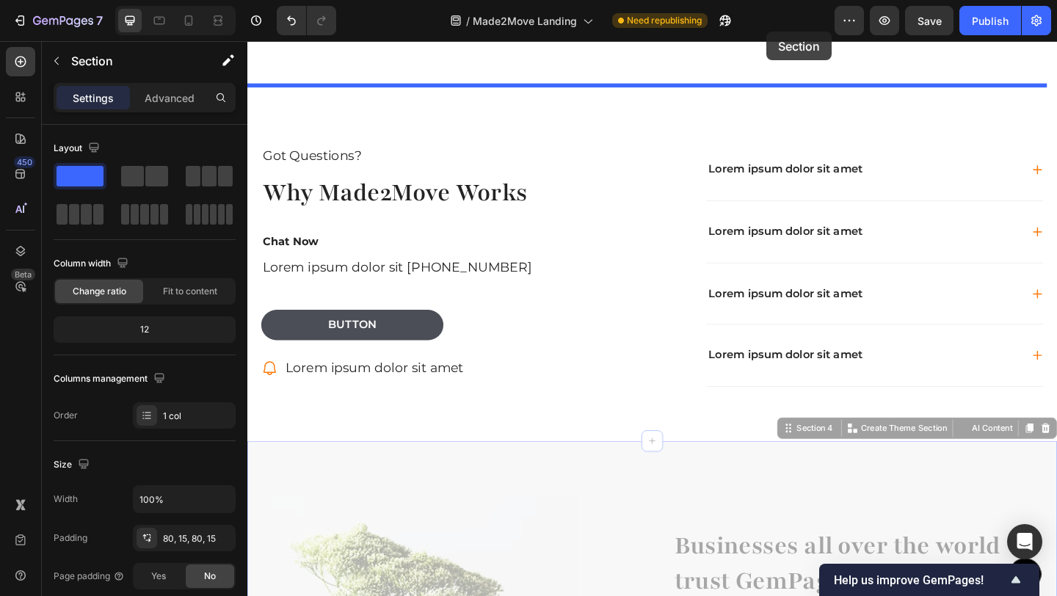
scroll to position [499, 0]
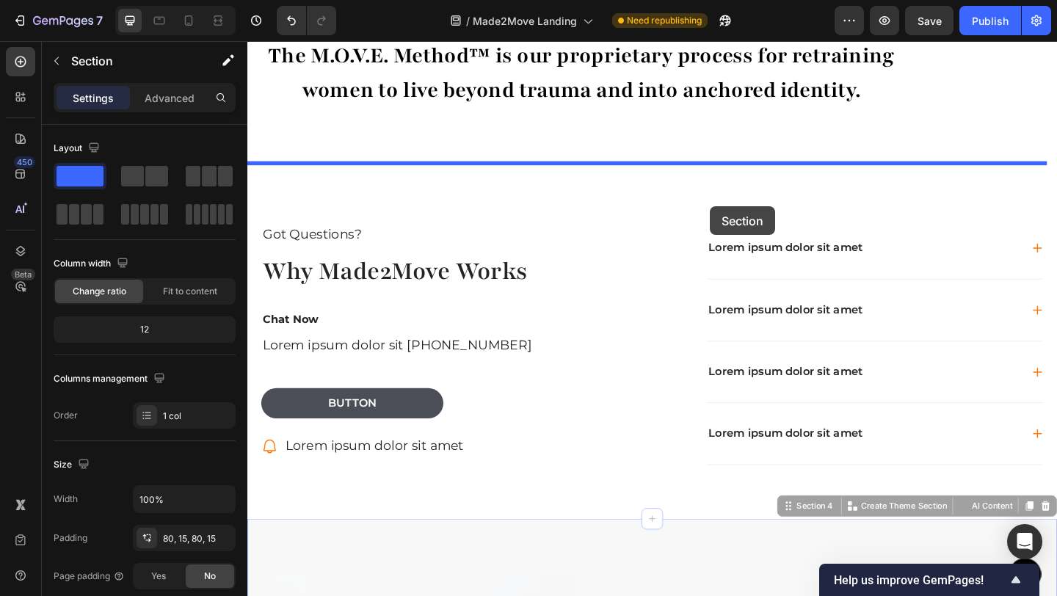
drag, startPoint x: 785, startPoint y: 244, endPoint x: 750, endPoint y: 221, distance: 41.7
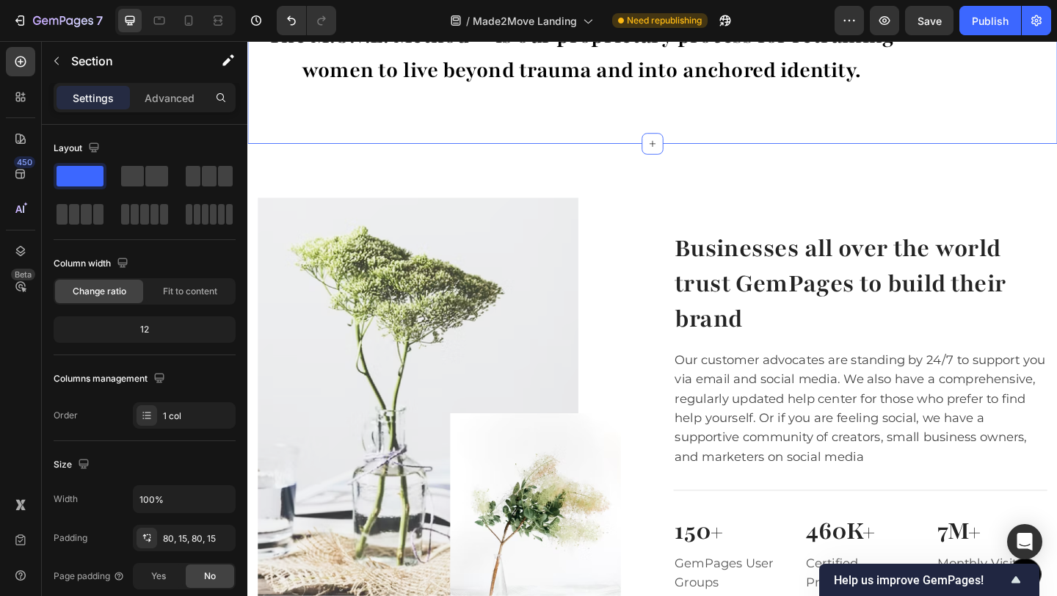
scroll to position [533, 0]
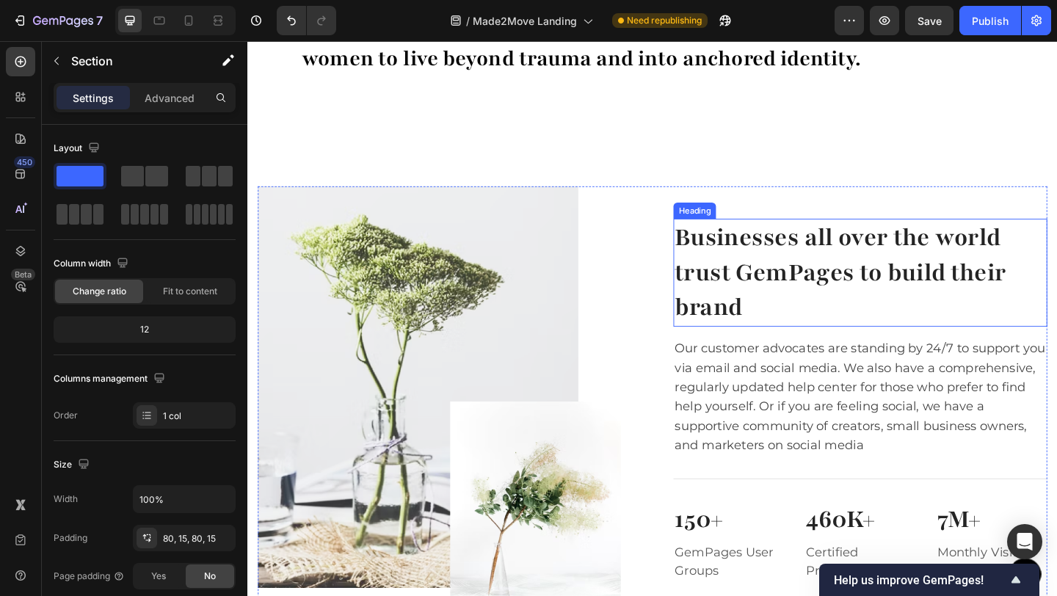
click at [794, 330] on h2 "Businesses all over the world trust GemPages to build their brand" at bounding box center [914, 292] width 407 height 117
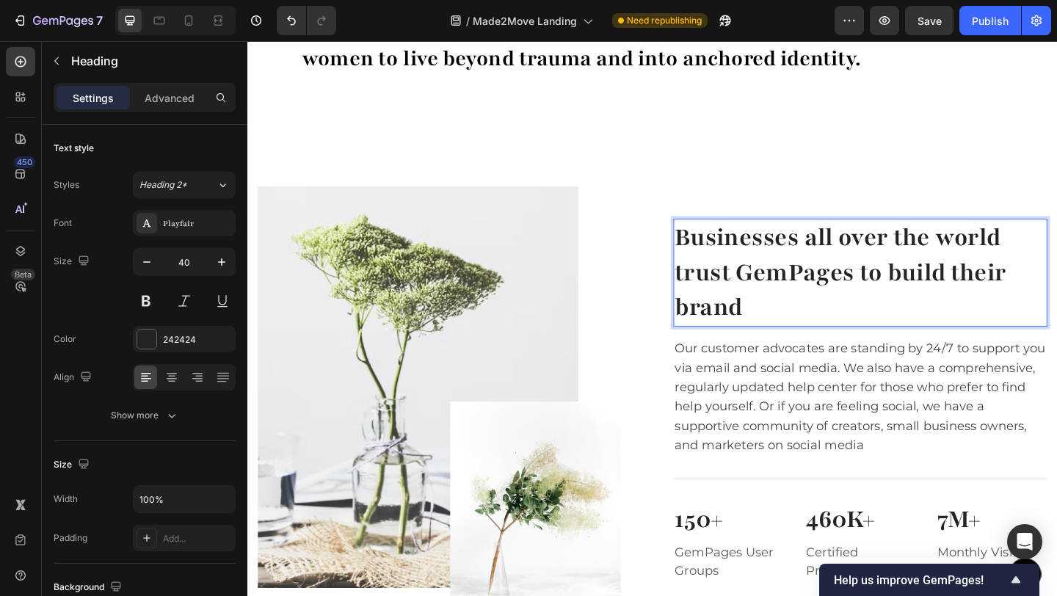
click at [794, 330] on h2 "Businesses all over the world trust GemPages to build their brand" at bounding box center [914, 292] width 407 height 117
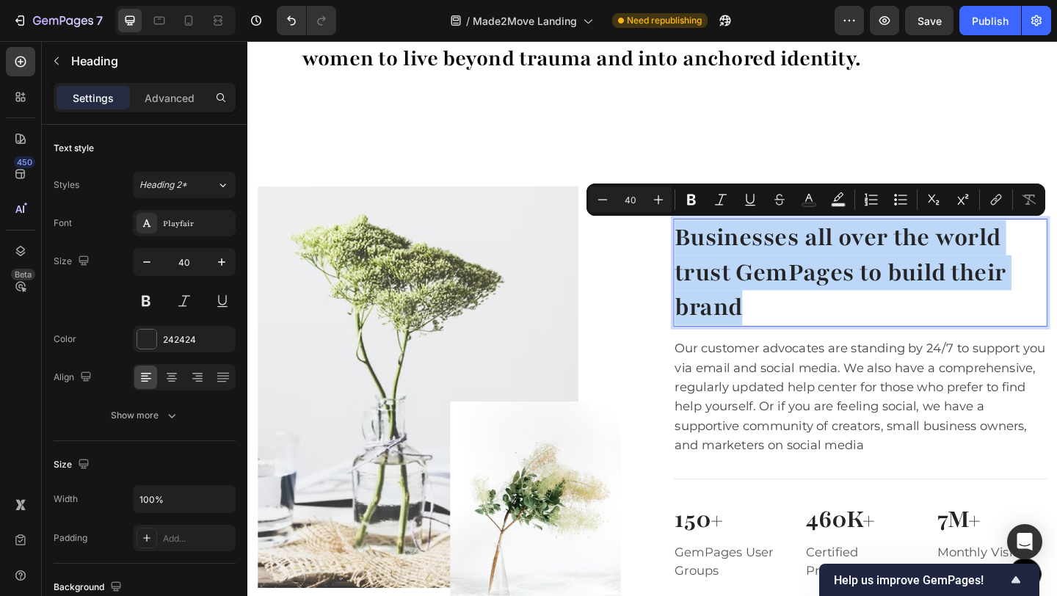
drag, startPoint x: 794, startPoint y: 330, endPoint x: 712, endPoint y: 259, distance: 108.8
click at [712, 259] on p "Businesses all over the world trust GemPages to build their brand" at bounding box center [914, 293] width 404 height 115
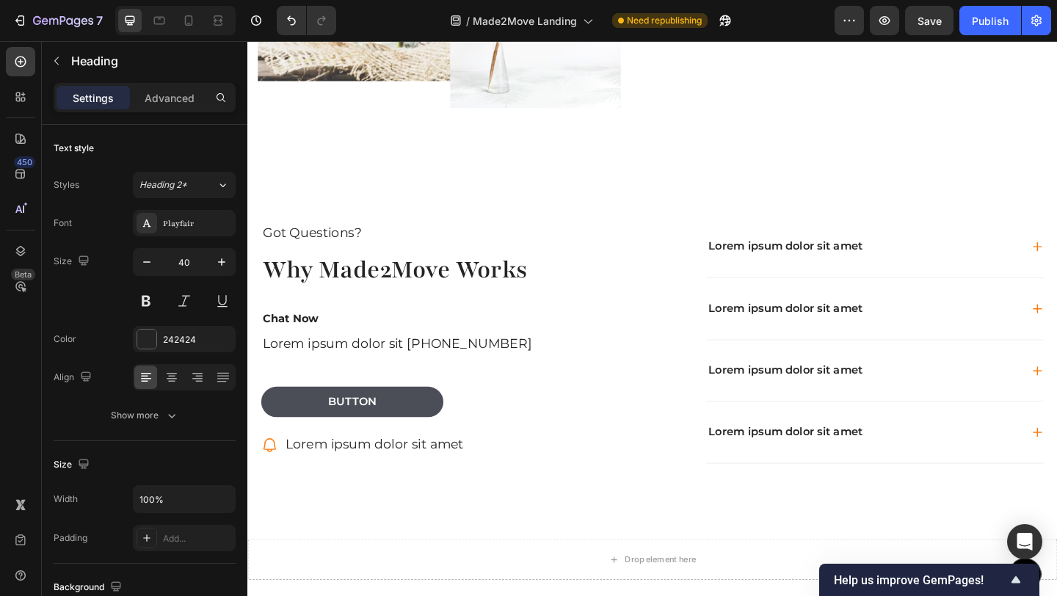
scroll to position [923, 0]
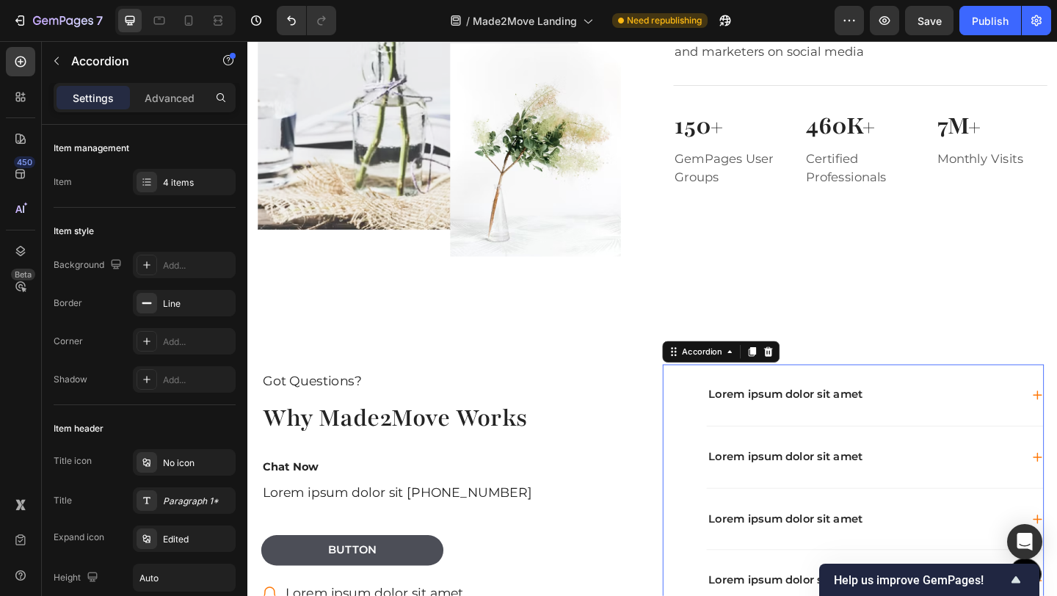
click at [897, 408] on div "Lorem ipsum dolor sit amet" at bounding box center [930, 426] width 366 height 67
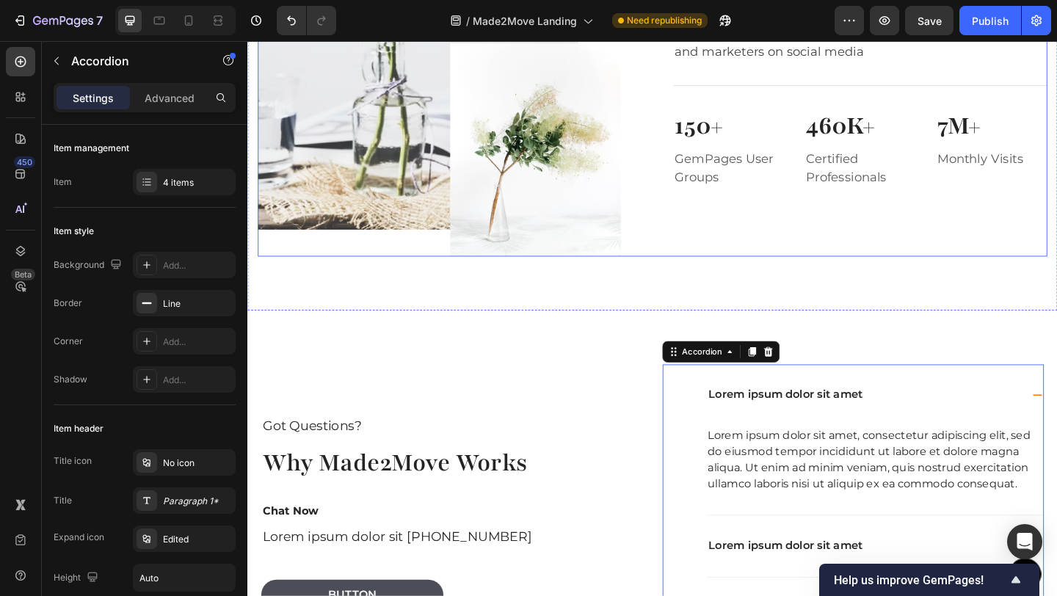
drag, startPoint x: 794, startPoint y: 378, endPoint x: 815, endPoint y: 238, distance: 141.7
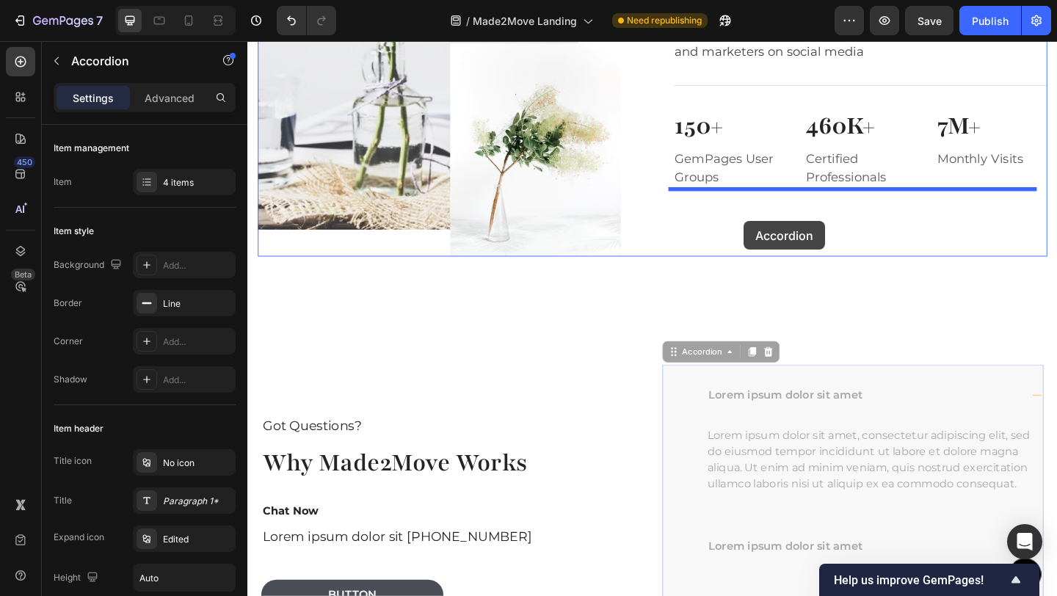
drag, startPoint x: 719, startPoint y: 382, endPoint x: 787, endPoint y: 237, distance: 160.6
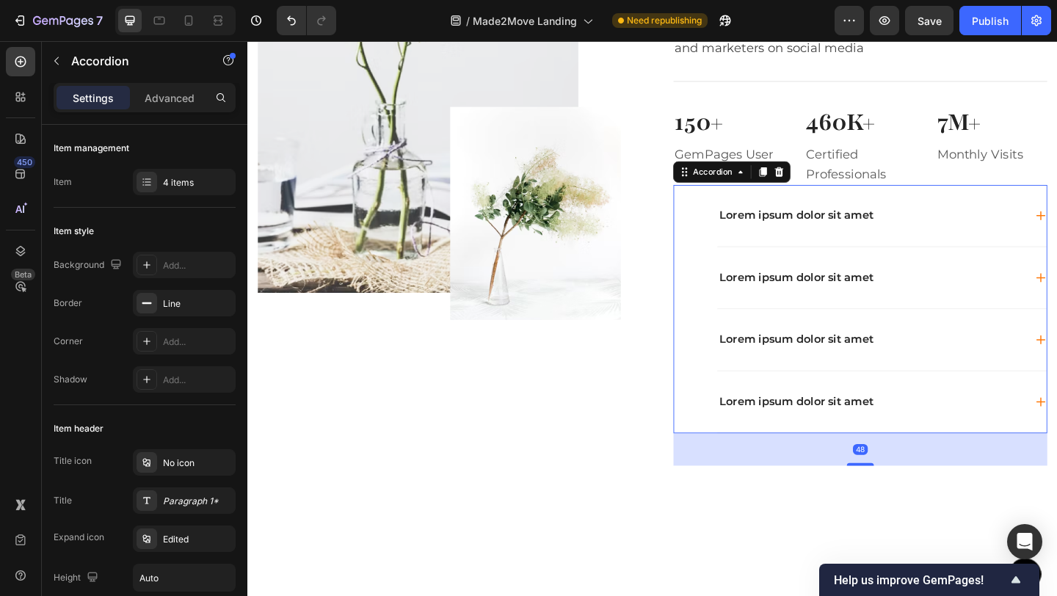
scroll to position [649, 0]
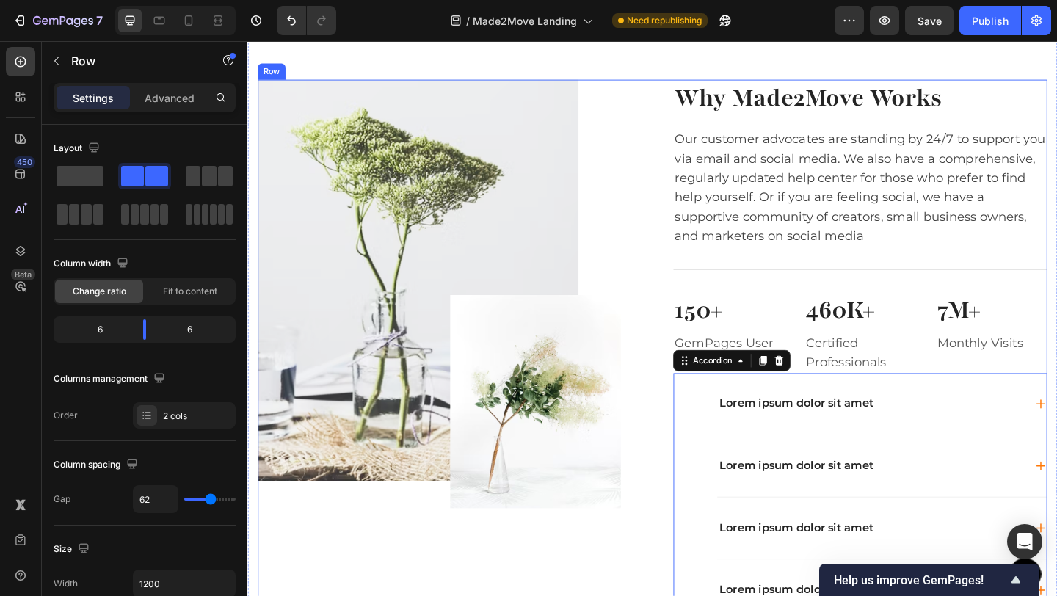
click at [704, 308] on div "Image Why Made2Move Works Heading Our customer advocates are standing by 24/7 t…" at bounding box center [687, 395] width 859 height 625
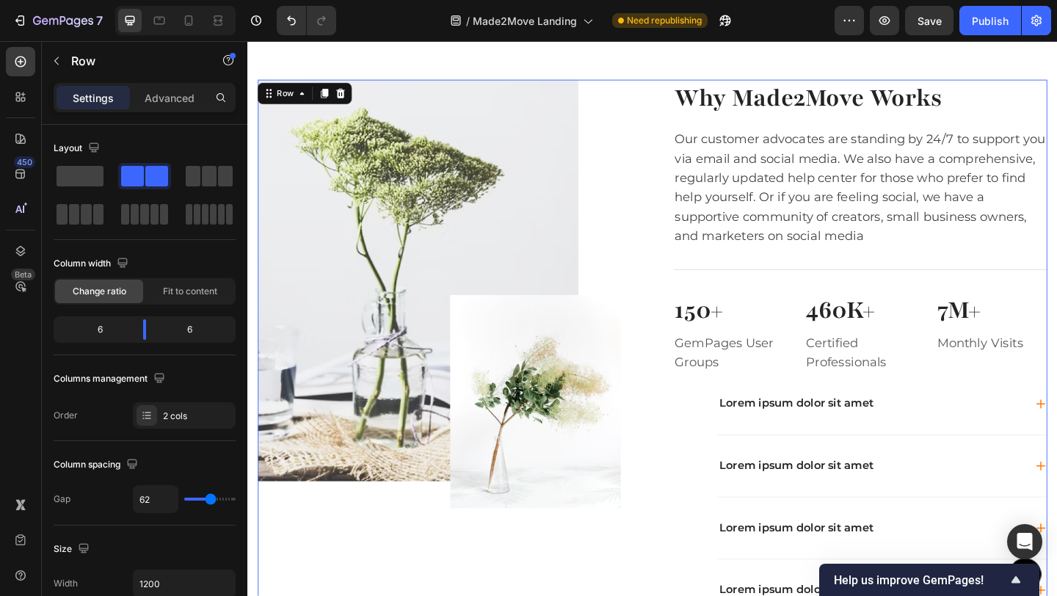
click at [766, 309] on div "Why Made2Move Works Heading Our customer advocates are standing by 24/7 to supp…" at bounding box center [914, 395] width 407 height 625
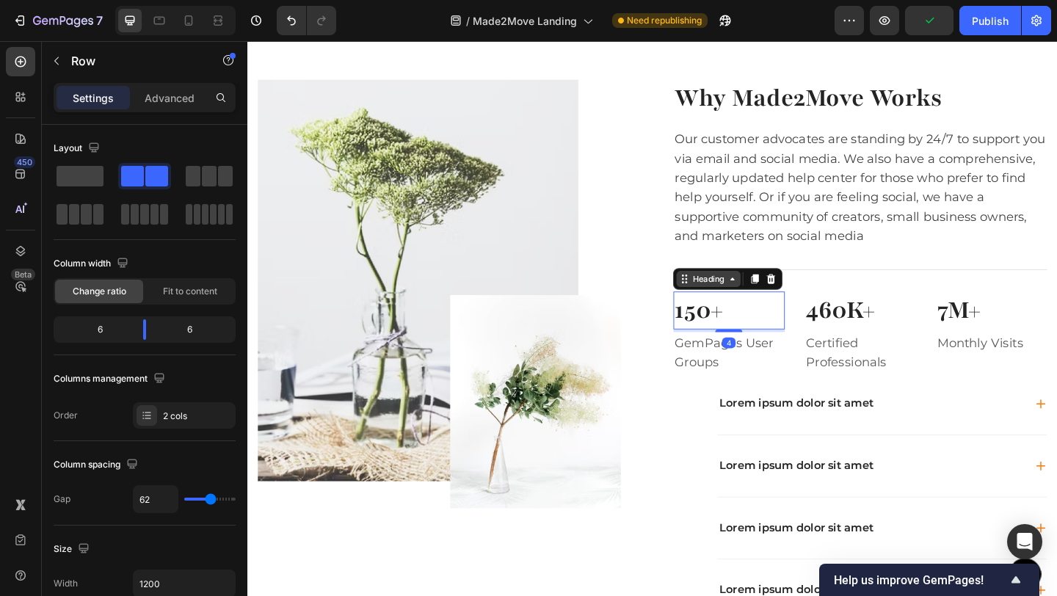
click at [733, 305] on div "Heading" at bounding box center [749, 299] width 40 height 13
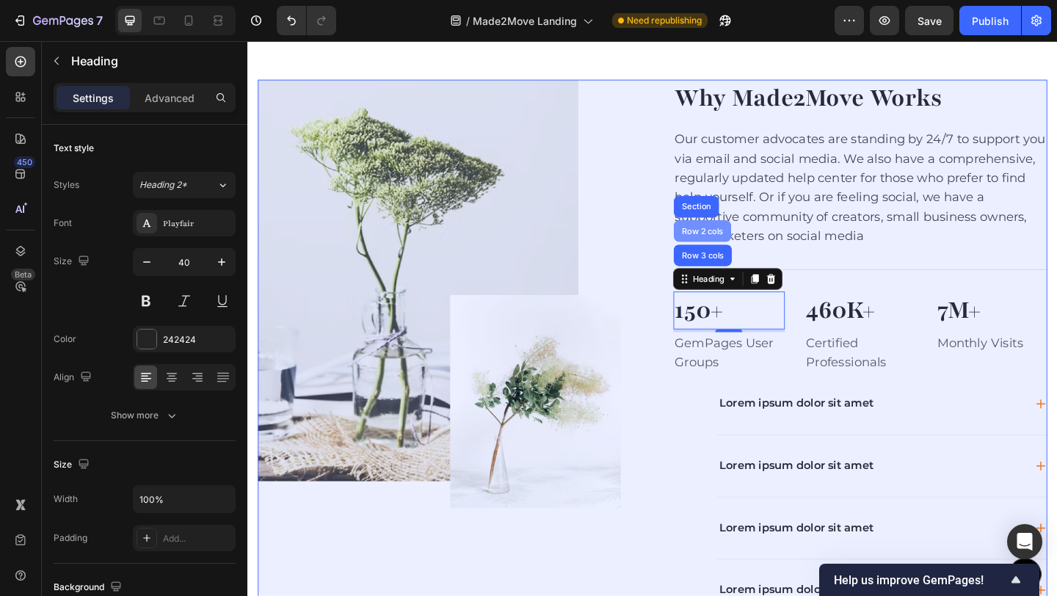
click at [729, 250] on div "Row 2 cols" at bounding box center [742, 247] width 51 height 9
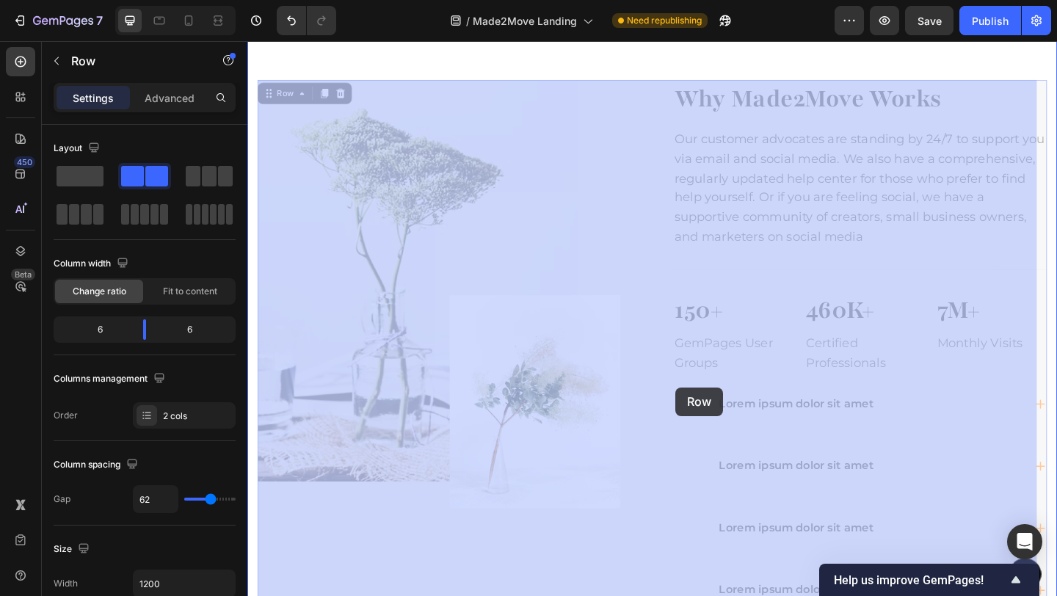
drag, startPoint x: 726, startPoint y: 310, endPoint x: 713, endPoint y: 418, distance: 108.7
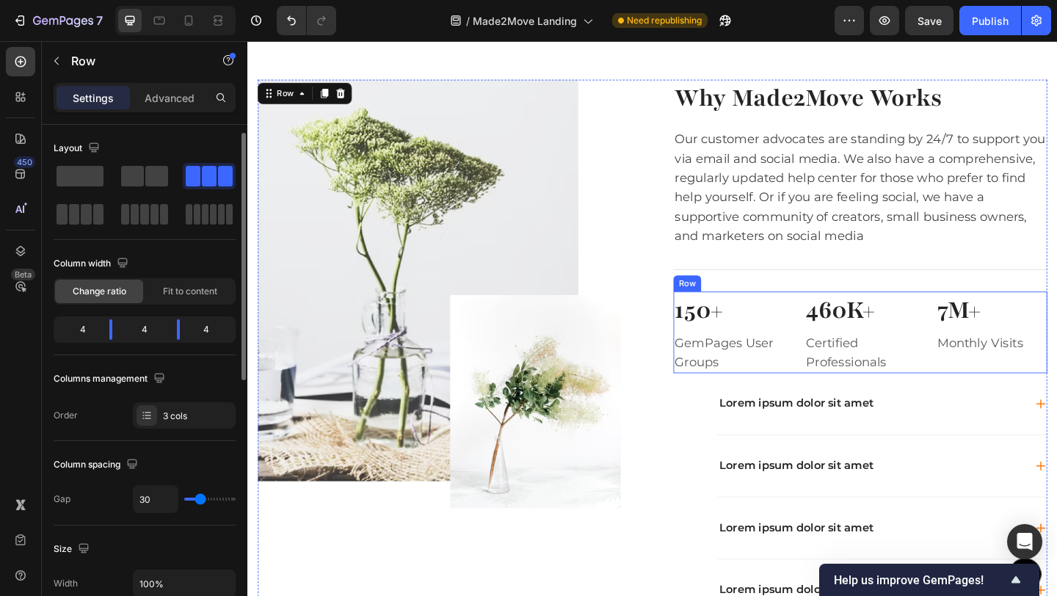
click at [1056, 392] on div "7M+ Heading Monthly Visits Text block" at bounding box center [1056, 358] width 121 height 90
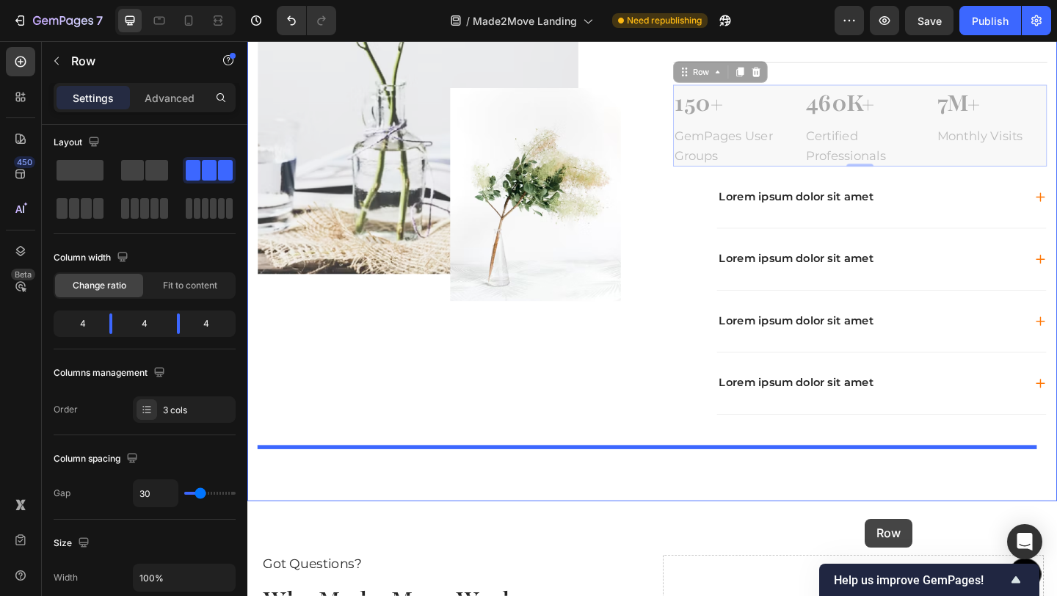
scroll to position [928, 0]
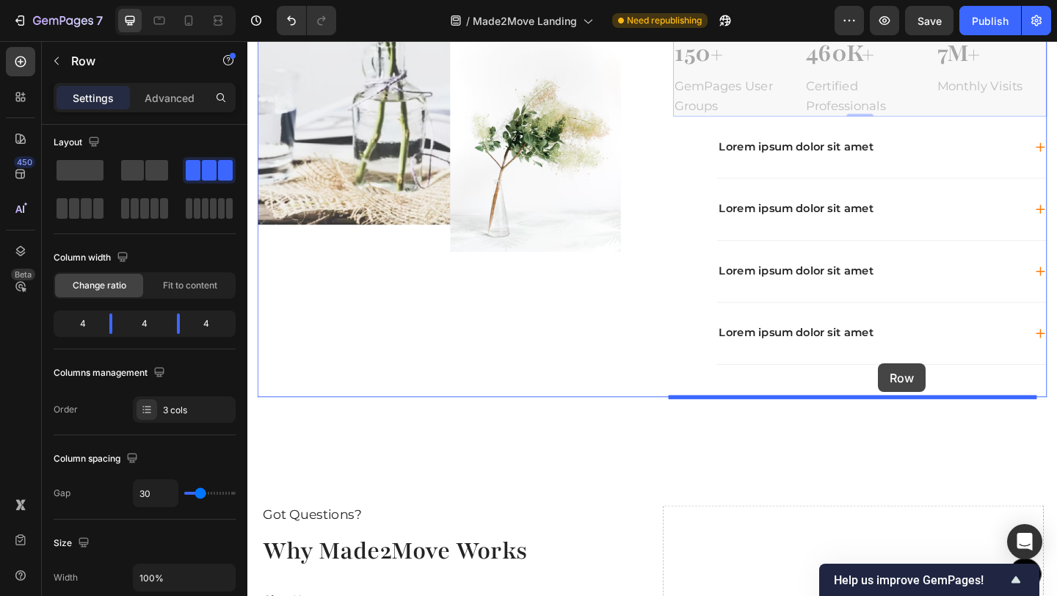
drag, startPoint x: 1092, startPoint y: 392, endPoint x: 934, endPoint y: 392, distance: 157.8
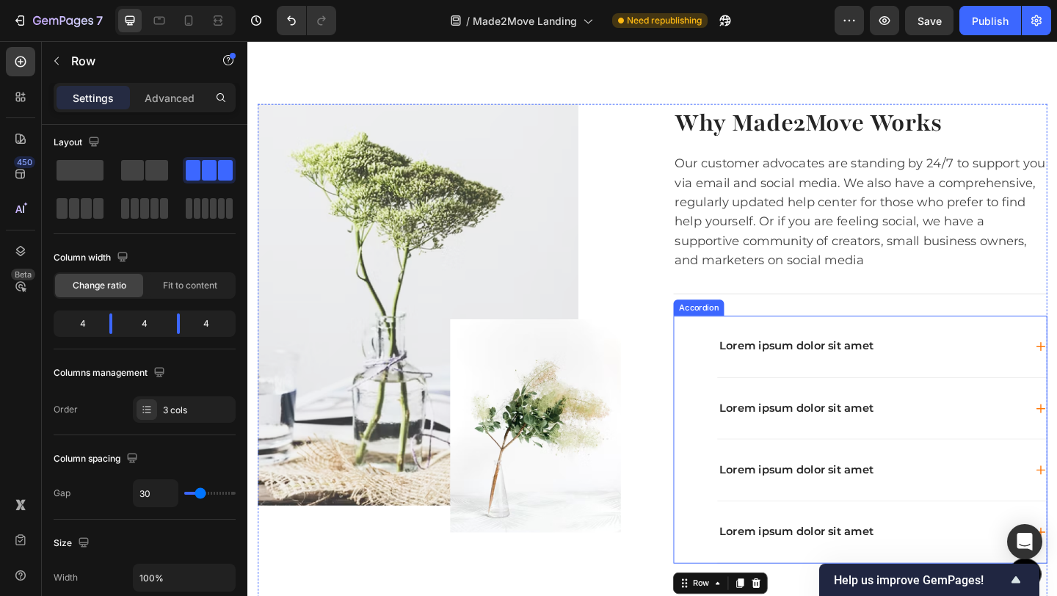
scroll to position [622, 0]
